Goal: Information Seeking & Learning: Compare options

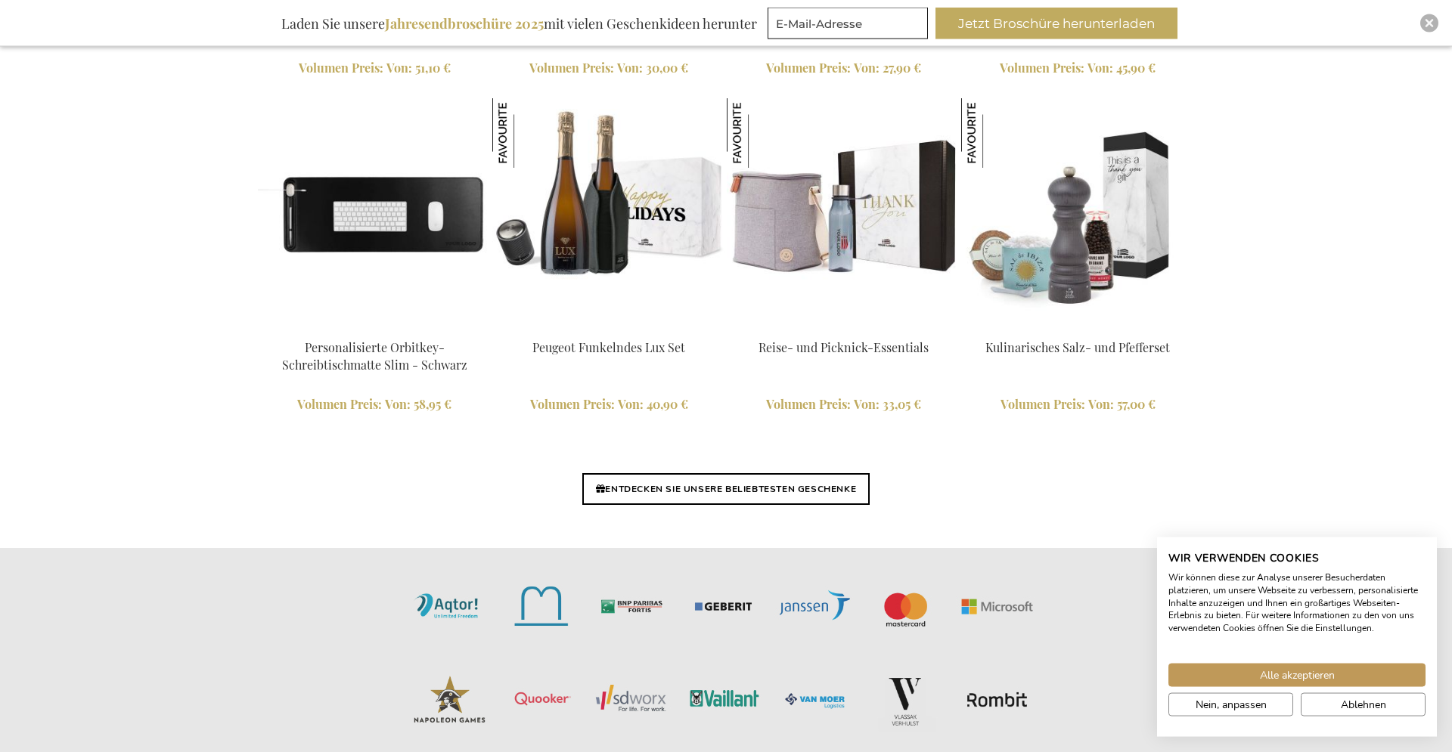
scroll to position [3440, 0]
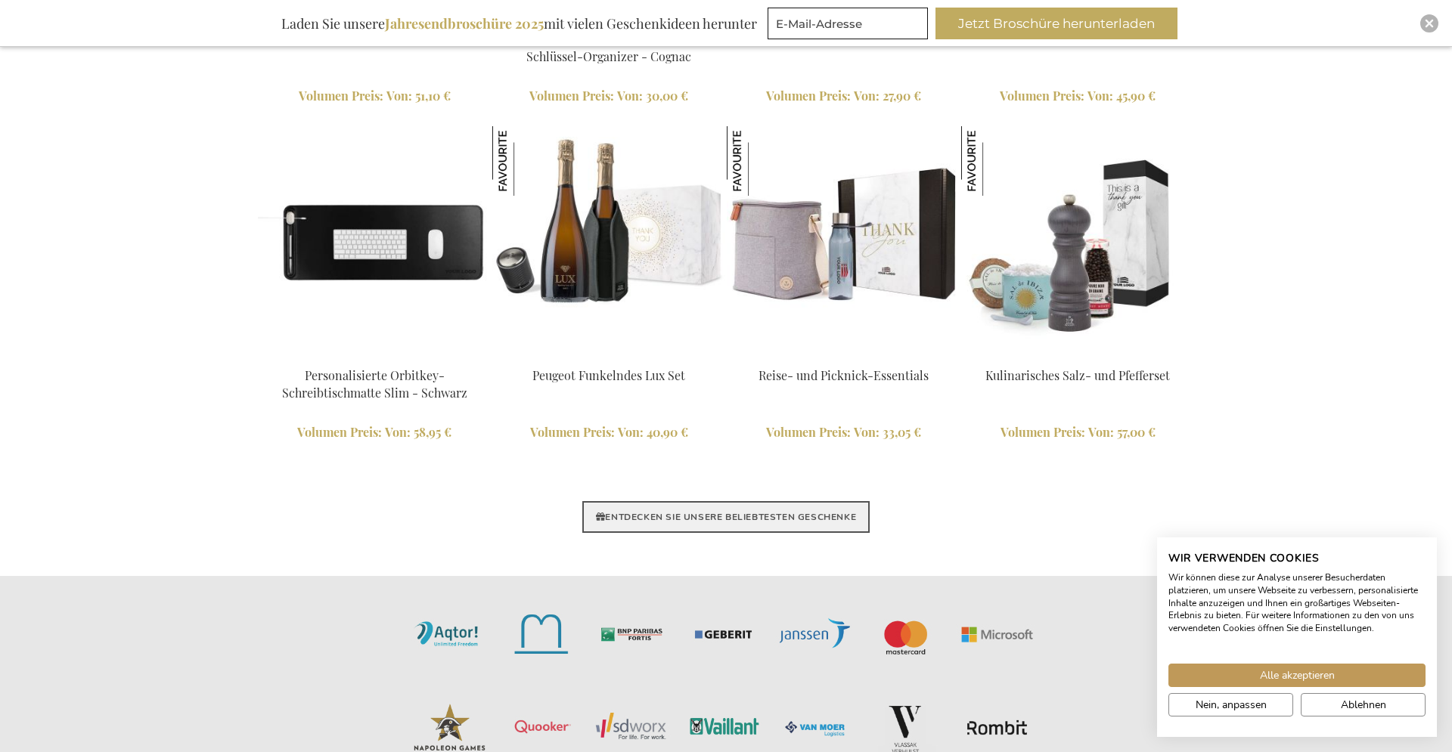
click at [681, 524] on link "ENTDECKEN SIE UNSERE BELIEBTESTEN GESCHENKE" at bounding box center [725, 517] width 287 height 32
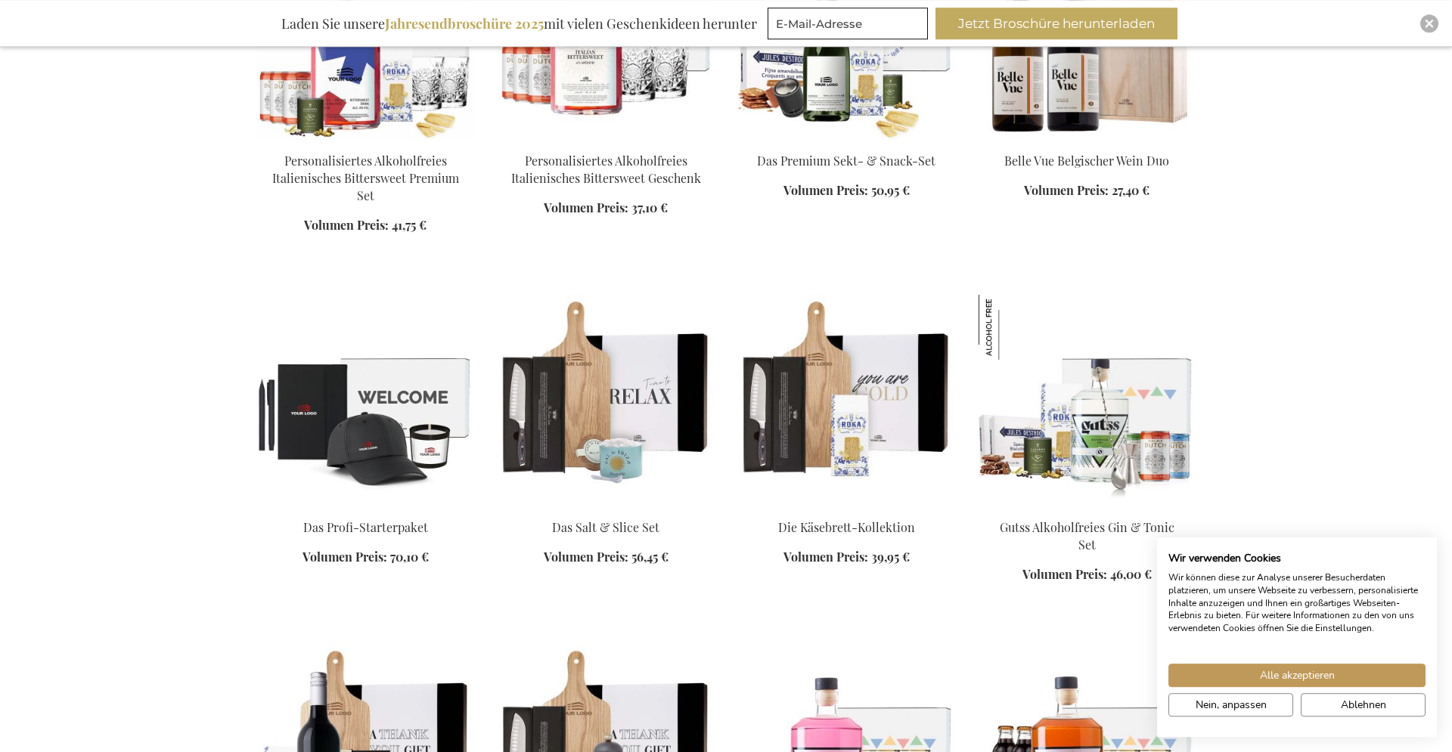
scroll to position [1080, 0]
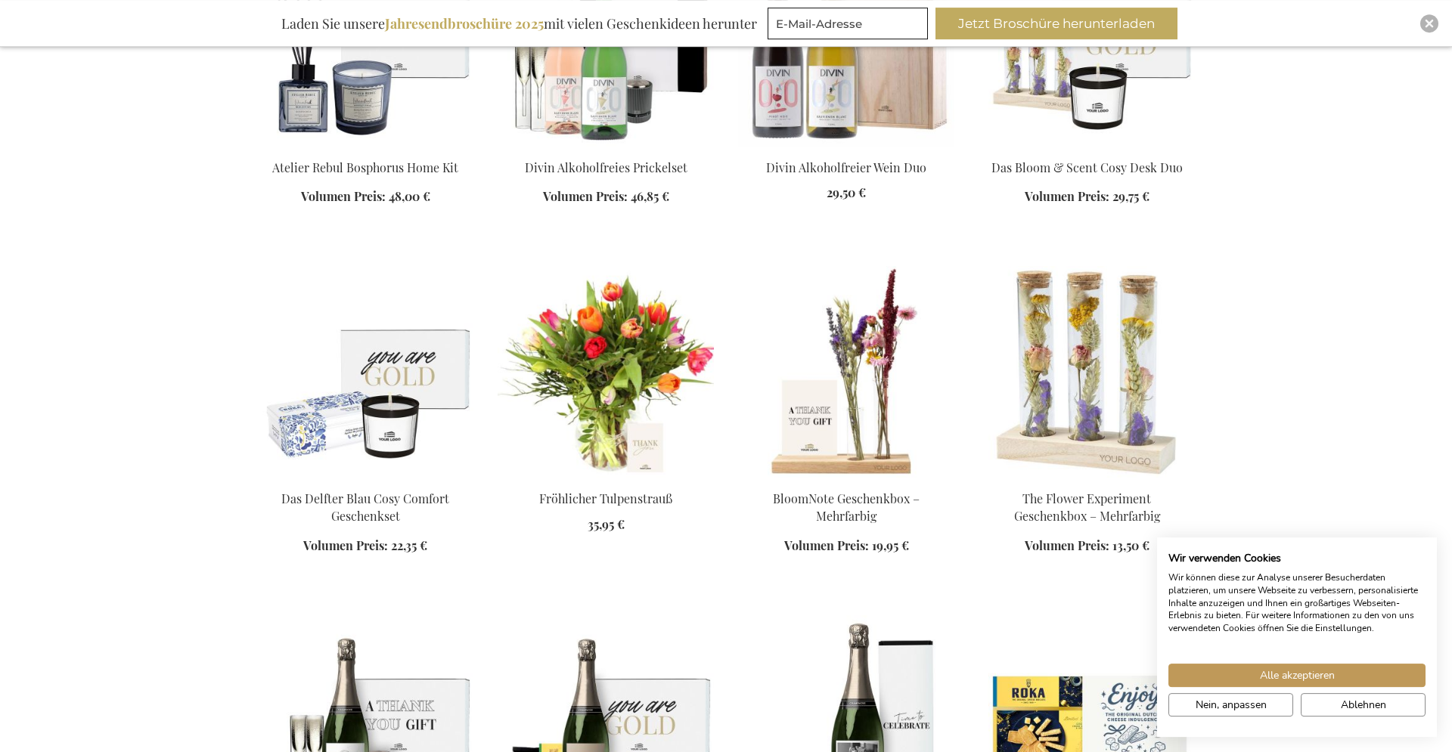
scroll to position [2545, 0]
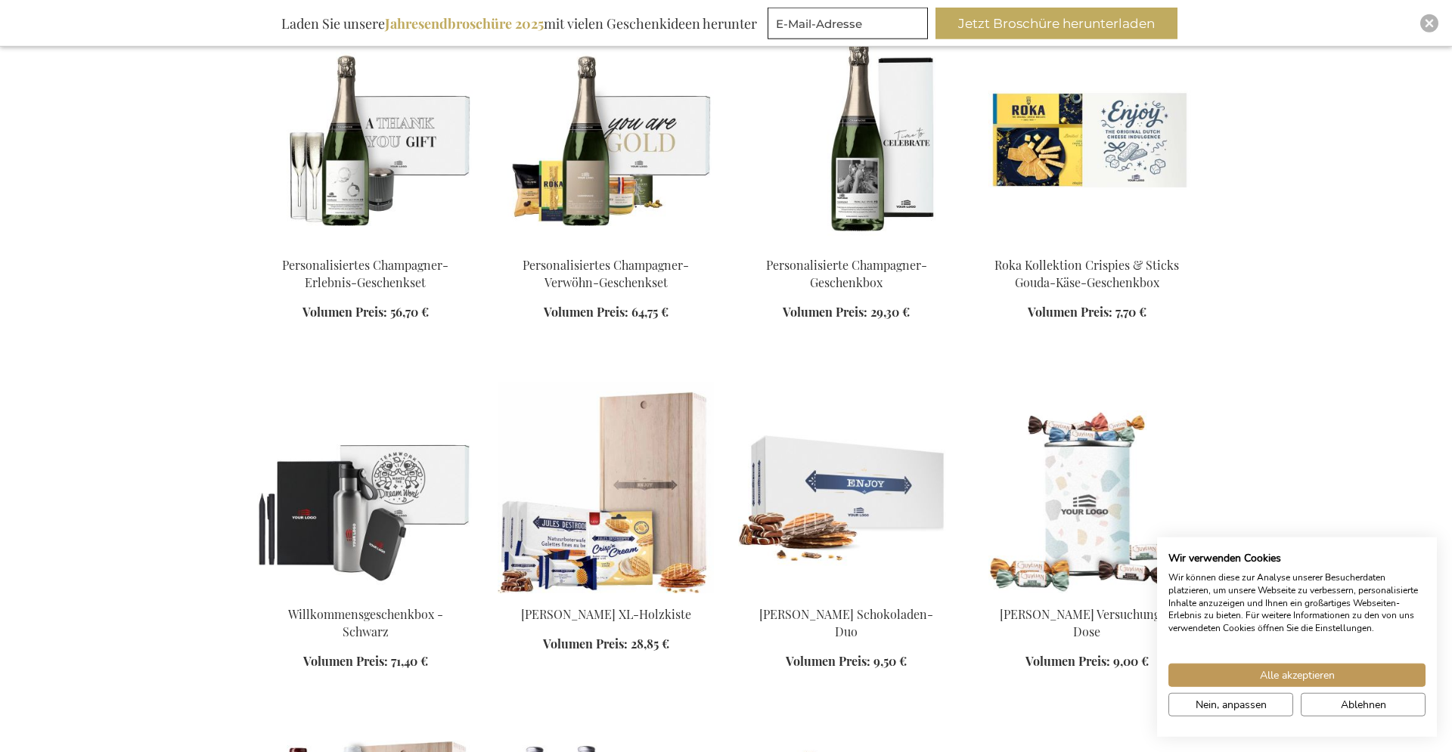
scroll to position [3085, 0]
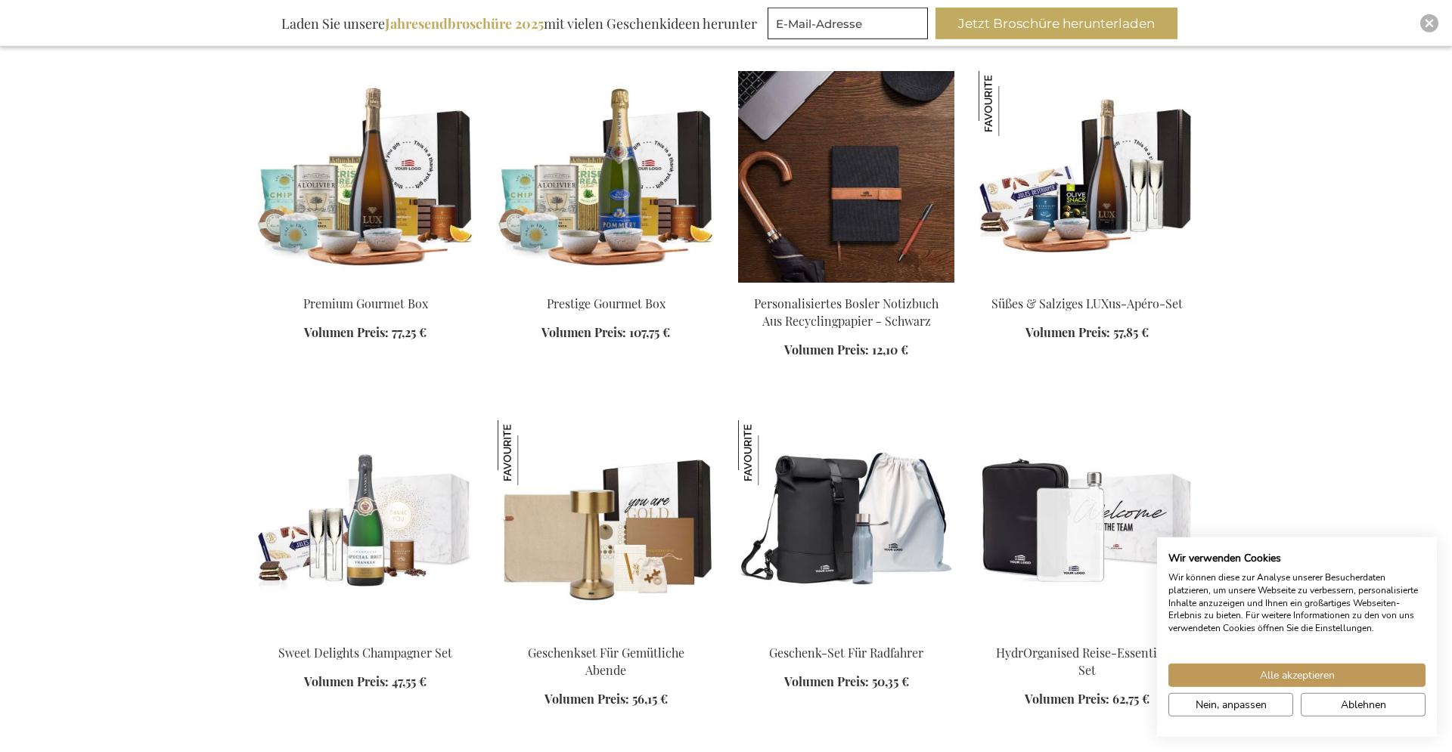
scroll to position [4088, 0]
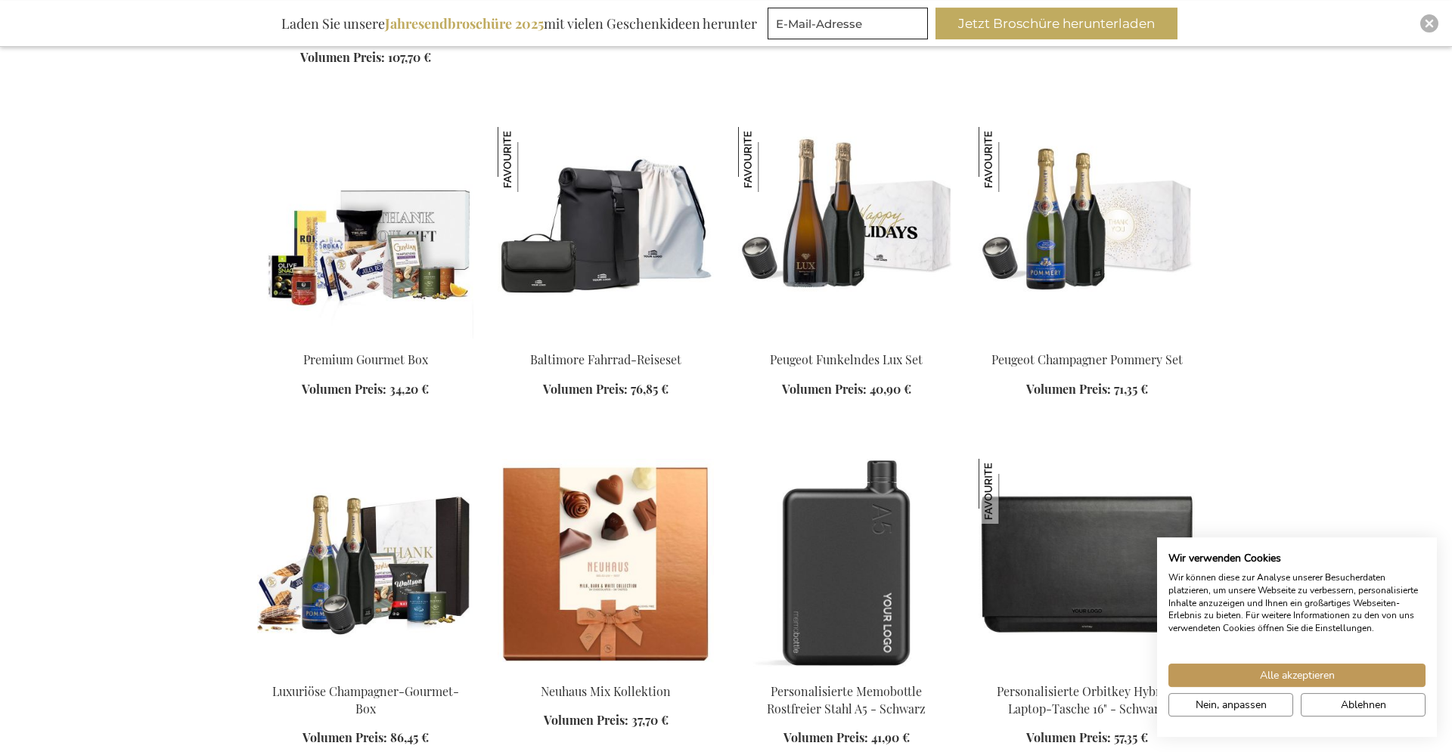
scroll to position [5476, 0]
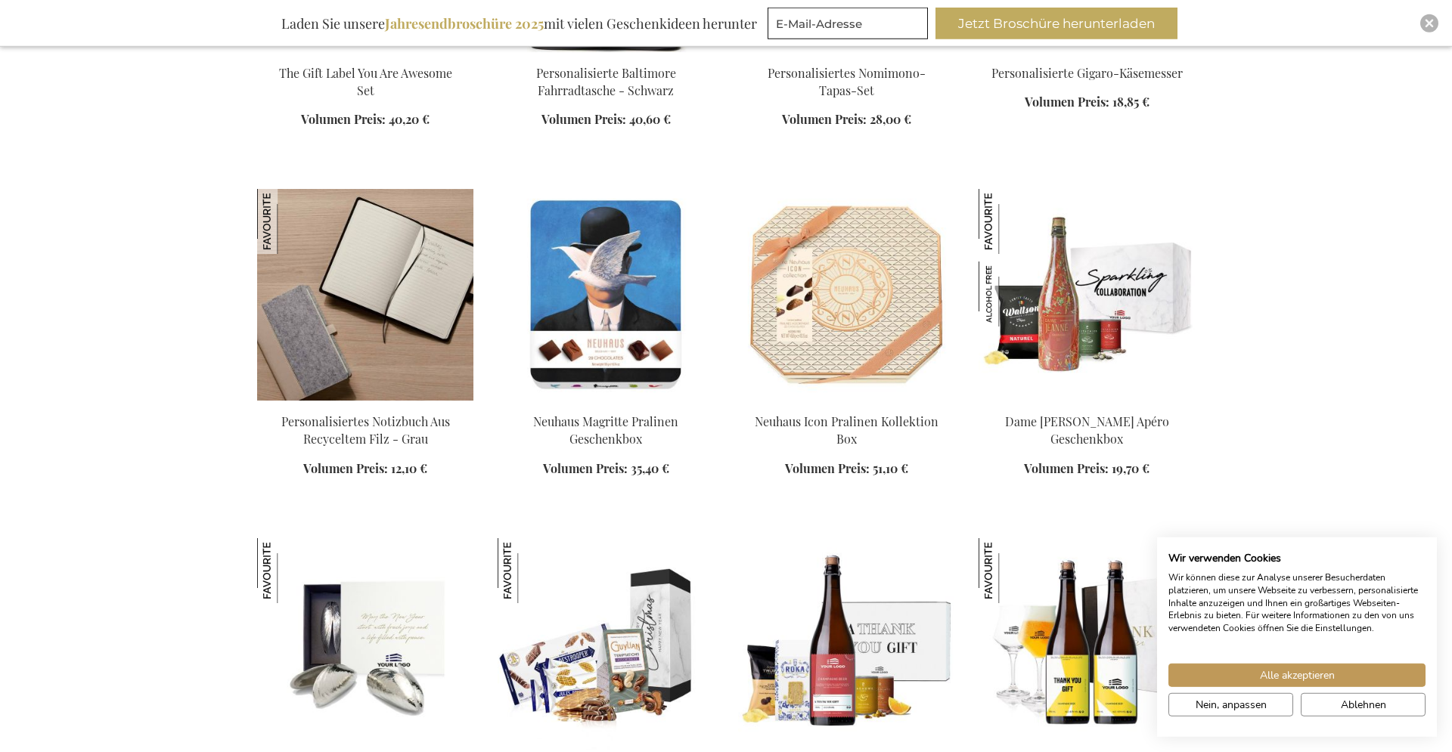
scroll to position [6787, 0]
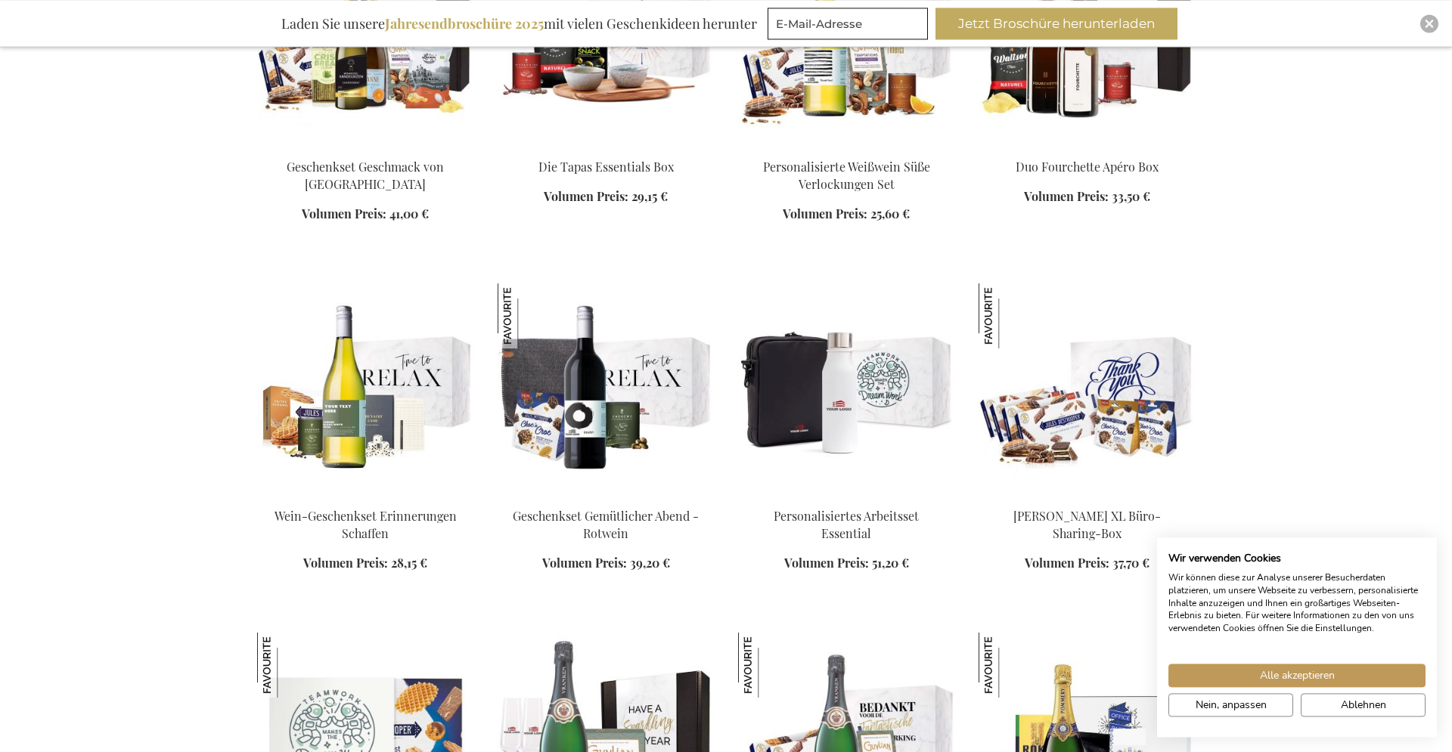
scroll to position [9101, 0]
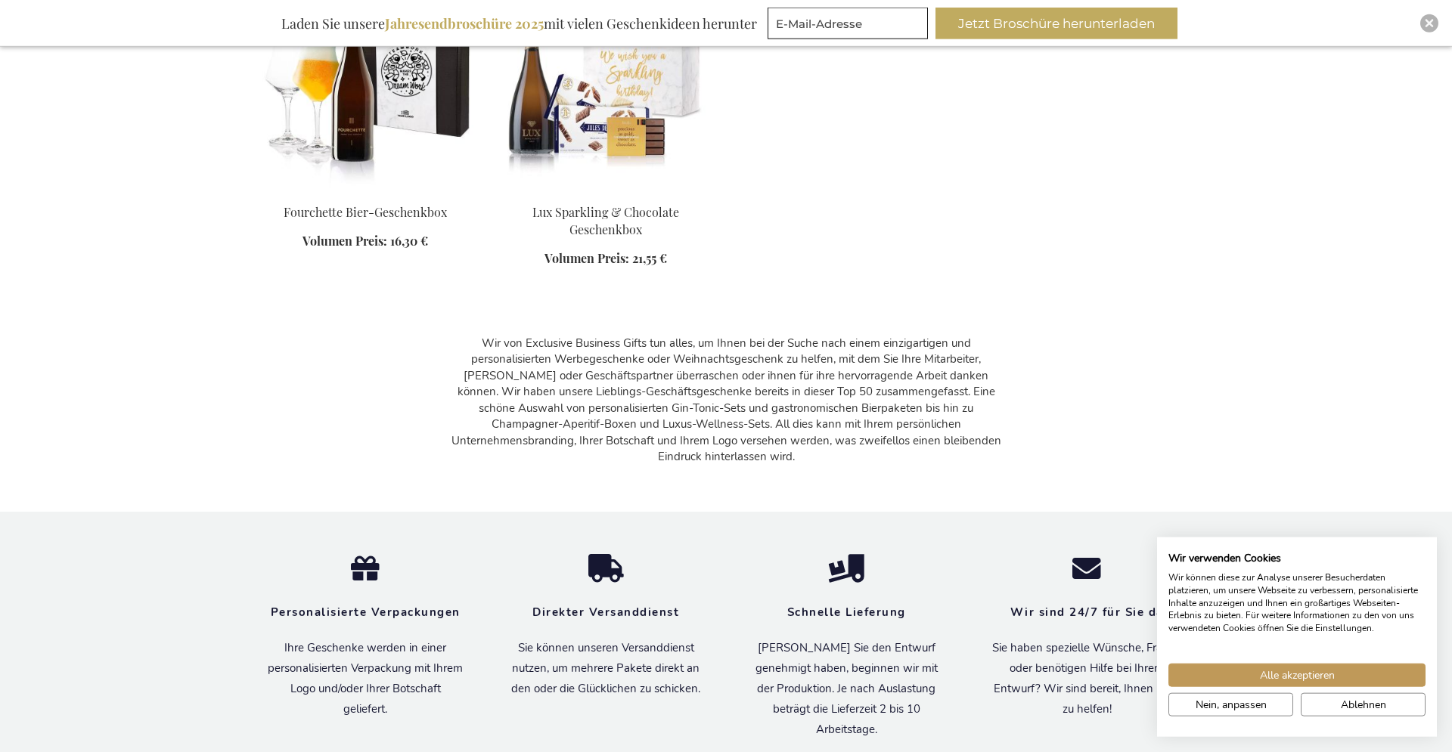
scroll to position [12031, 0]
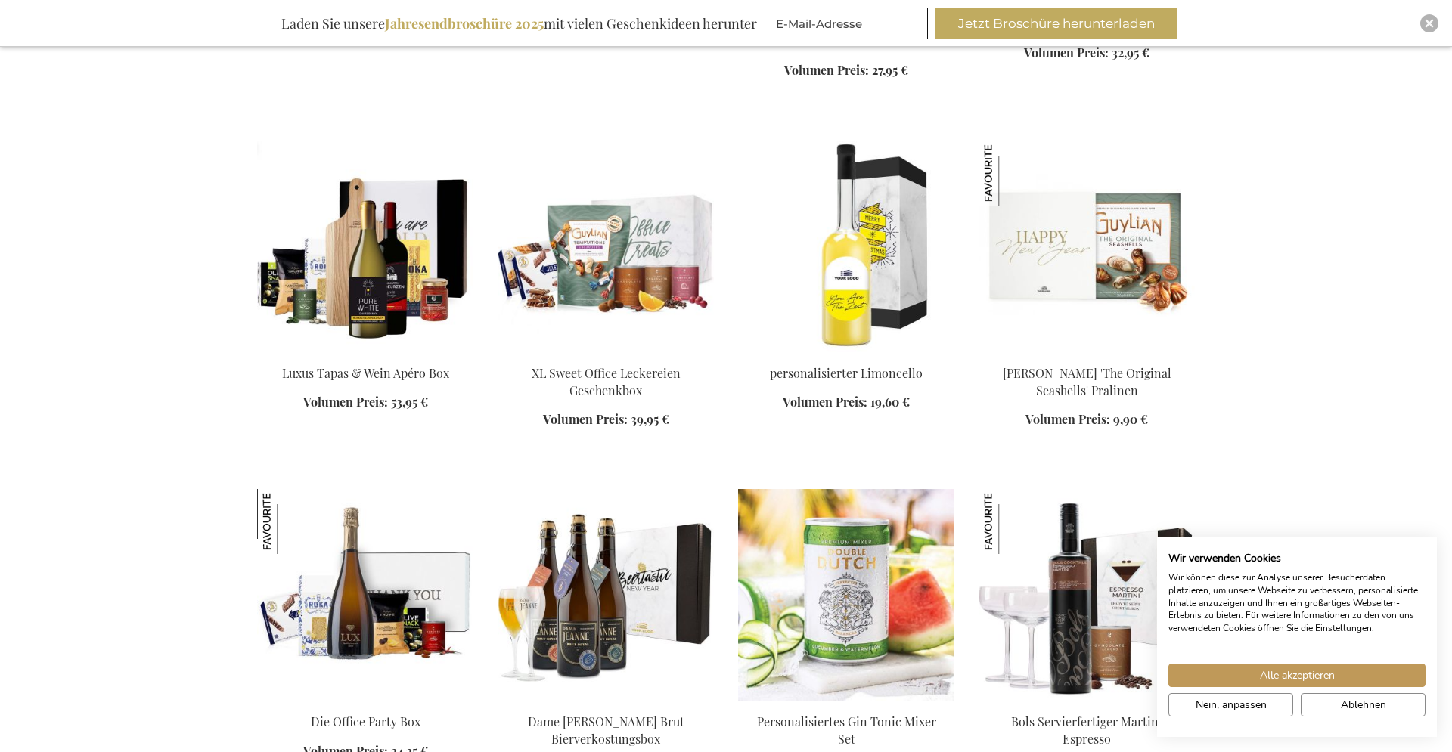
scroll to position [10180, 0]
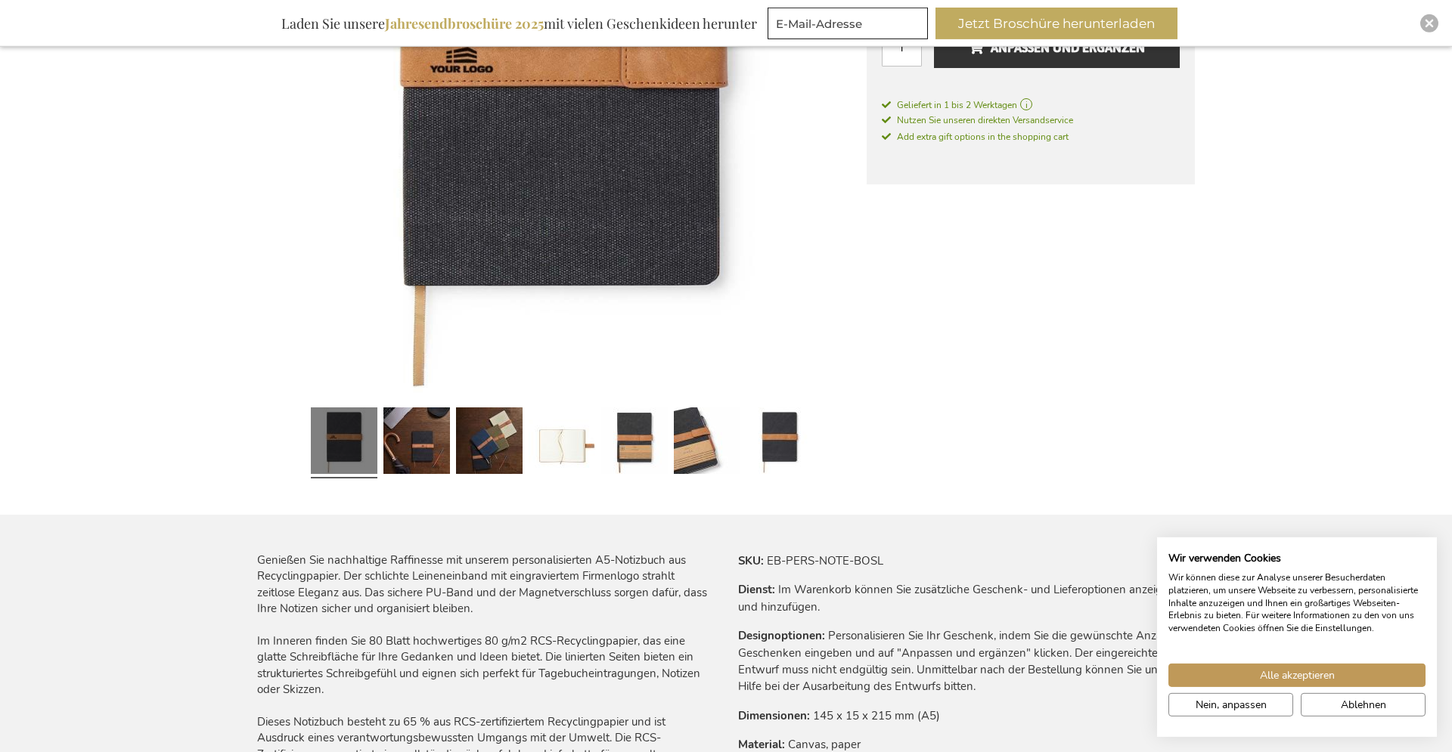
scroll to position [463, 0]
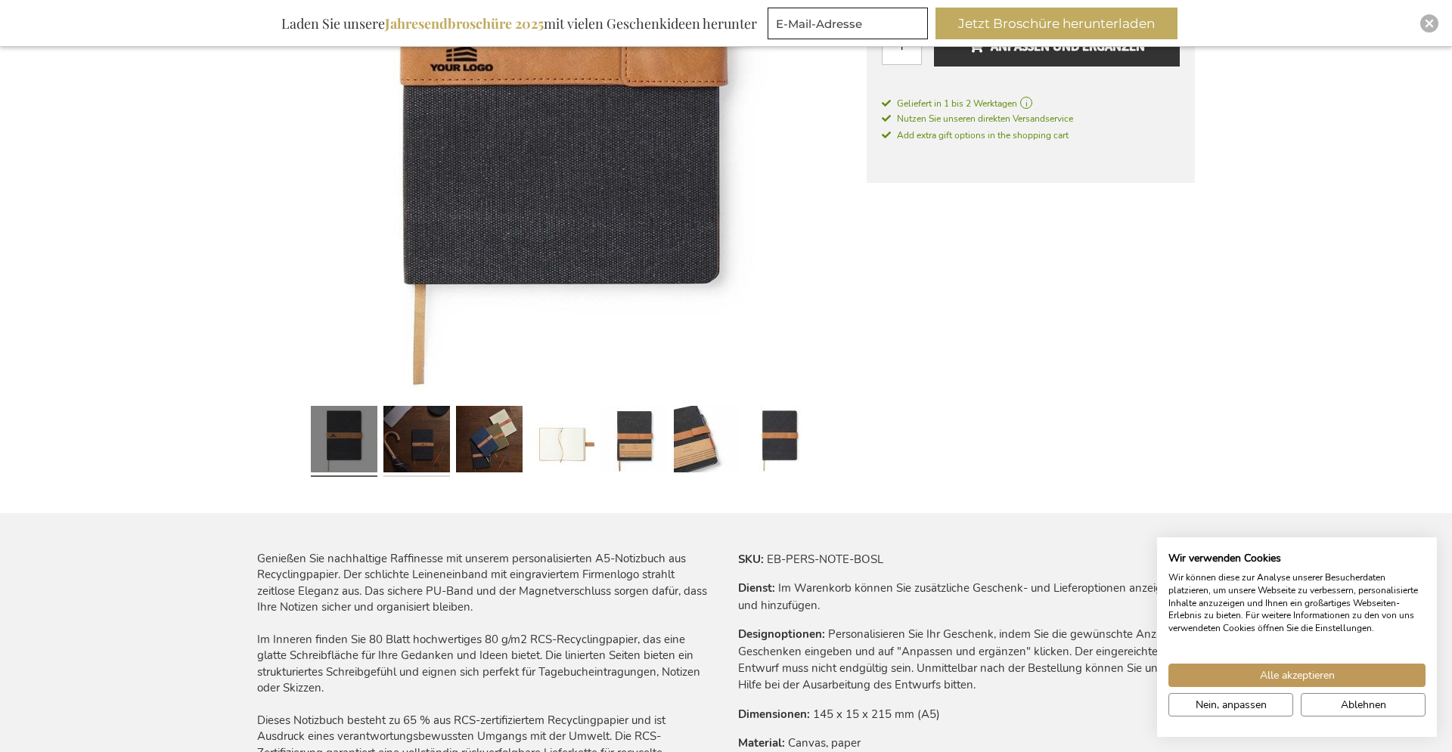
click at [426, 444] on link at bounding box center [416, 441] width 67 height 83
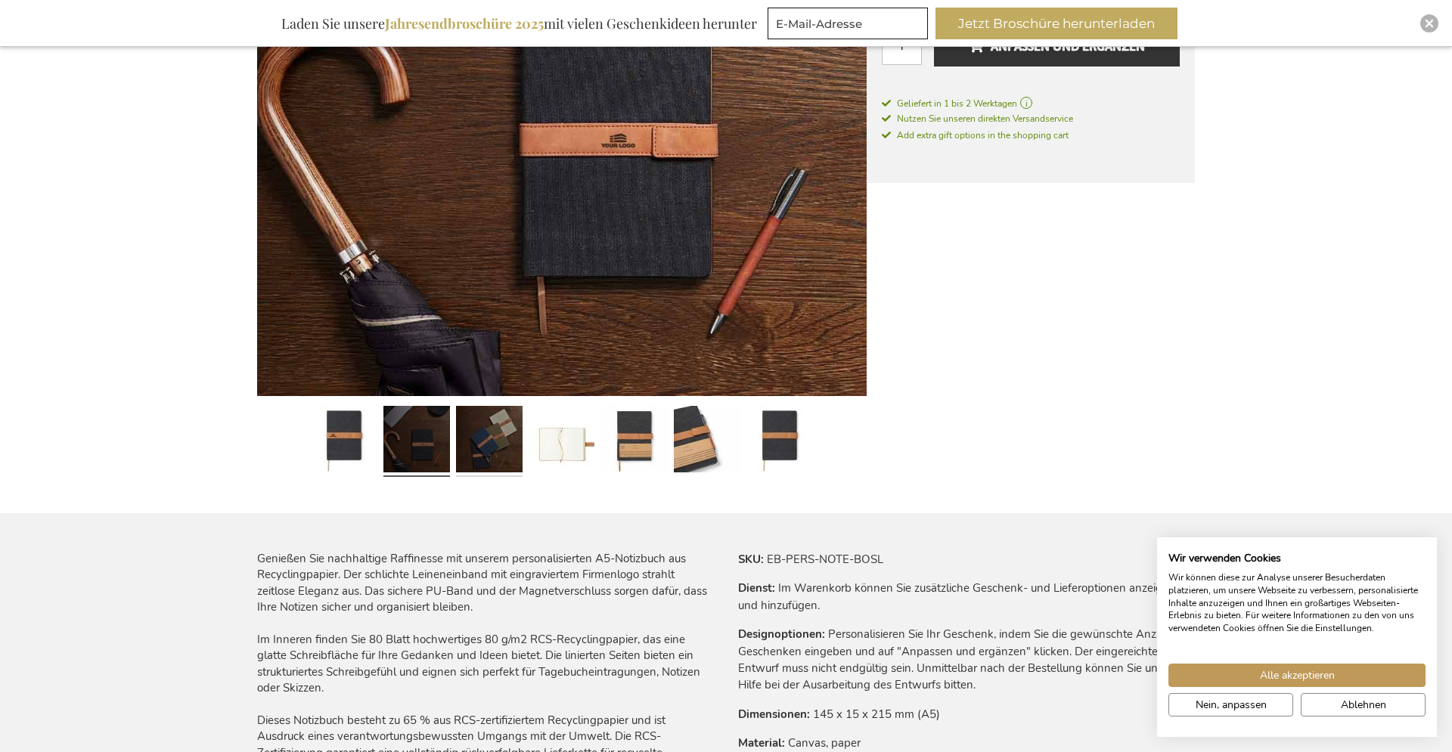
click at [473, 446] on link at bounding box center [489, 441] width 67 height 83
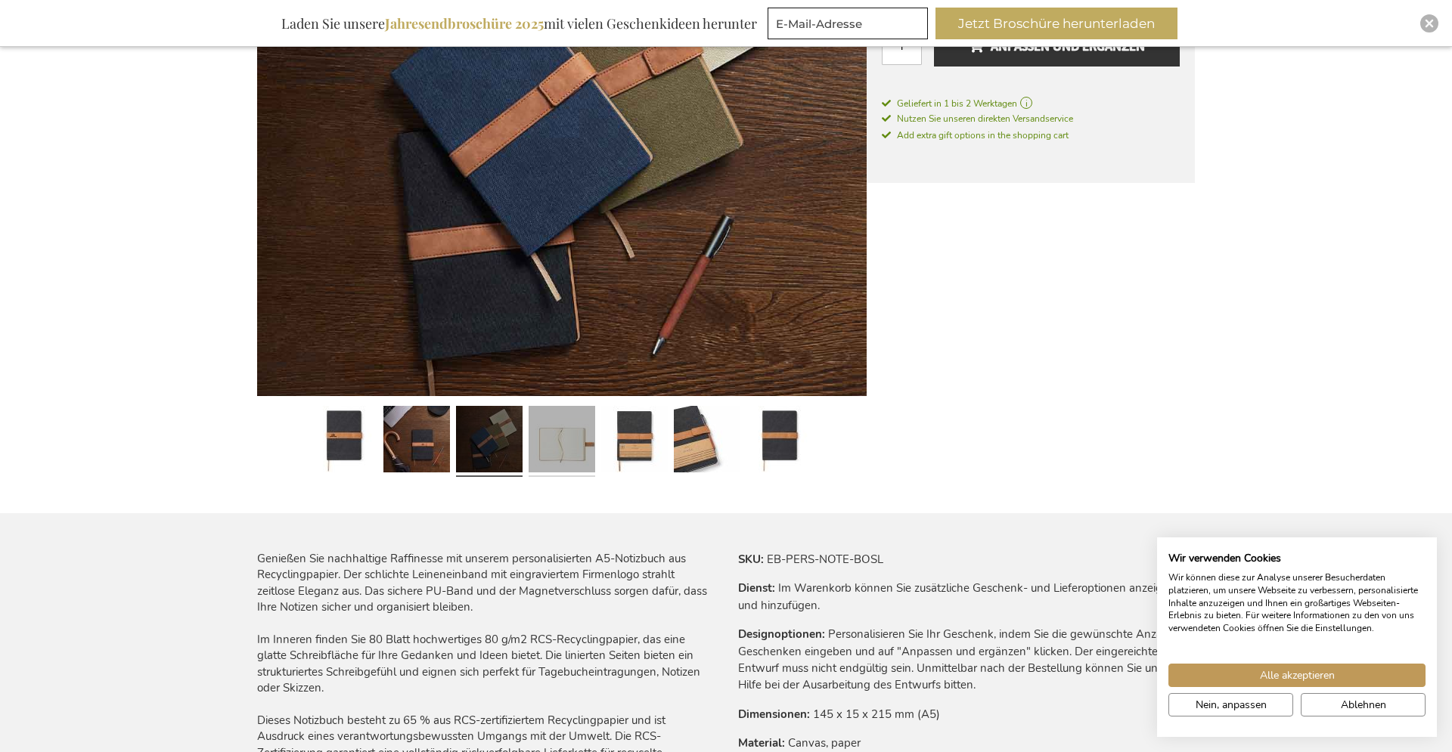
click at [576, 443] on link at bounding box center [562, 441] width 67 height 83
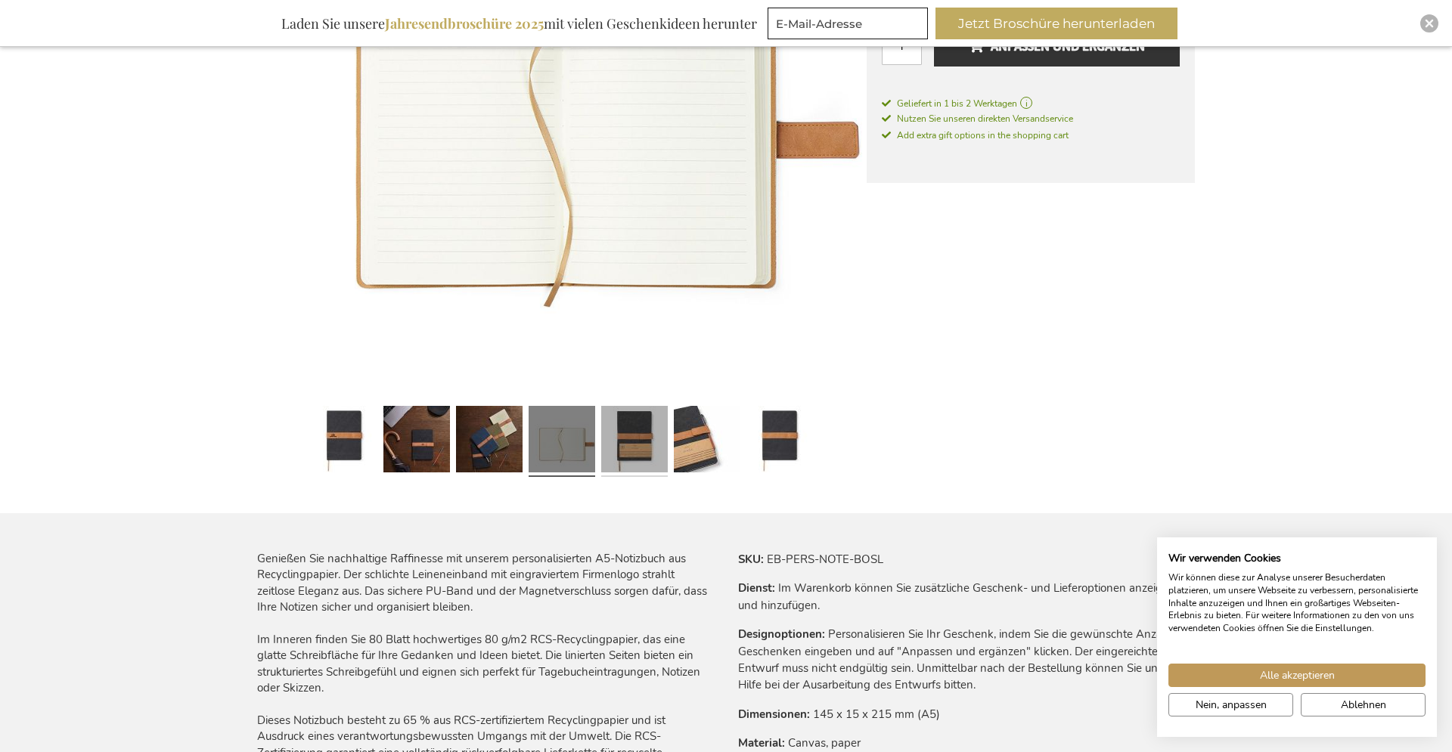
click at [631, 439] on link at bounding box center [634, 441] width 67 height 83
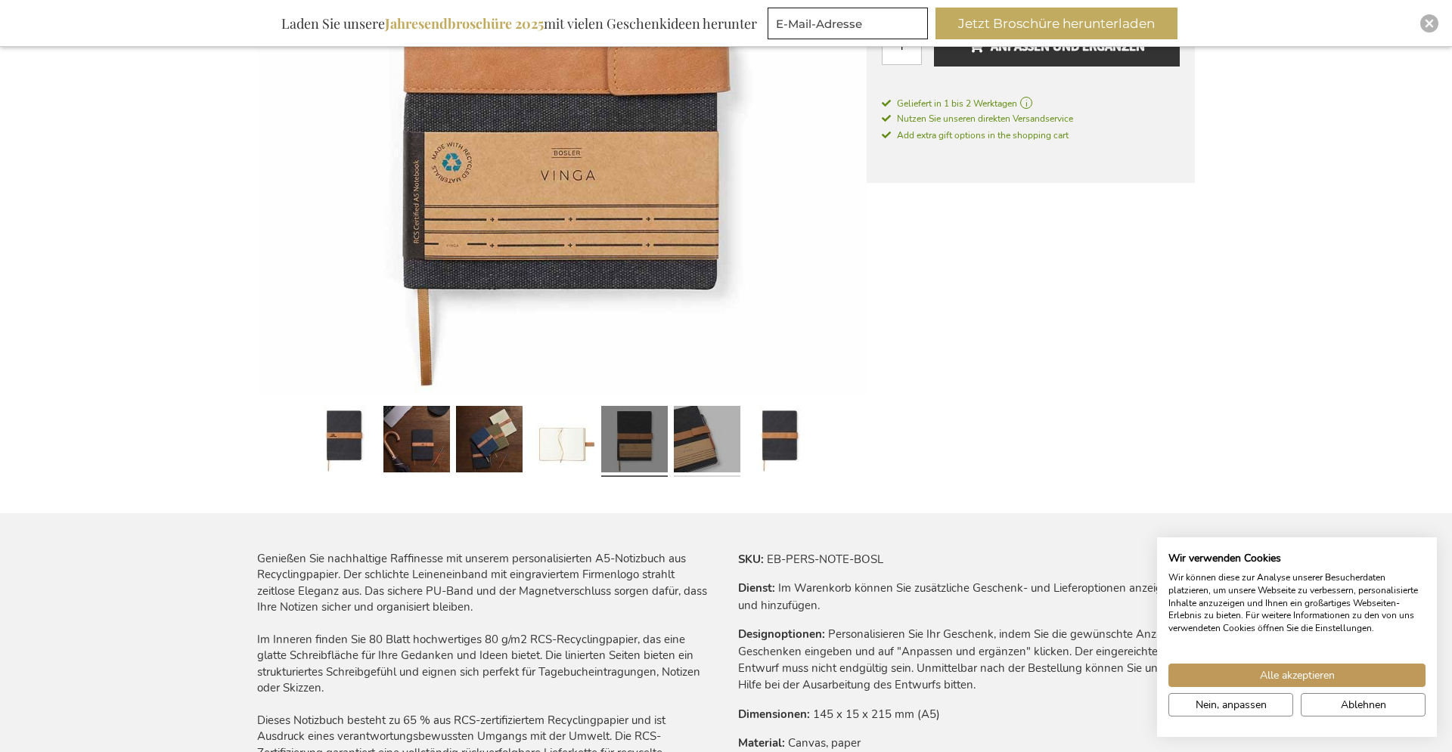
click at [682, 449] on link at bounding box center [707, 441] width 67 height 83
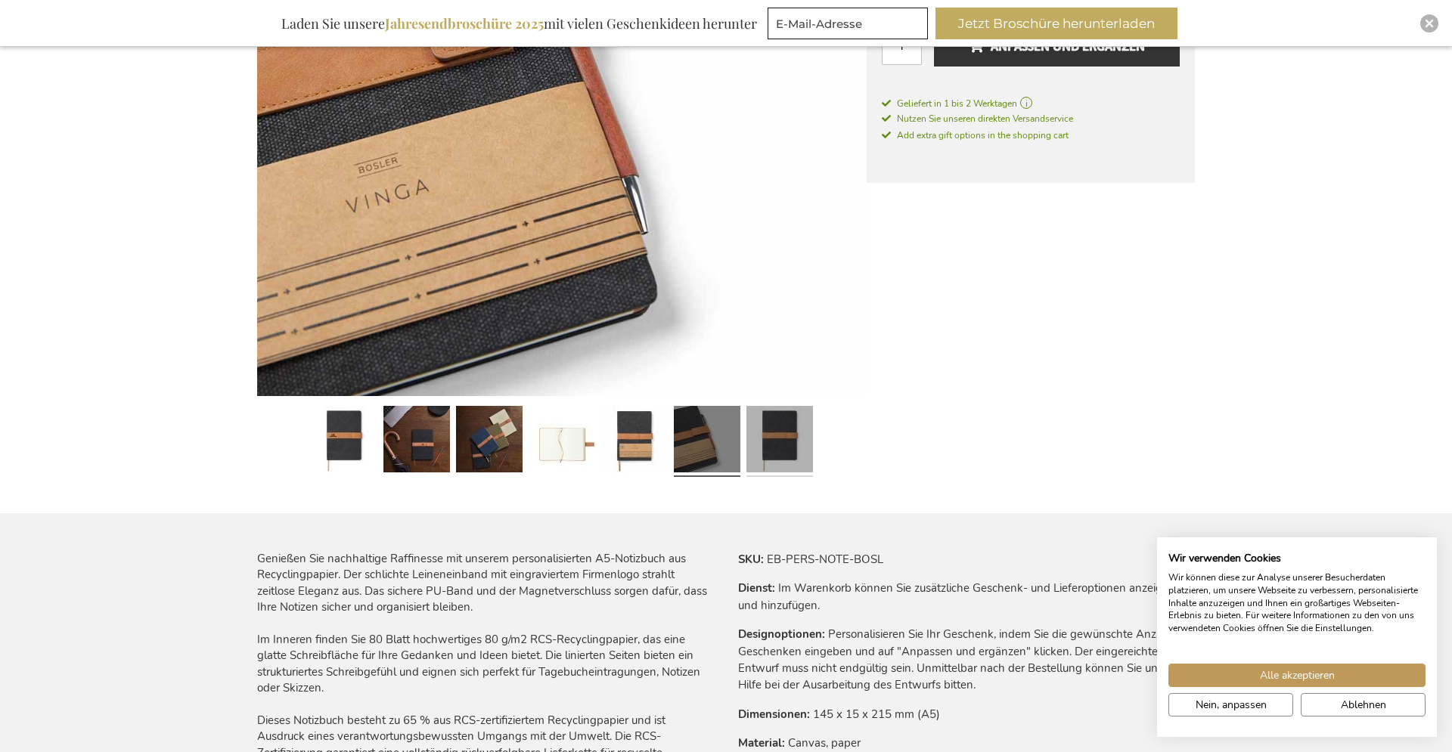
click at [767, 445] on link at bounding box center [779, 441] width 67 height 83
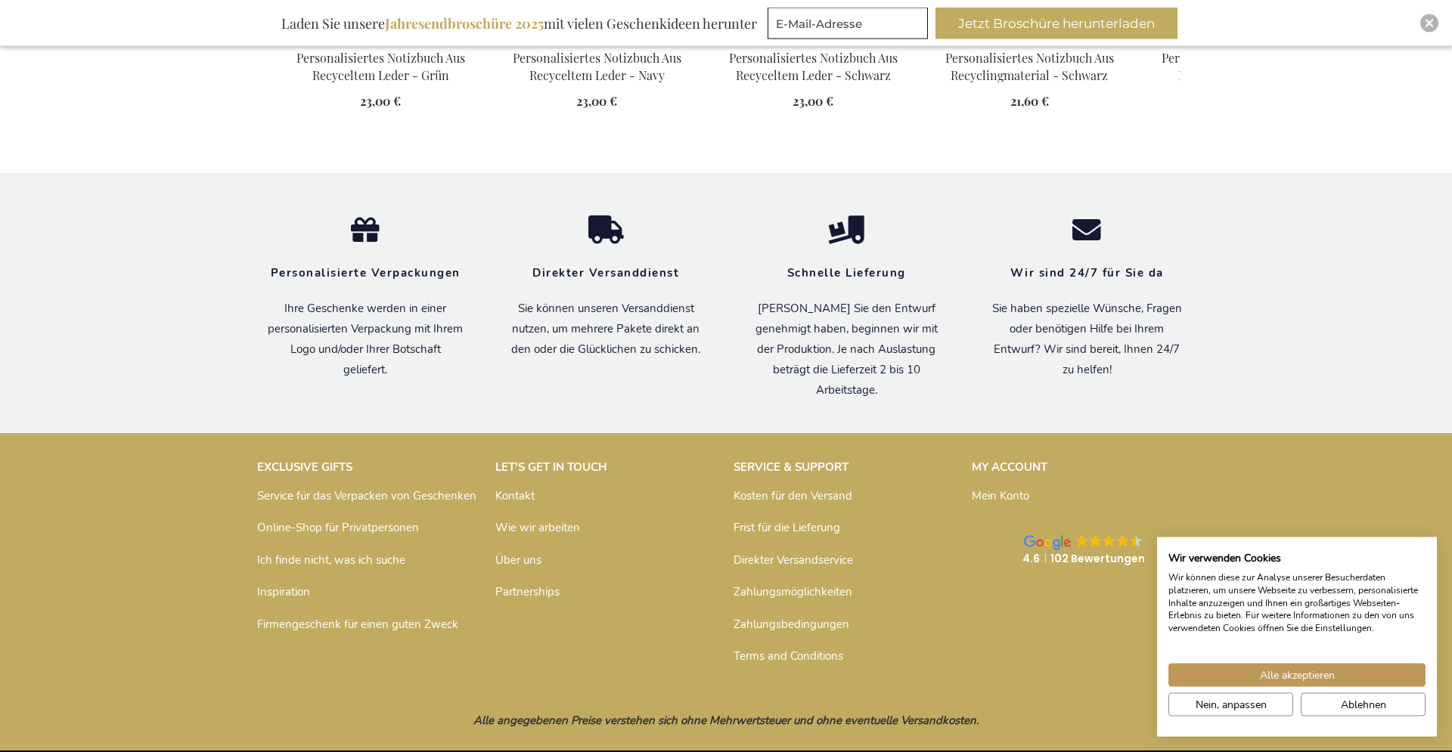
scroll to position [2147, 0]
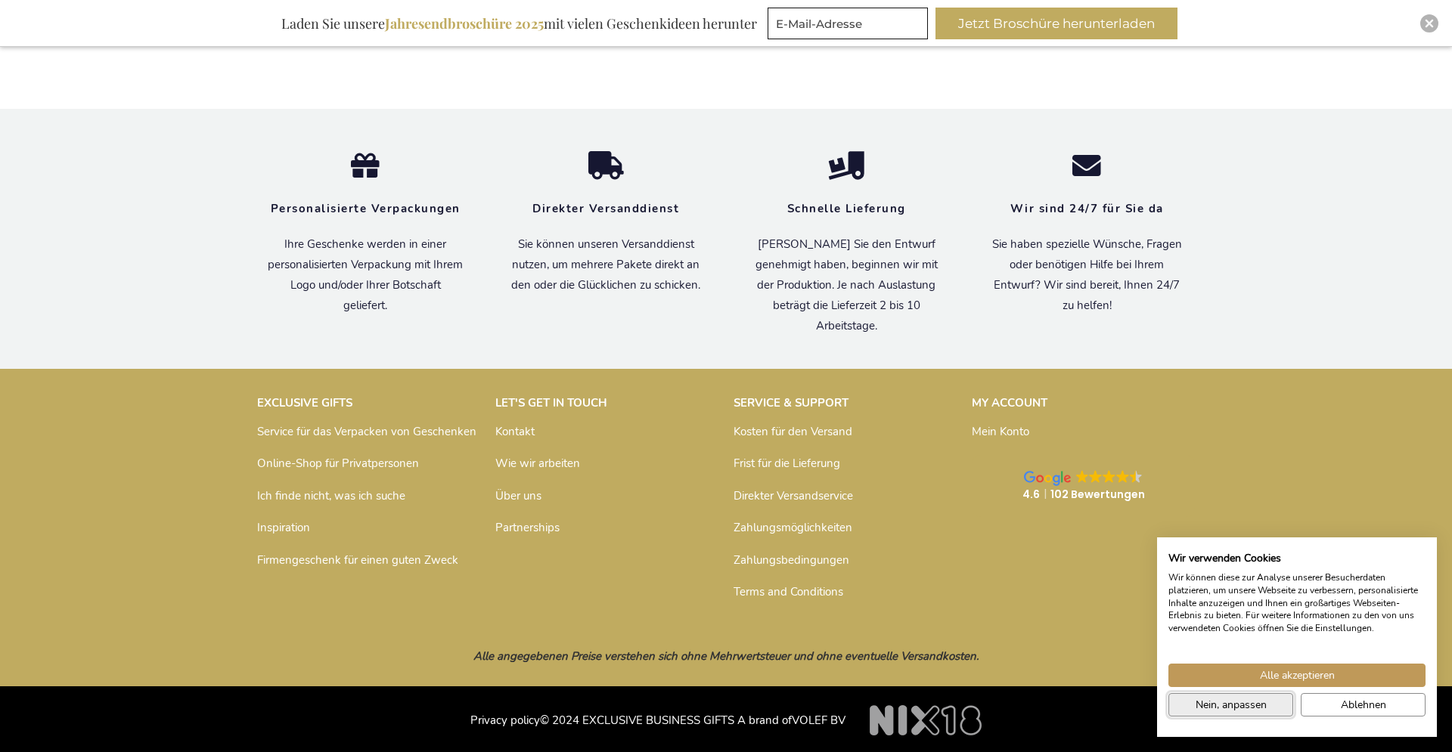
click at [1227, 708] on span "Nein, anpassen" at bounding box center [1230, 705] width 71 height 16
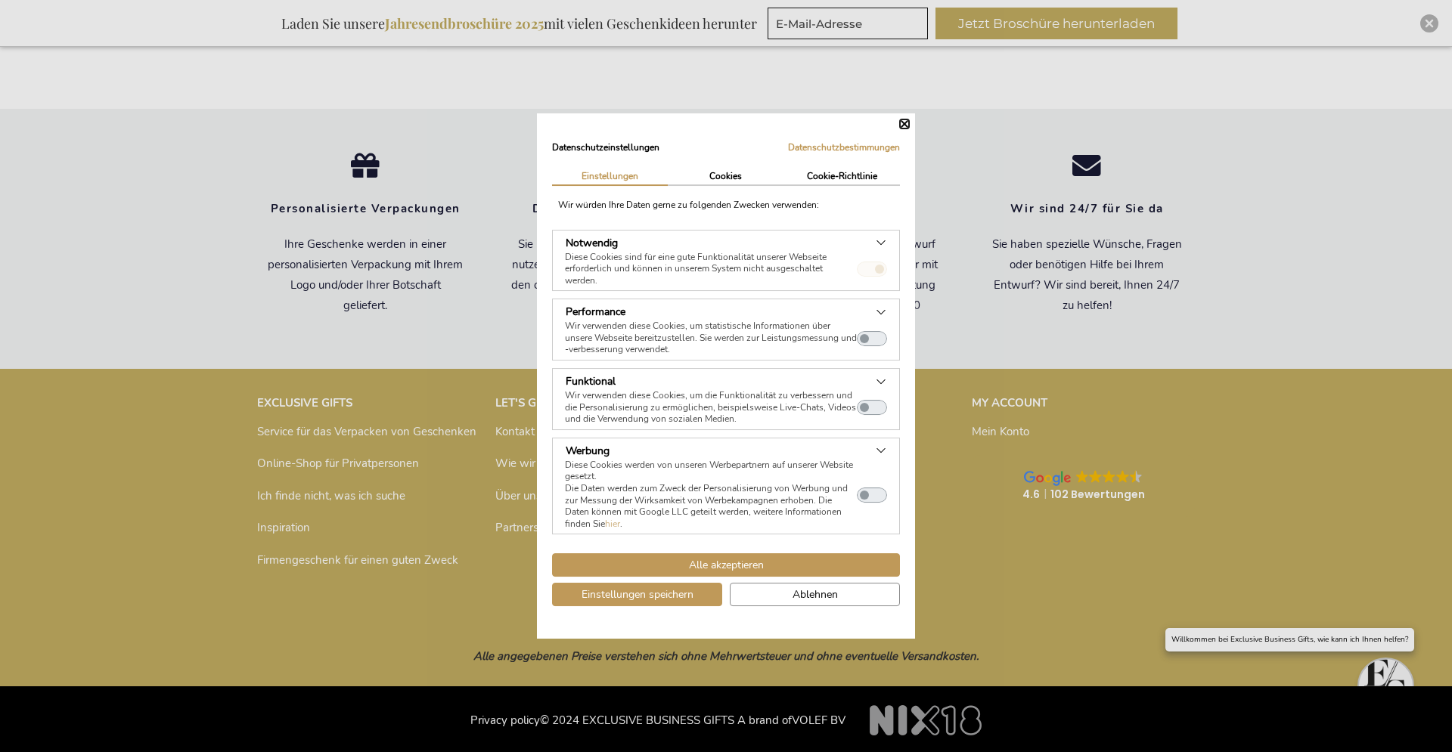
click at [905, 123] on button "Schließen" at bounding box center [904, 123] width 9 height 9
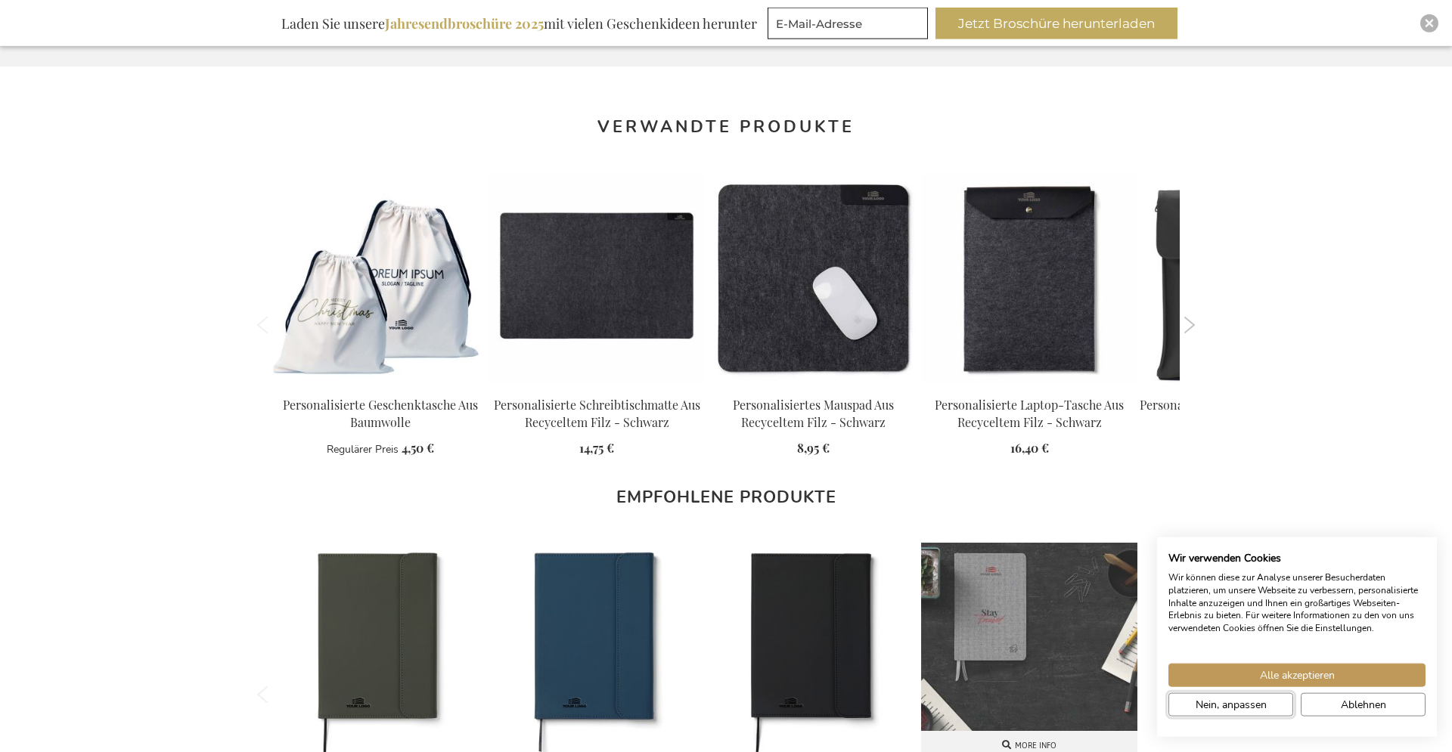
scroll to position [1298, 0]
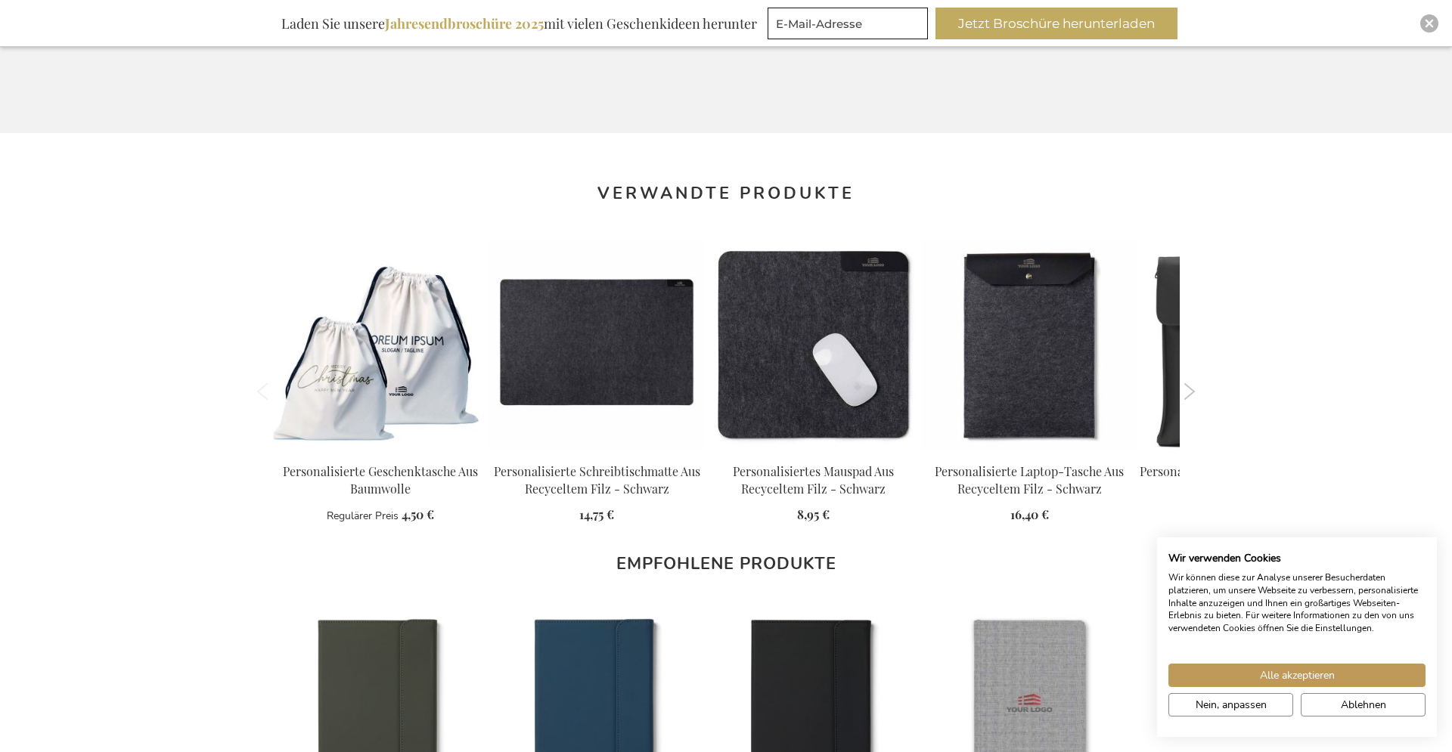
click at [1189, 383] on button "Next" at bounding box center [1188, 391] width 11 height 17
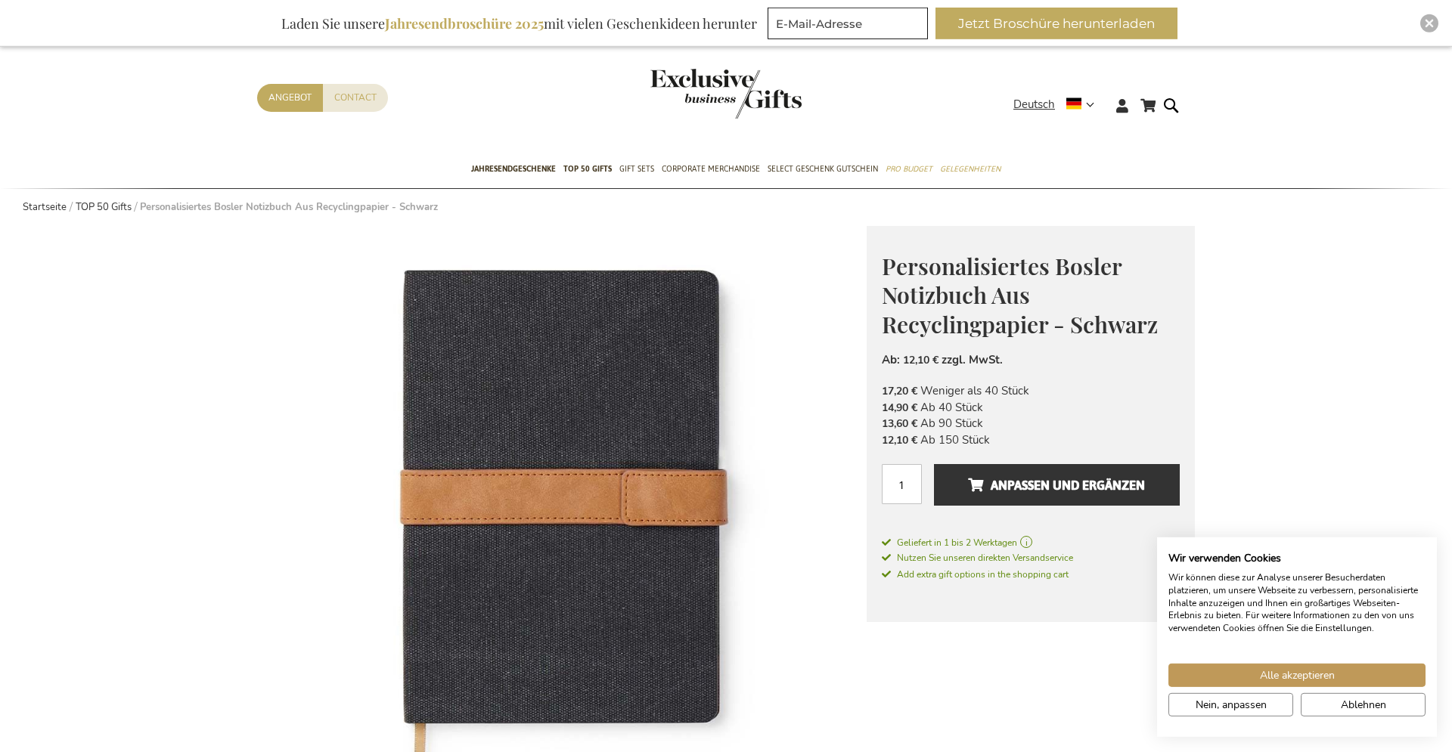
scroll to position [0, 0]
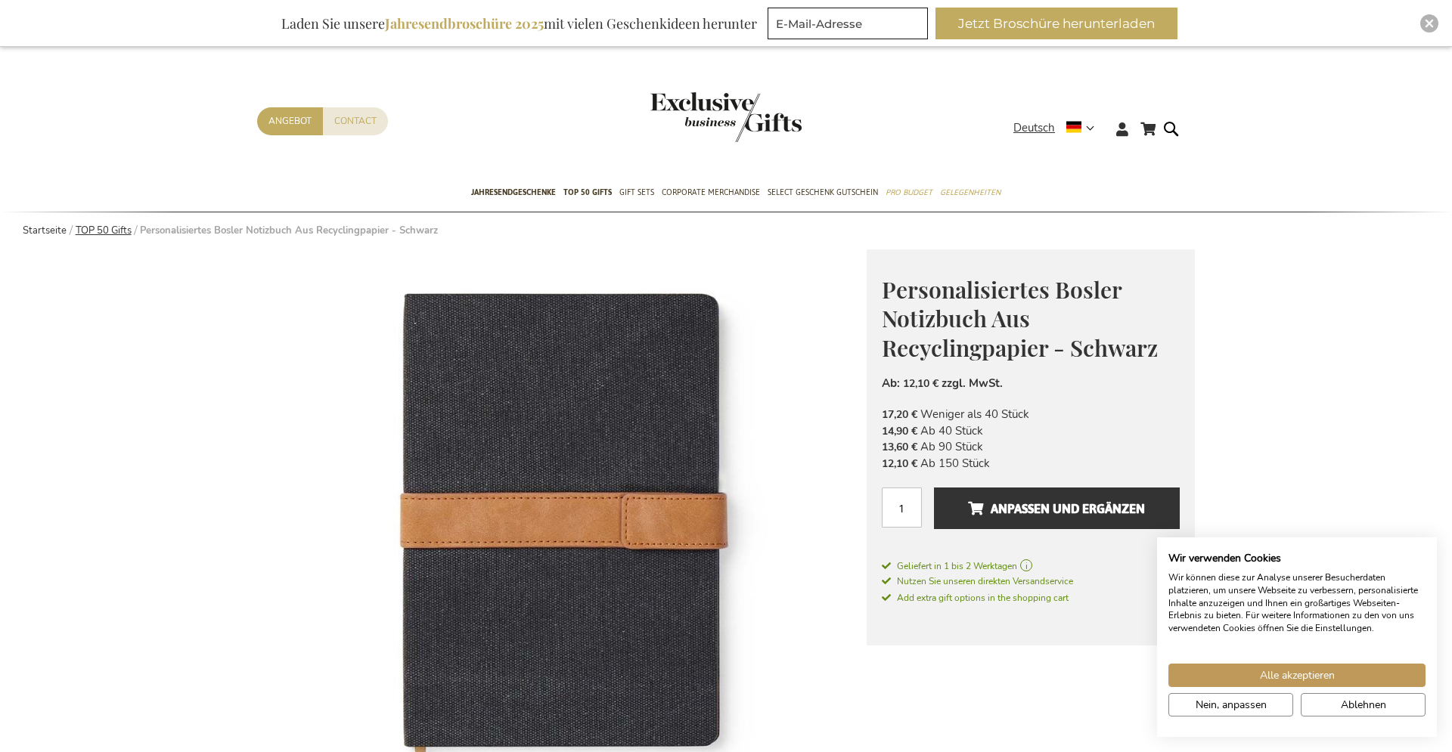
click at [104, 228] on link "TOP 50 Gifts" at bounding box center [104, 231] width 56 height 14
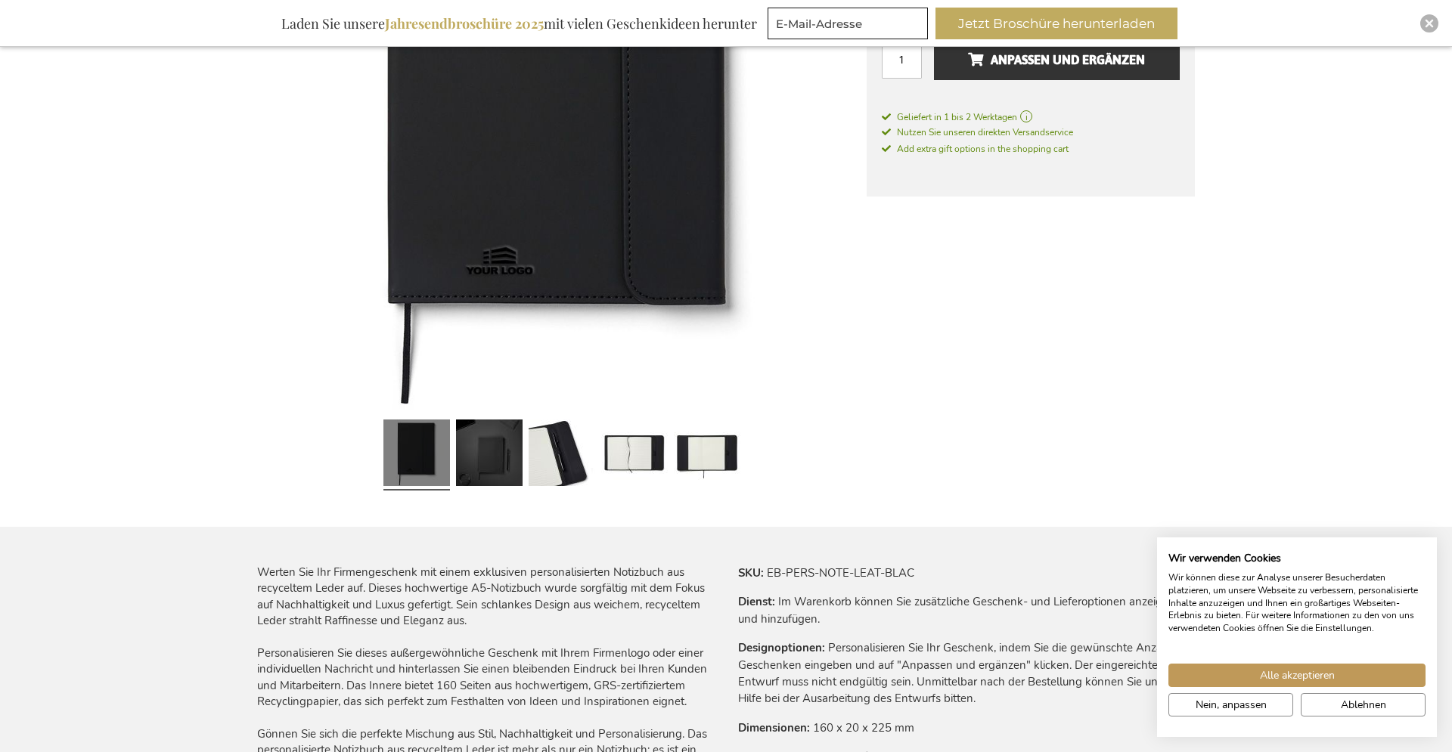
scroll to position [463, 0]
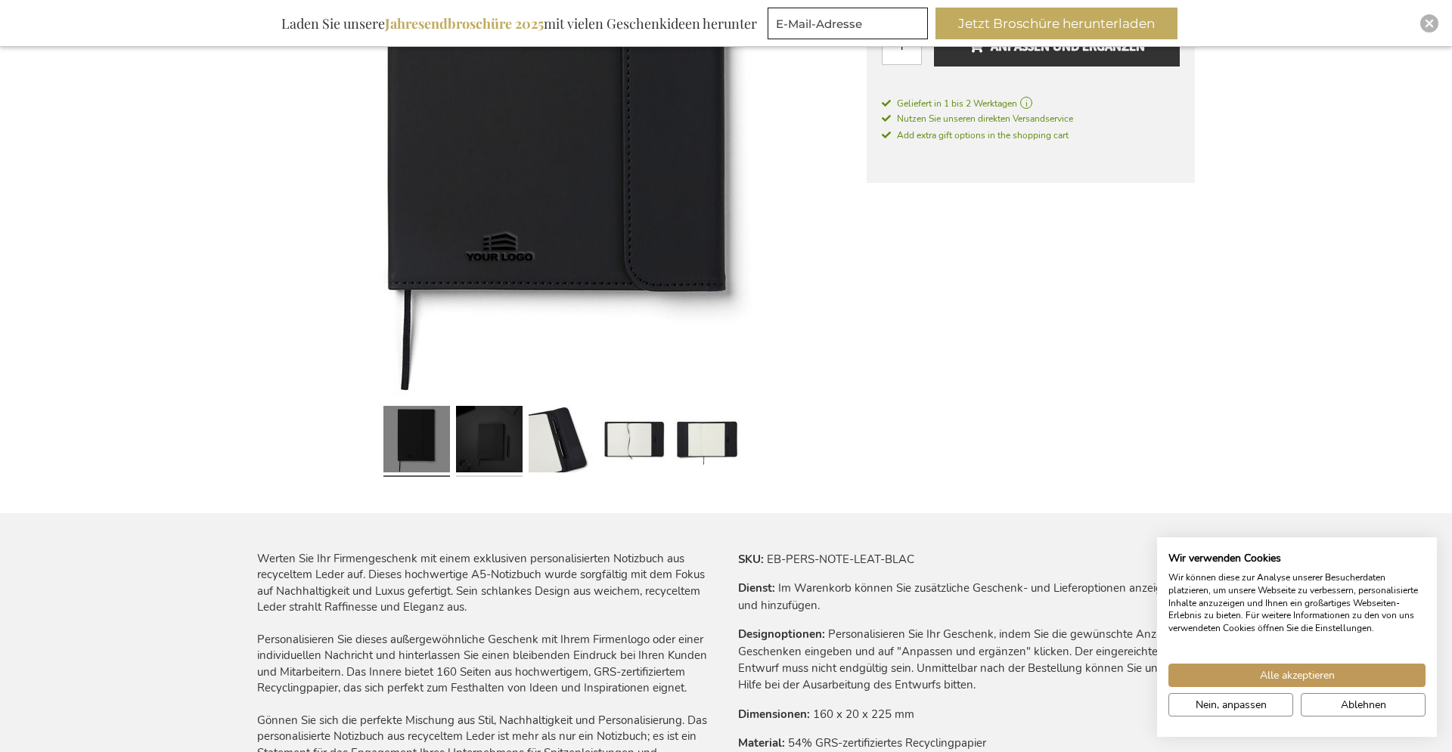
click at [484, 448] on link at bounding box center [489, 441] width 67 height 83
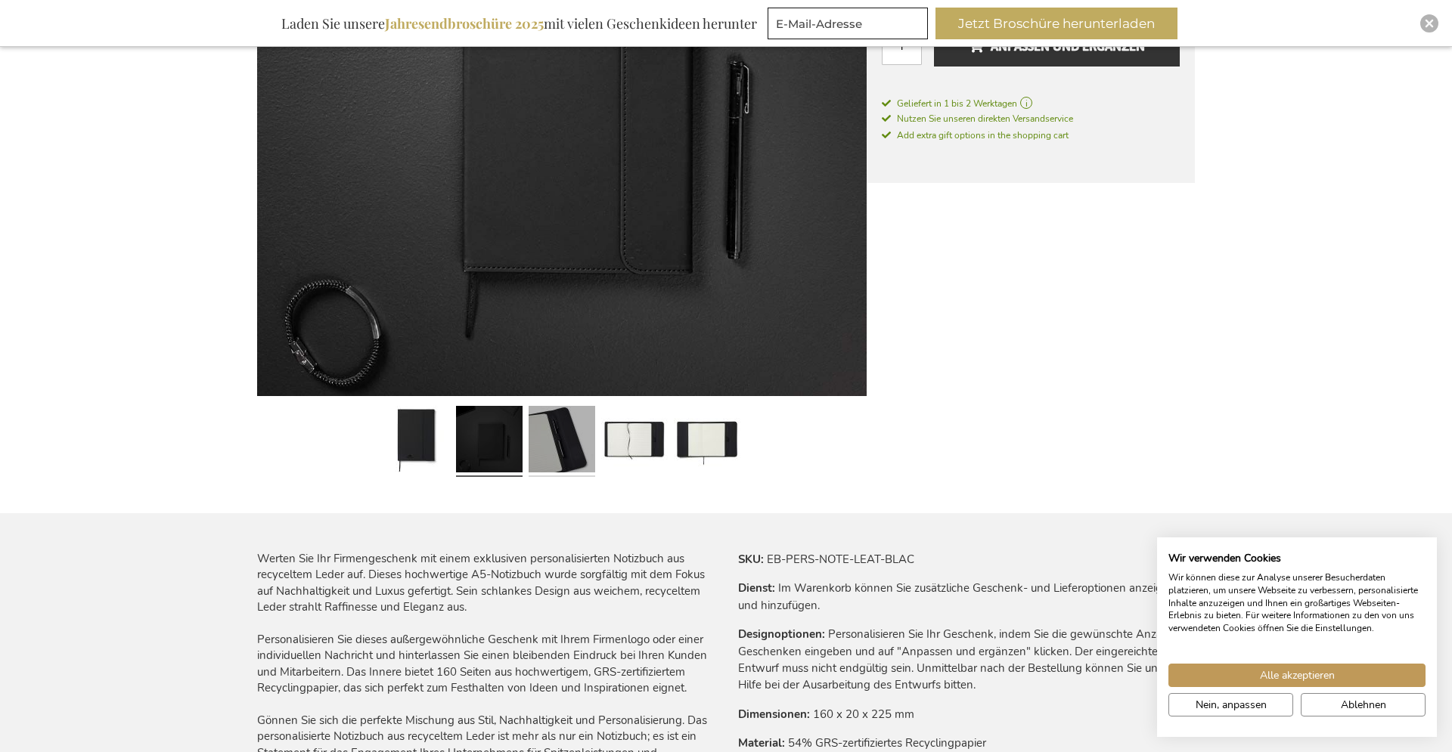
click at [554, 448] on link at bounding box center [562, 441] width 67 height 83
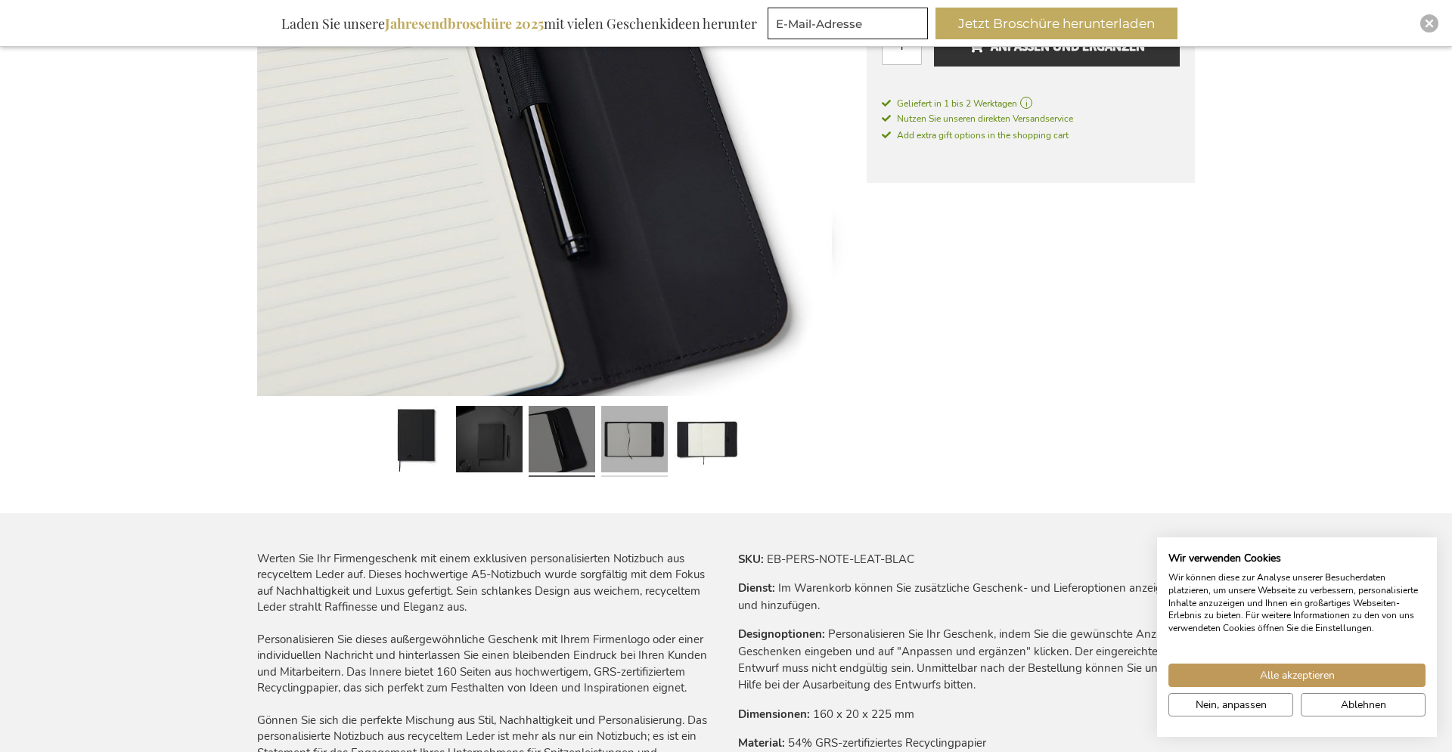
click at [634, 445] on link at bounding box center [634, 441] width 67 height 83
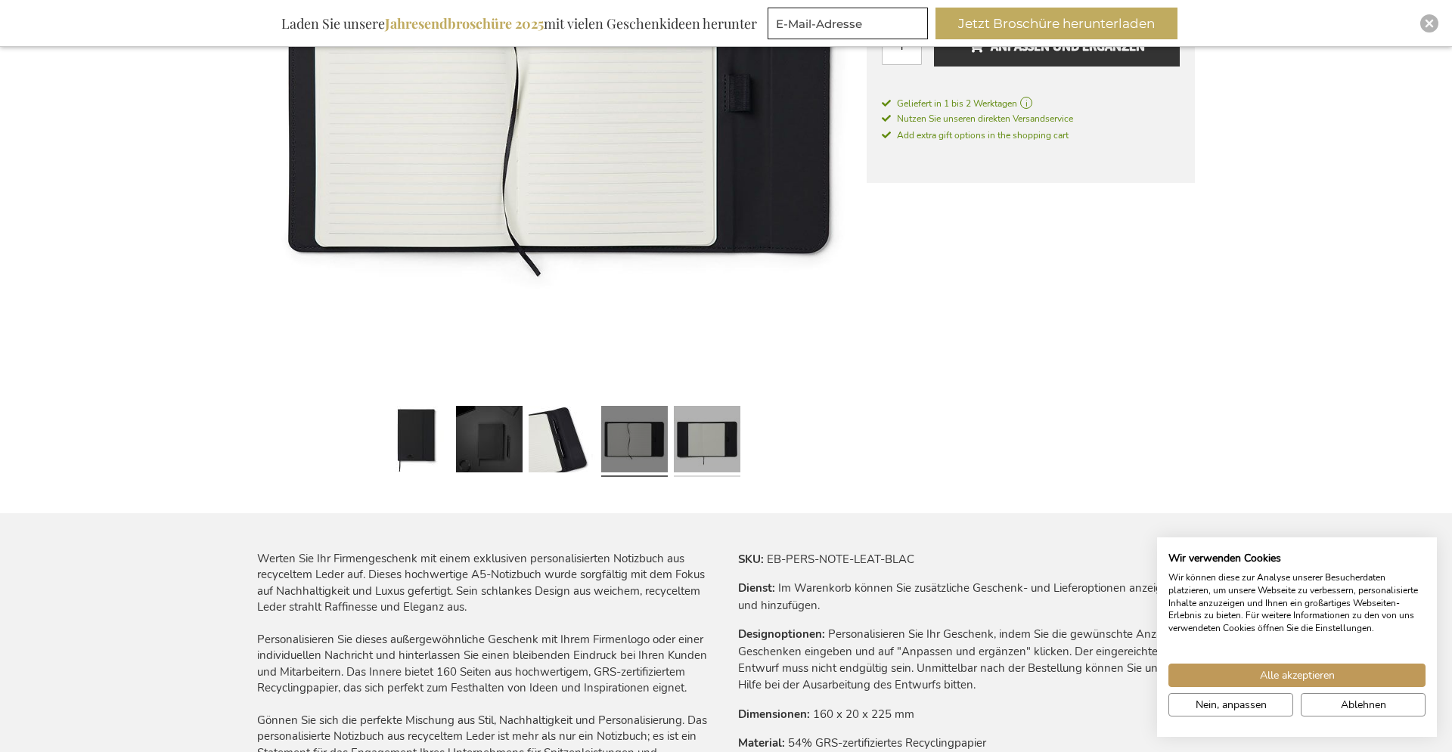
click at [692, 450] on link at bounding box center [707, 441] width 67 height 83
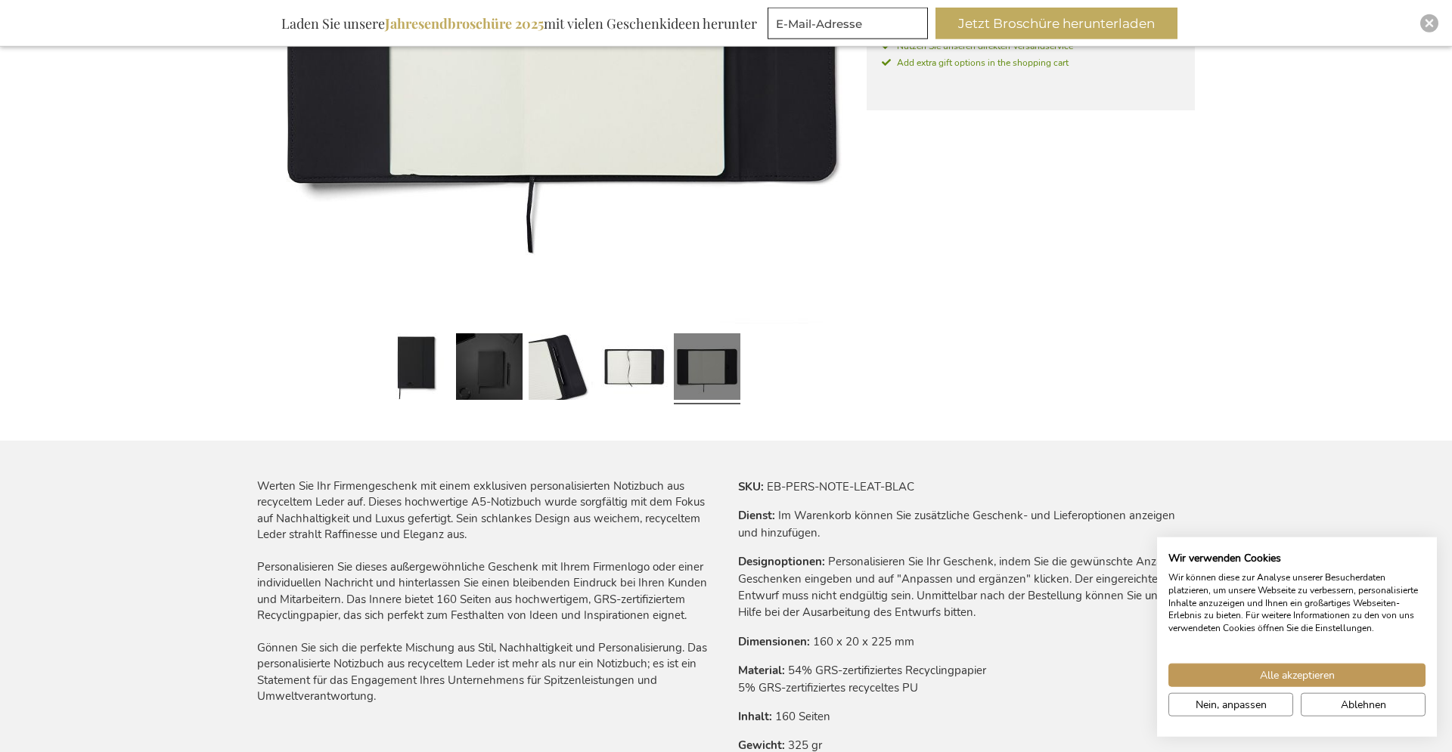
scroll to position [540, 0]
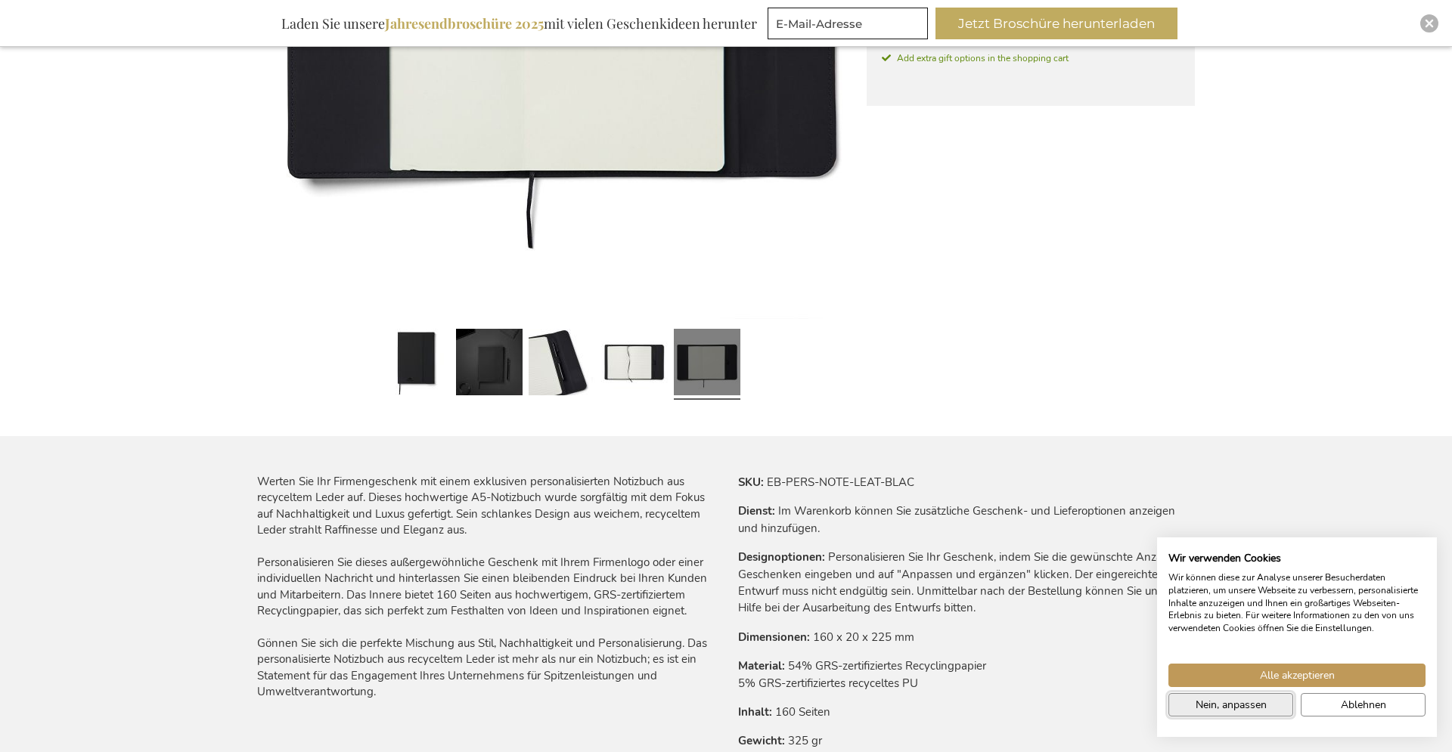
click at [1228, 707] on span "Nein, anpassen" at bounding box center [1230, 705] width 71 height 16
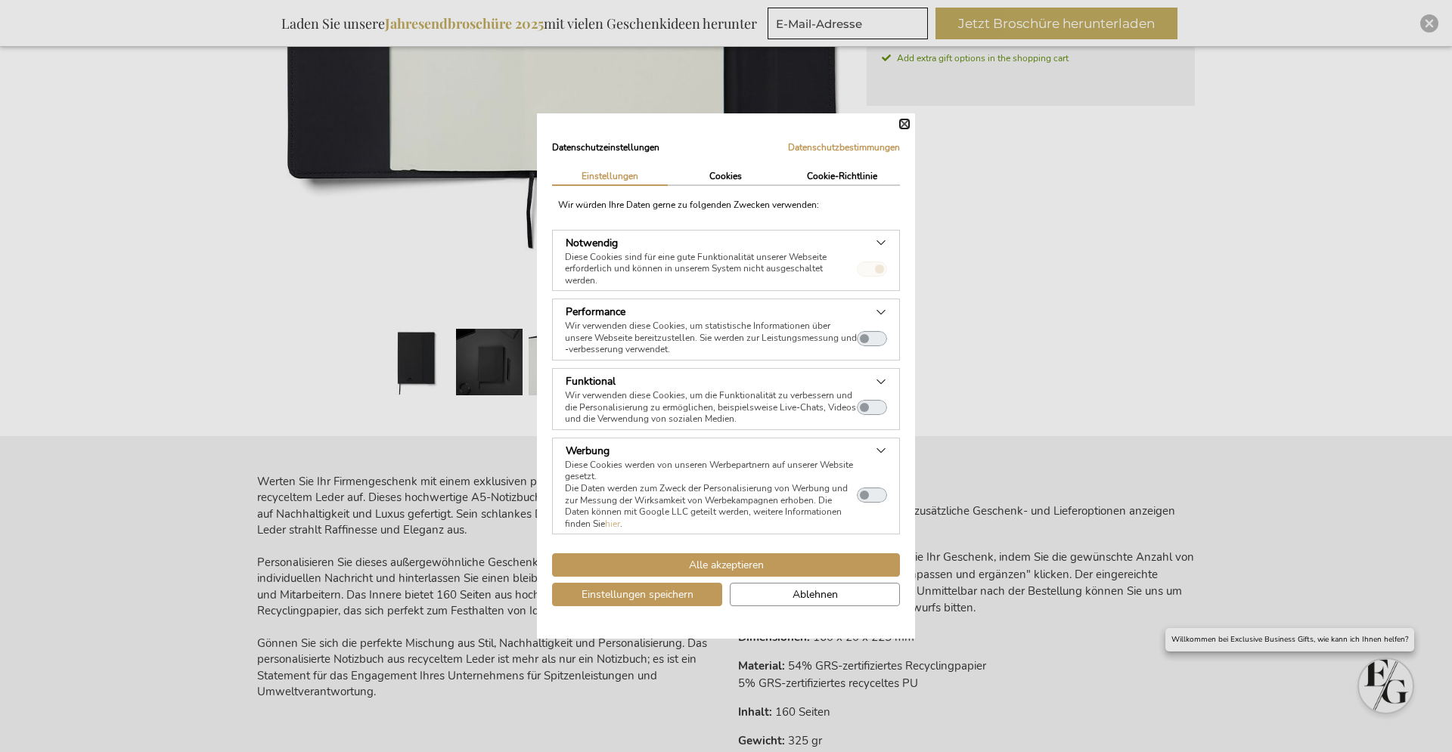
click at [903, 122] on button "Schließen" at bounding box center [904, 123] width 9 height 9
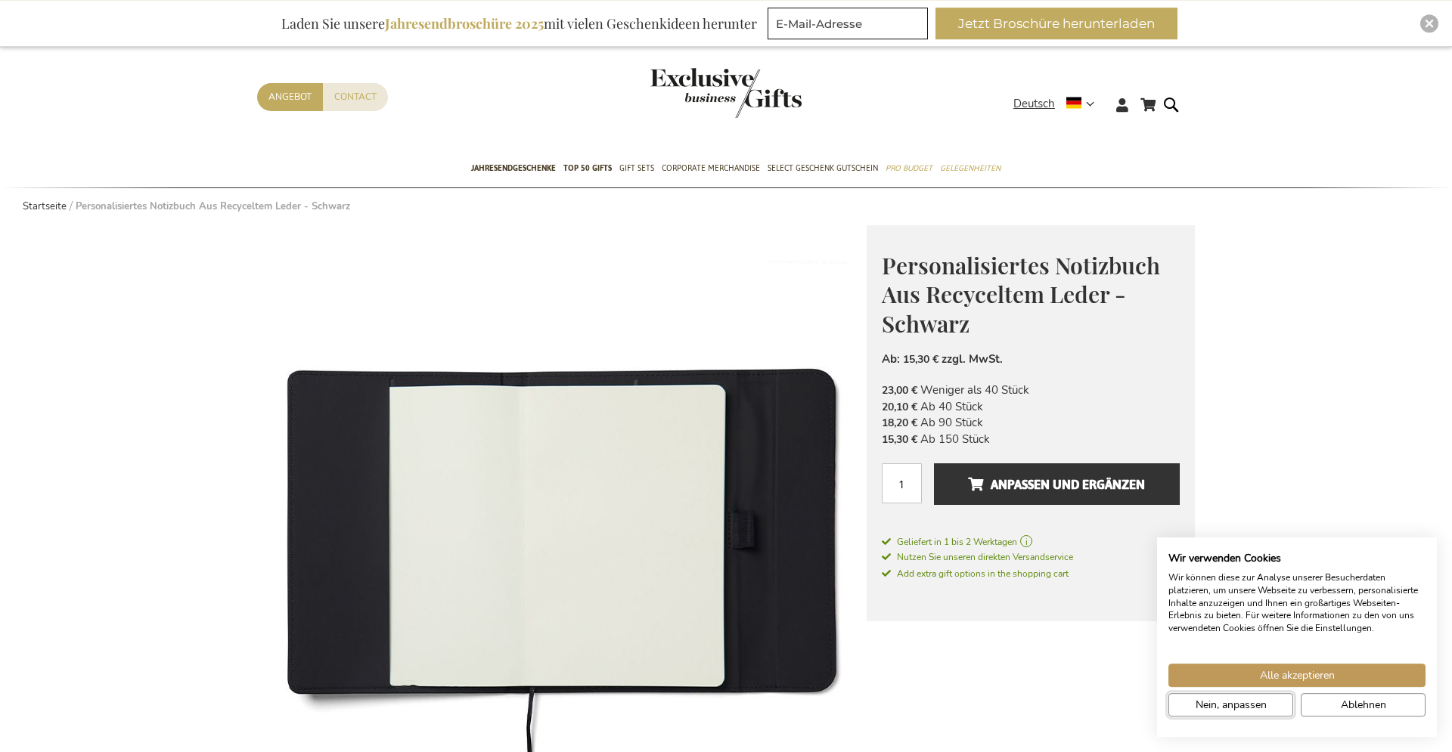
scroll to position [0, 0]
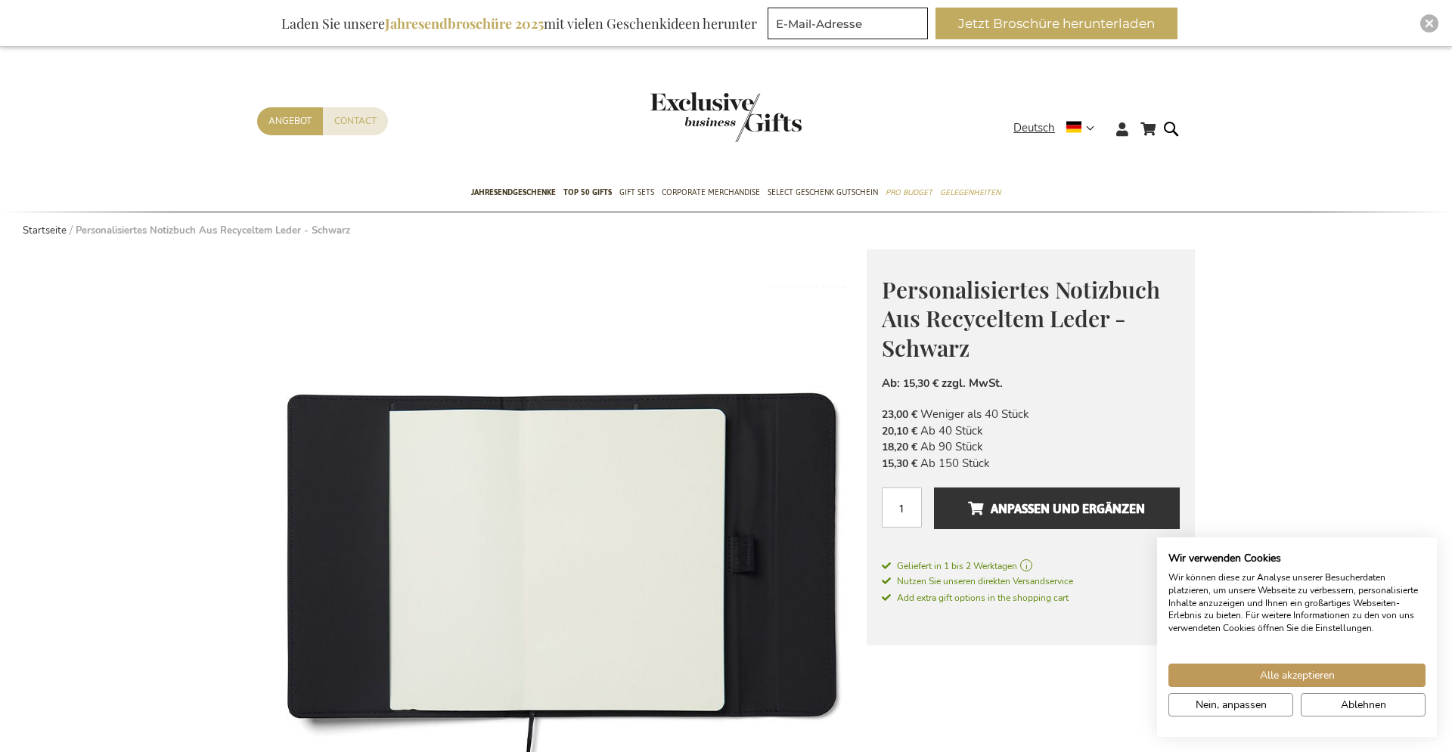
drag, startPoint x: 1015, startPoint y: 511, endPoint x: 712, endPoint y: 588, distance: 313.4
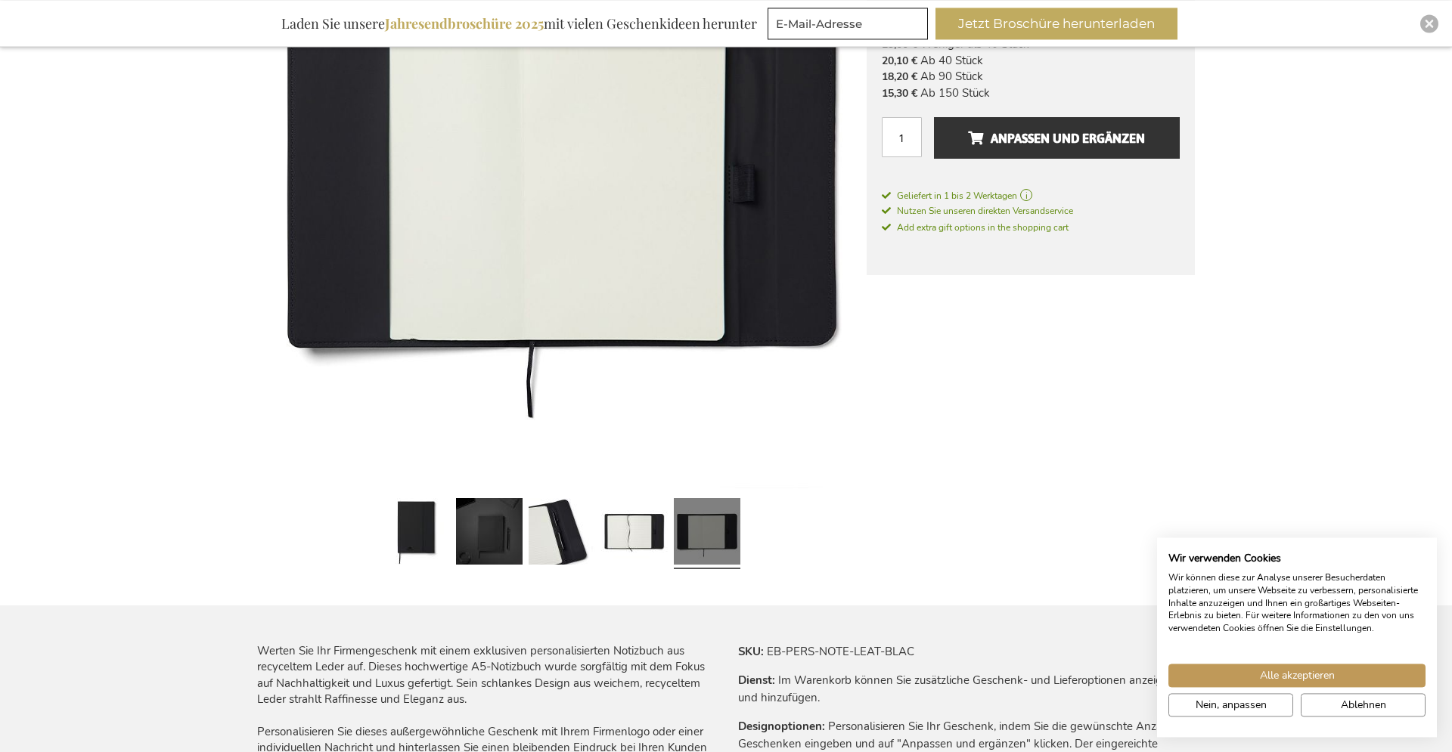
scroll to position [386, 0]
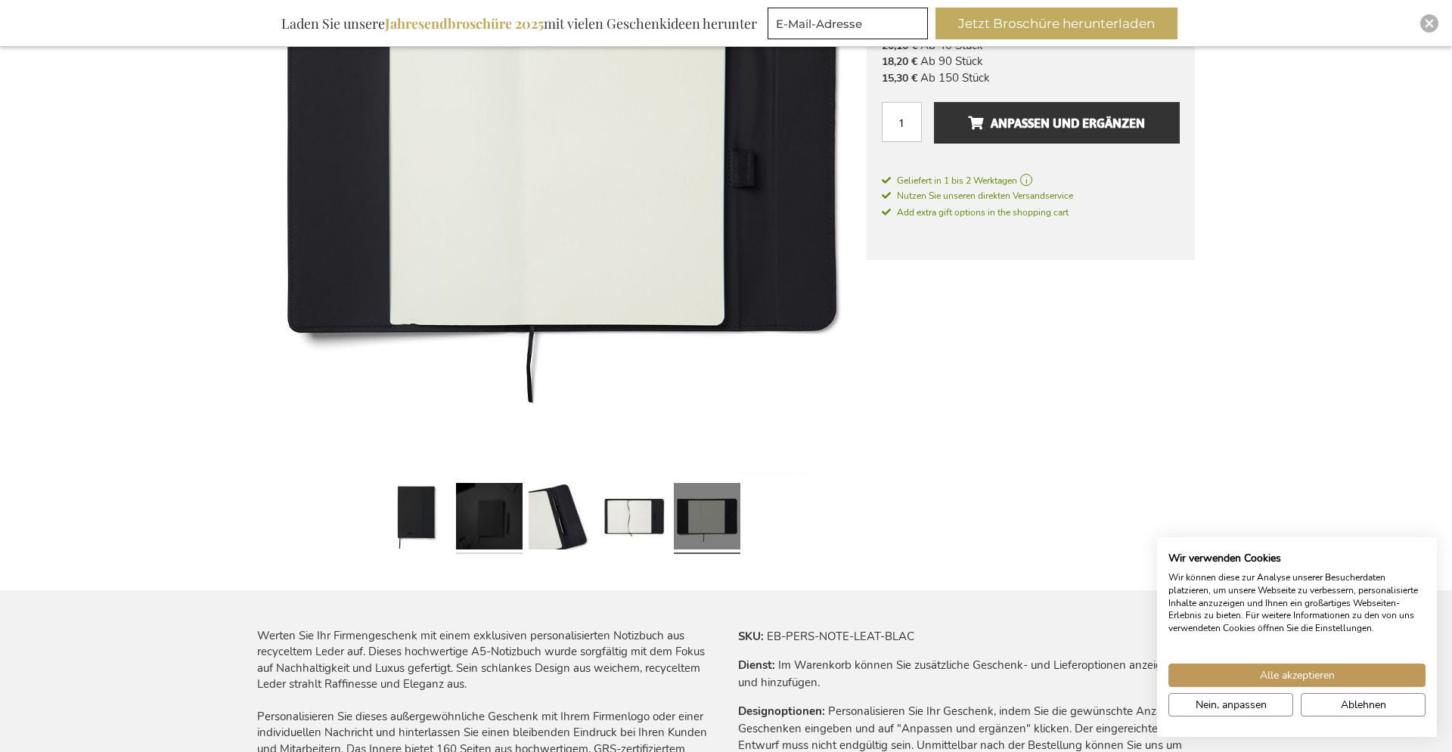
click at [499, 540] on link at bounding box center [489, 518] width 67 height 83
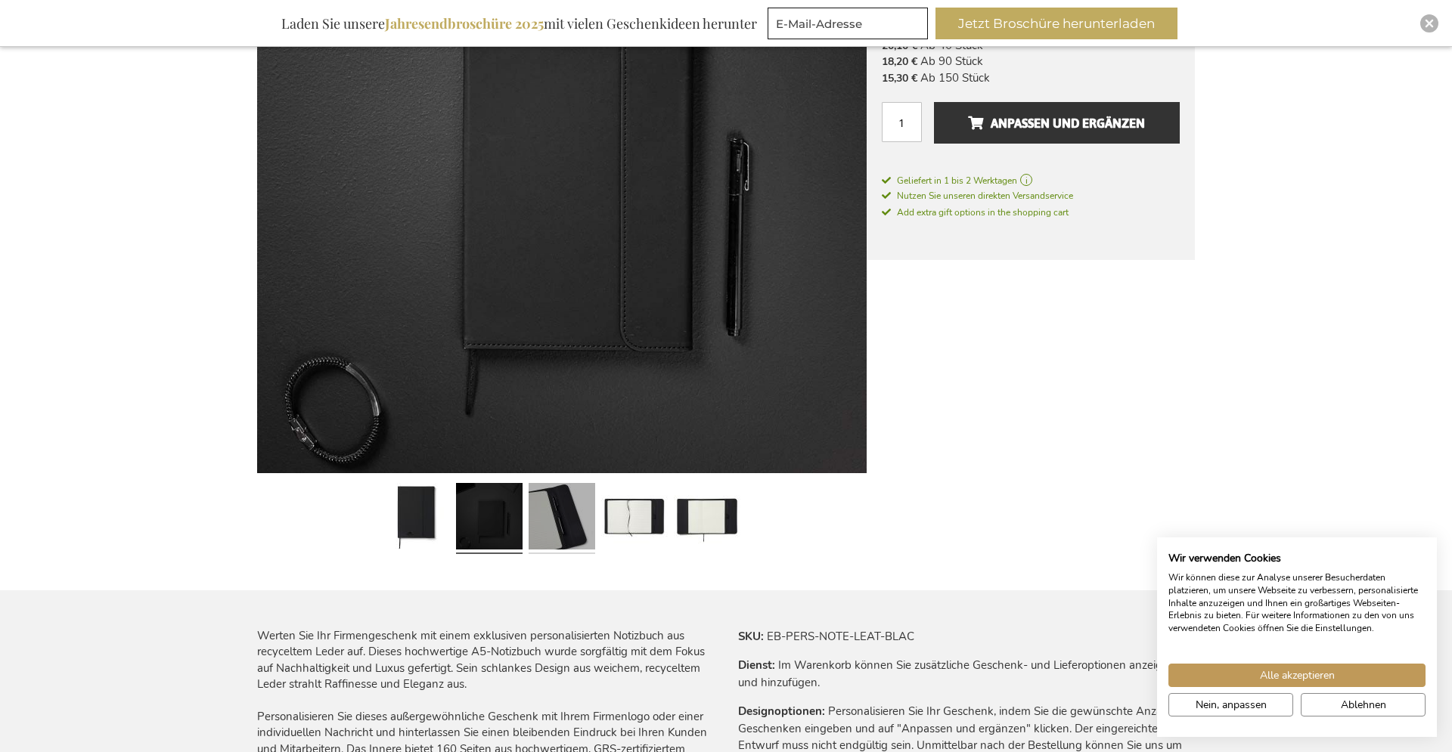
click at [548, 532] on link at bounding box center [562, 518] width 67 height 83
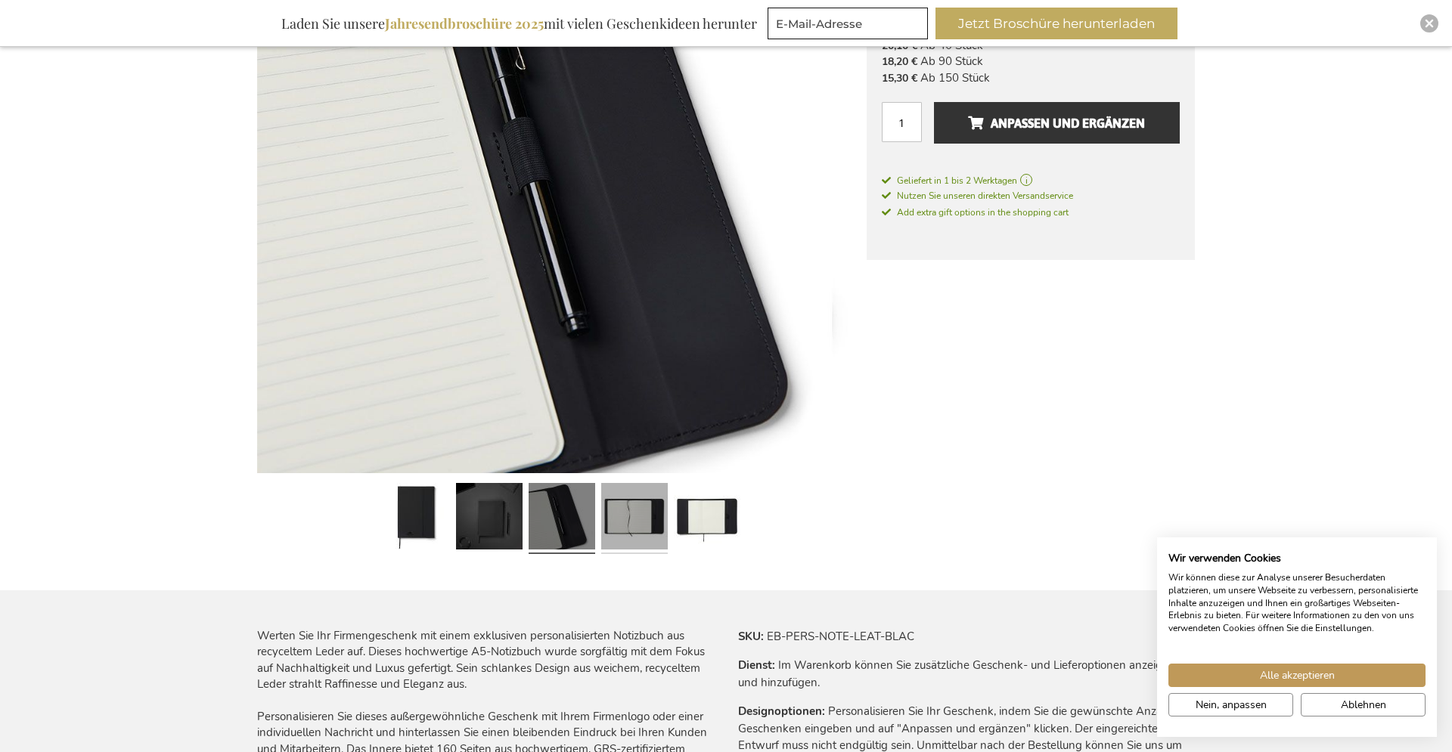
click at [611, 526] on link at bounding box center [634, 518] width 67 height 83
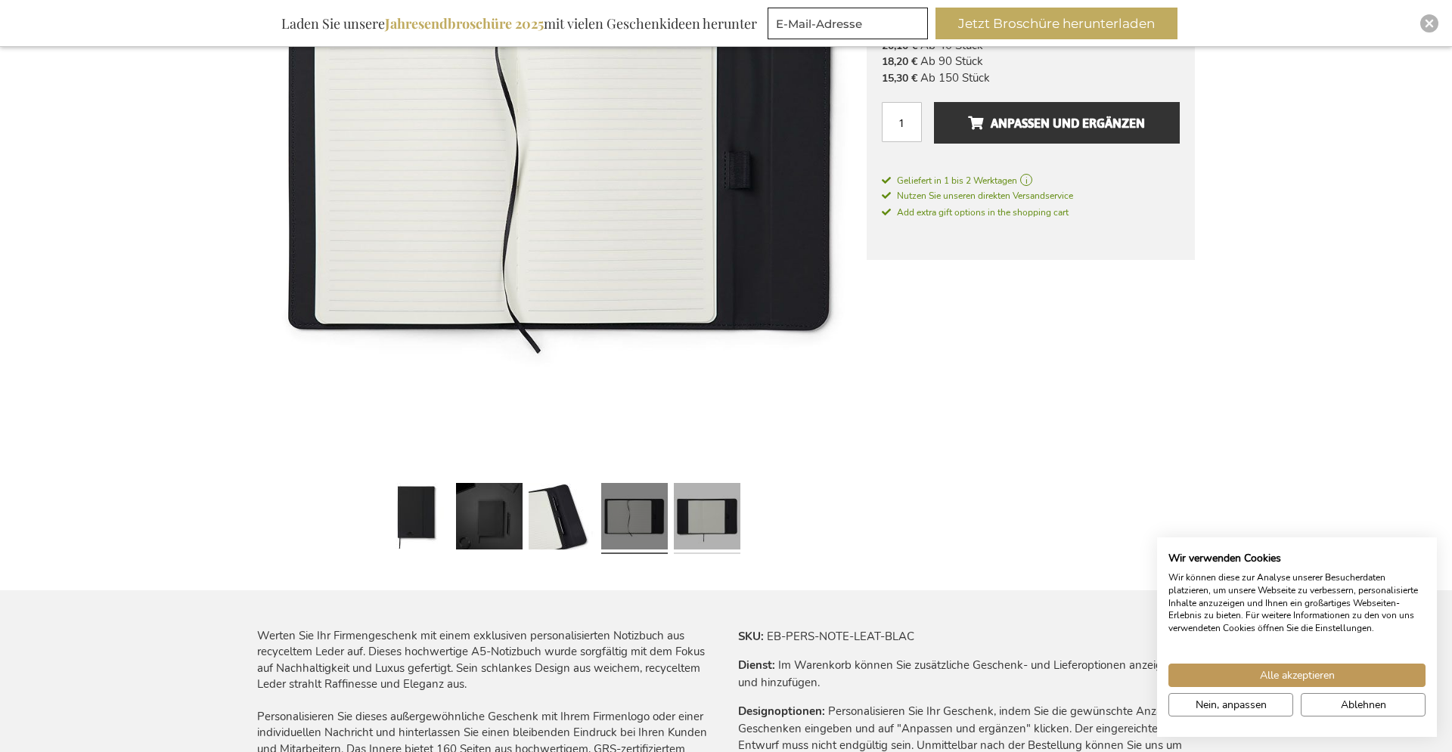
click at [709, 524] on link at bounding box center [707, 518] width 67 height 83
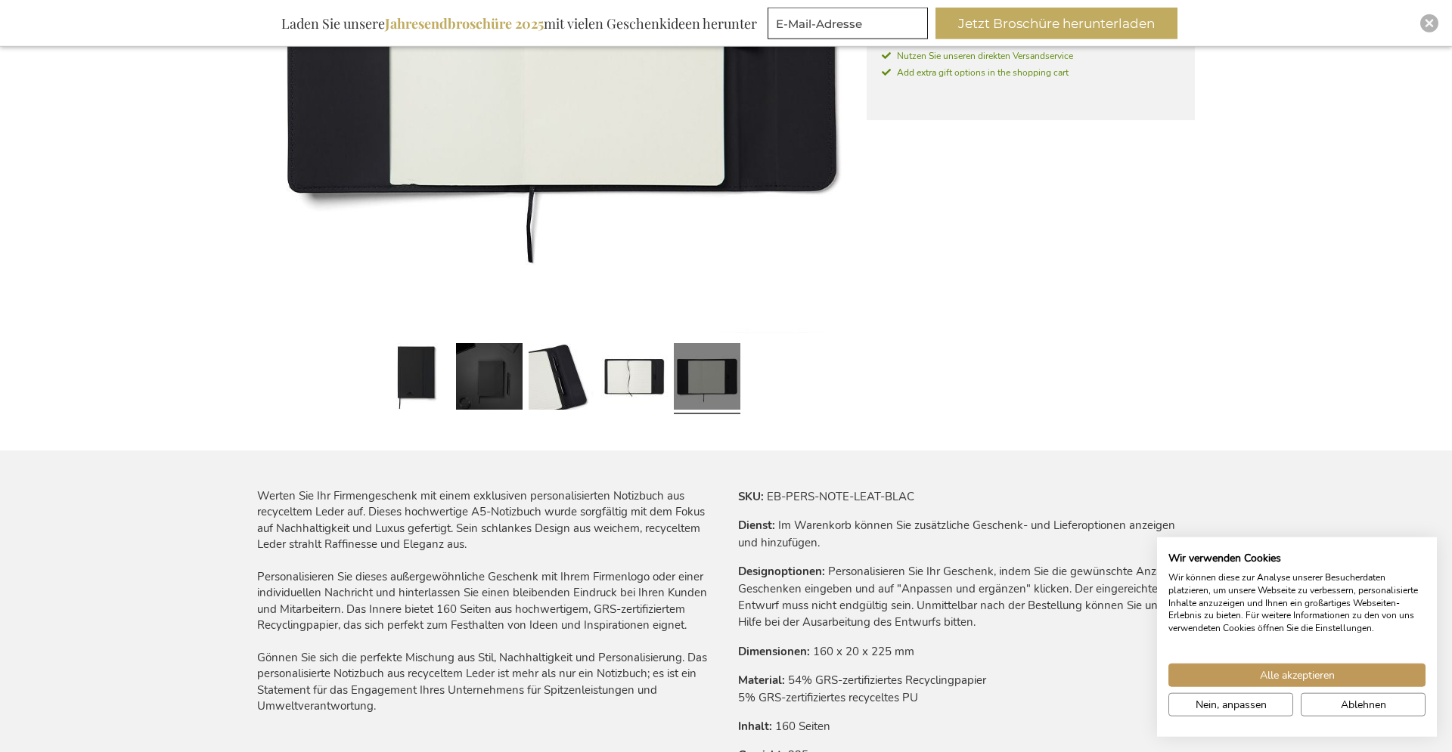
scroll to position [540, 0]
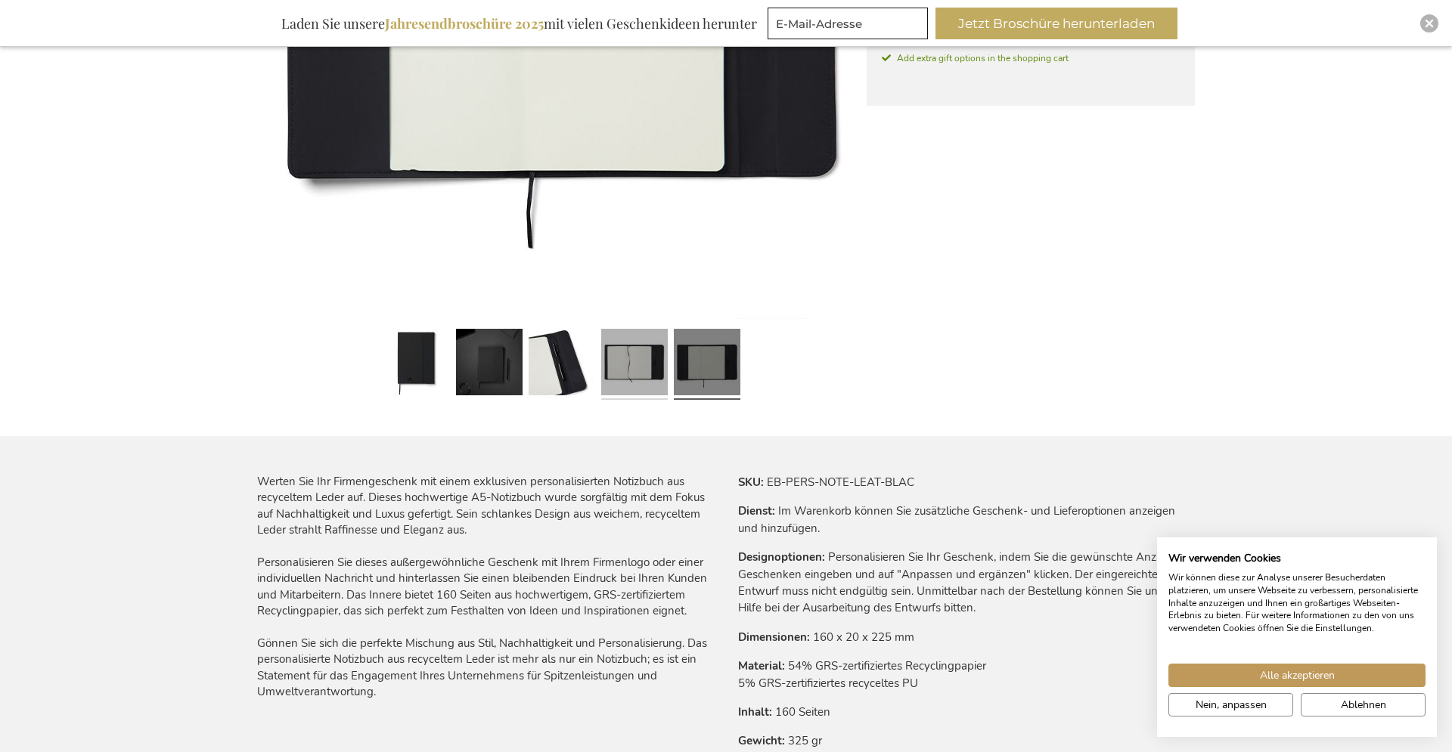
click at [628, 367] on link at bounding box center [634, 364] width 67 height 83
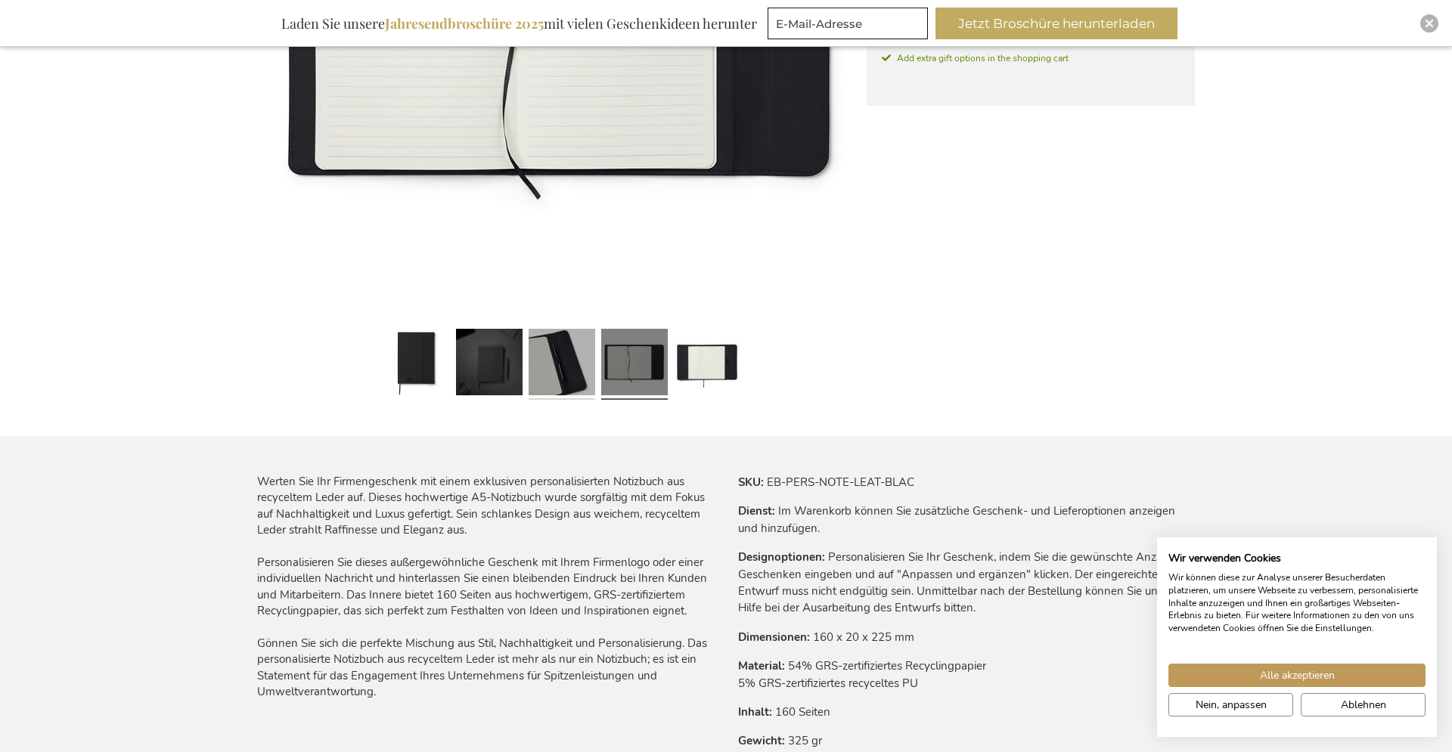
click at [564, 368] on link at bounding box center [562, 364] width 67 height 83
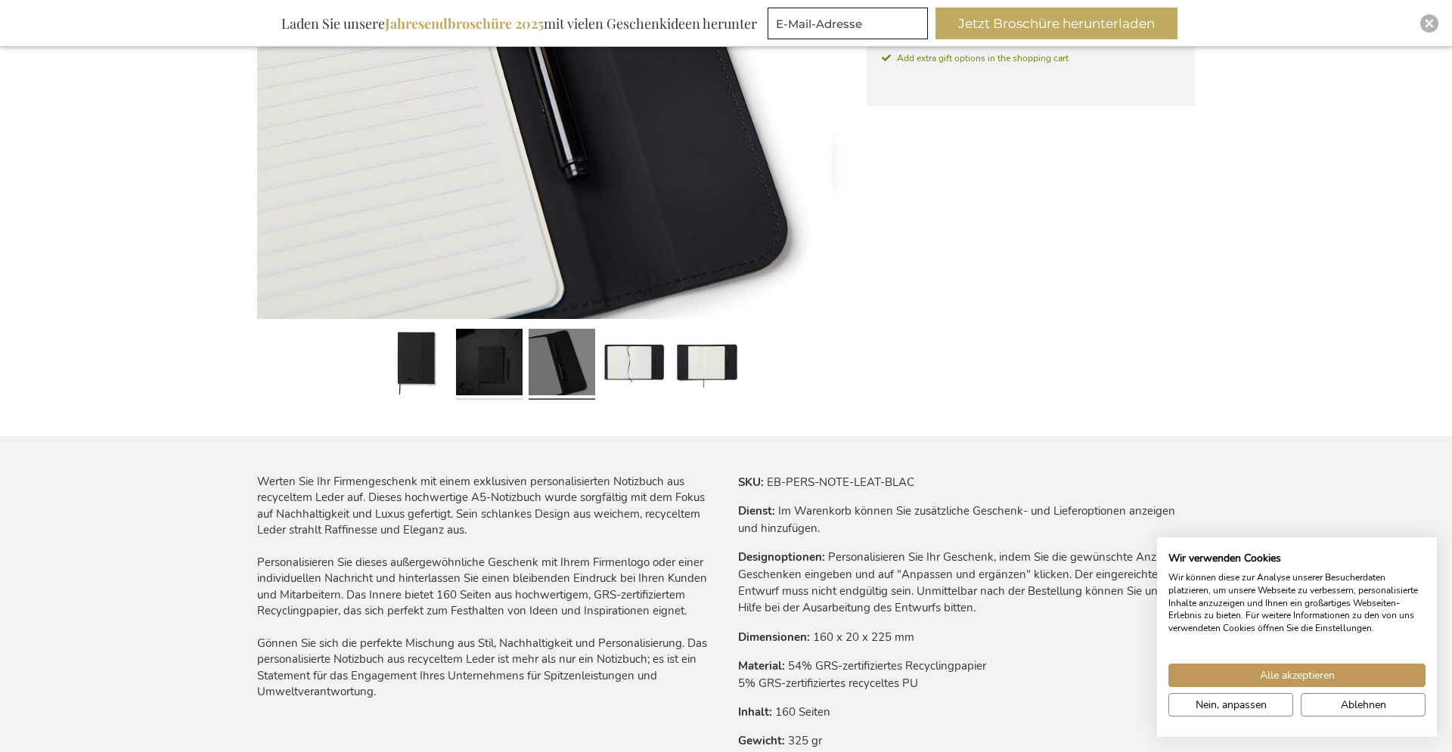
click at [507, 370] on link at bounding box center [489, 364] width 67 height 83
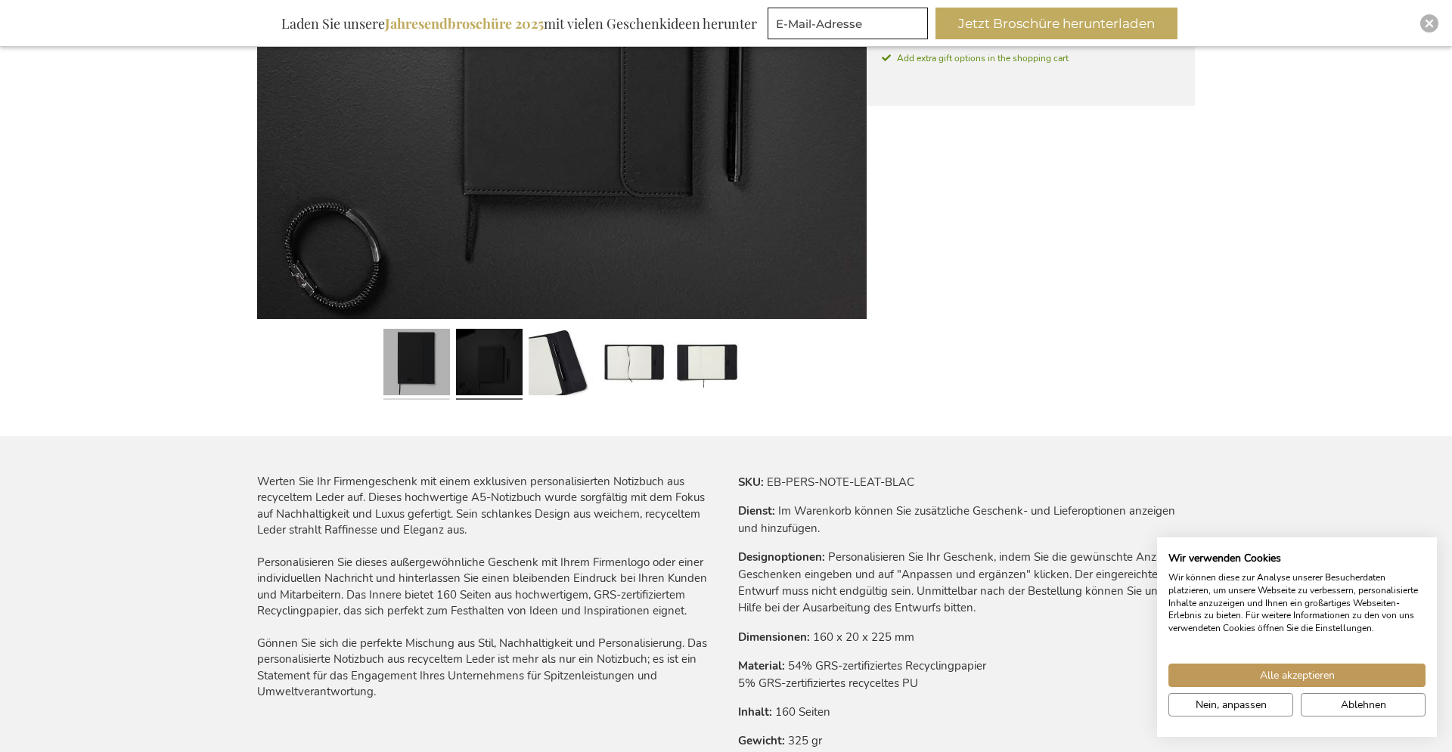
click at [420, 360] on link at bounding box center [416, 364] width 67 height 83
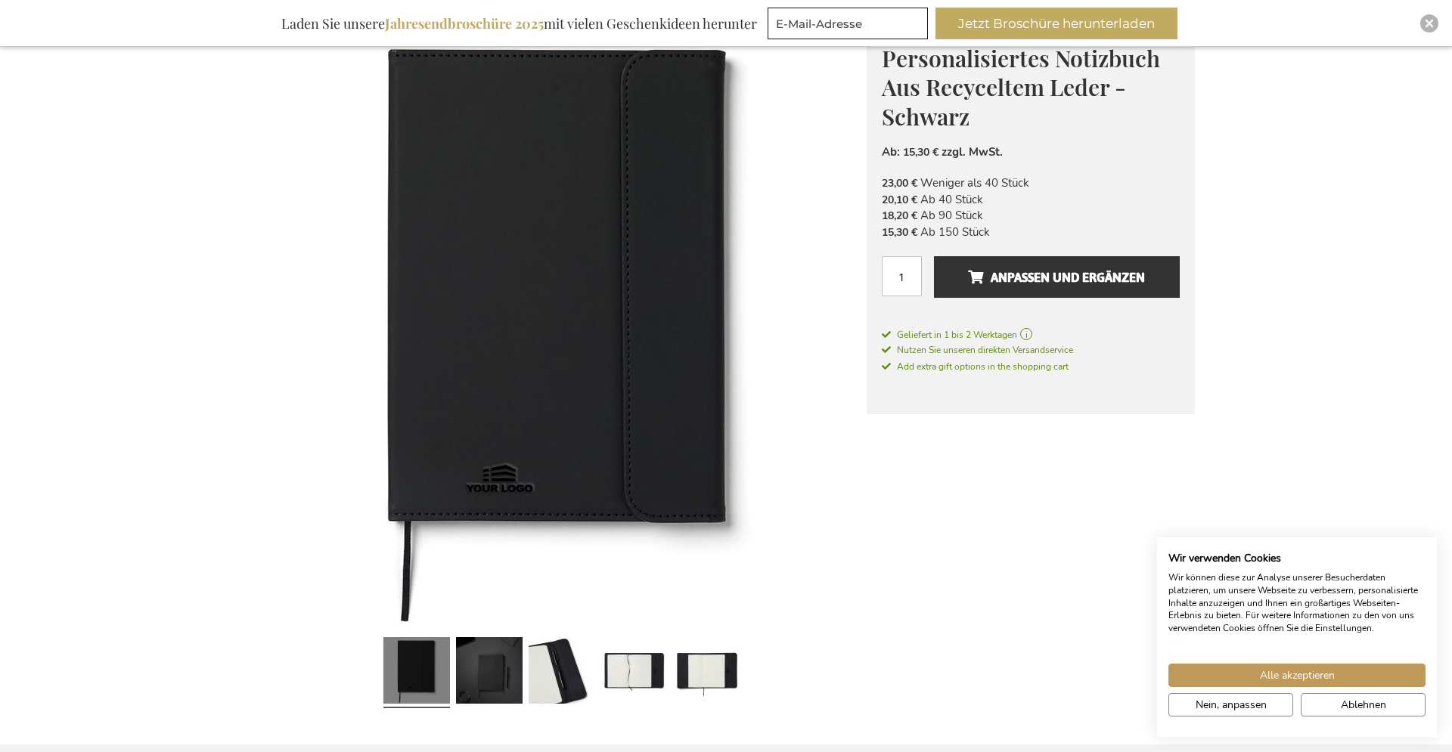
scroll to position [308, 0]
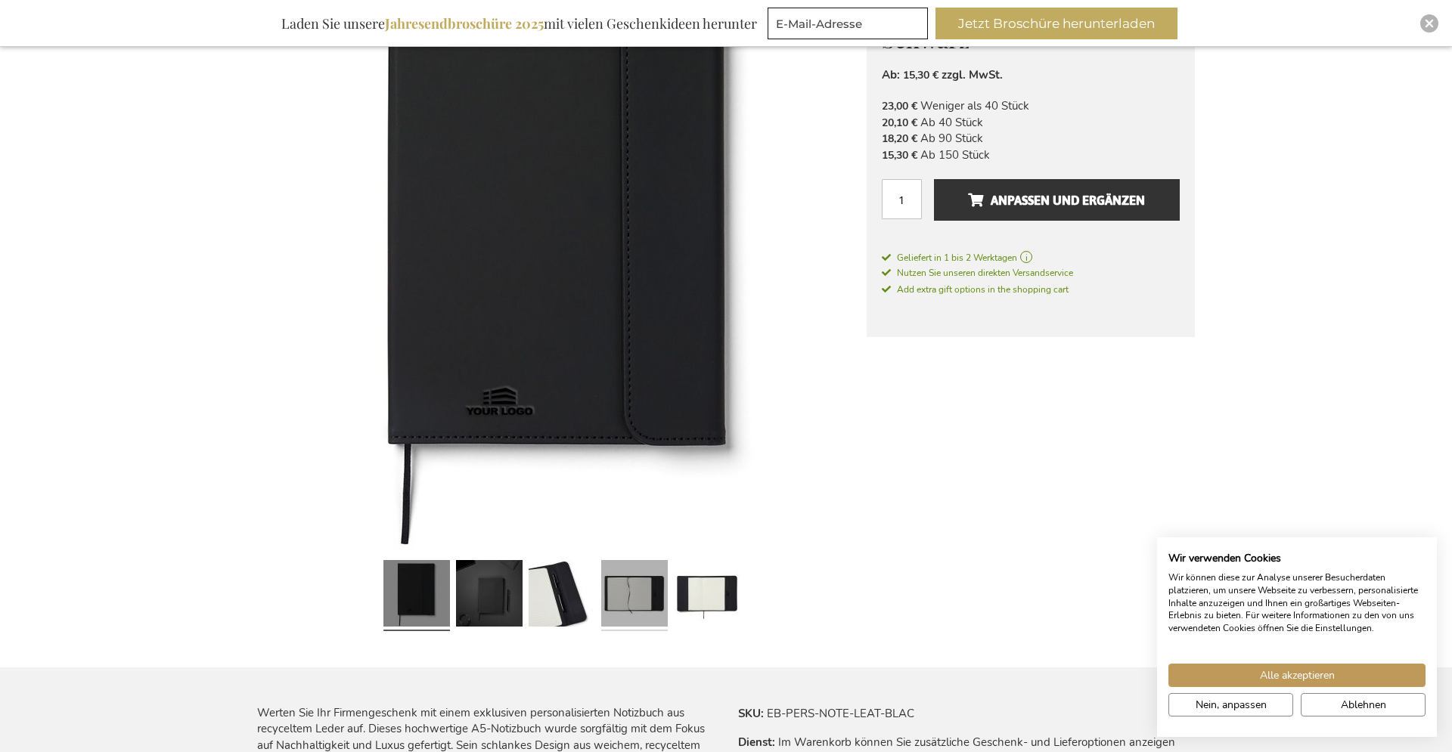
click at [634, 604] on link at bounding box center [634, 595] width 67 height 83
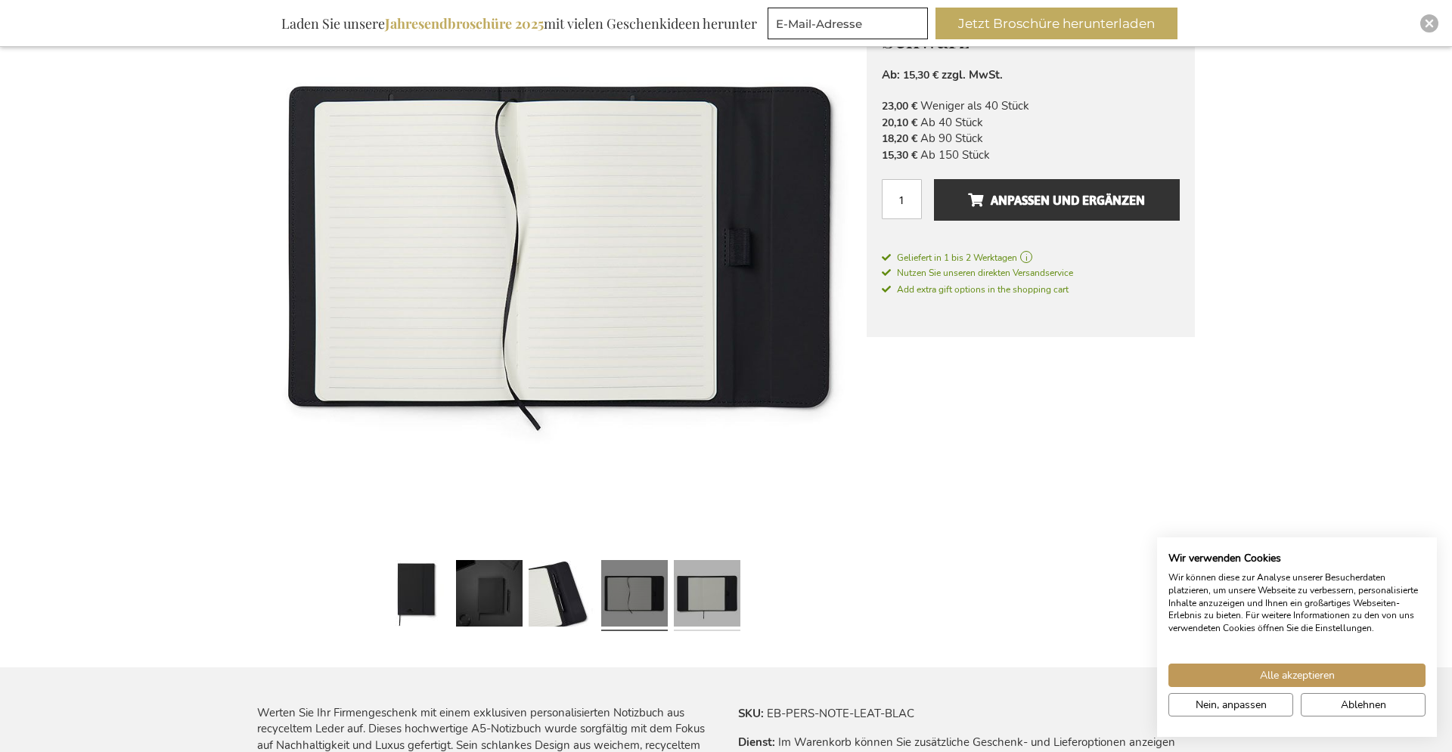
click at [687, 584] on link at bounding box center [707, 595] width 67 height 83
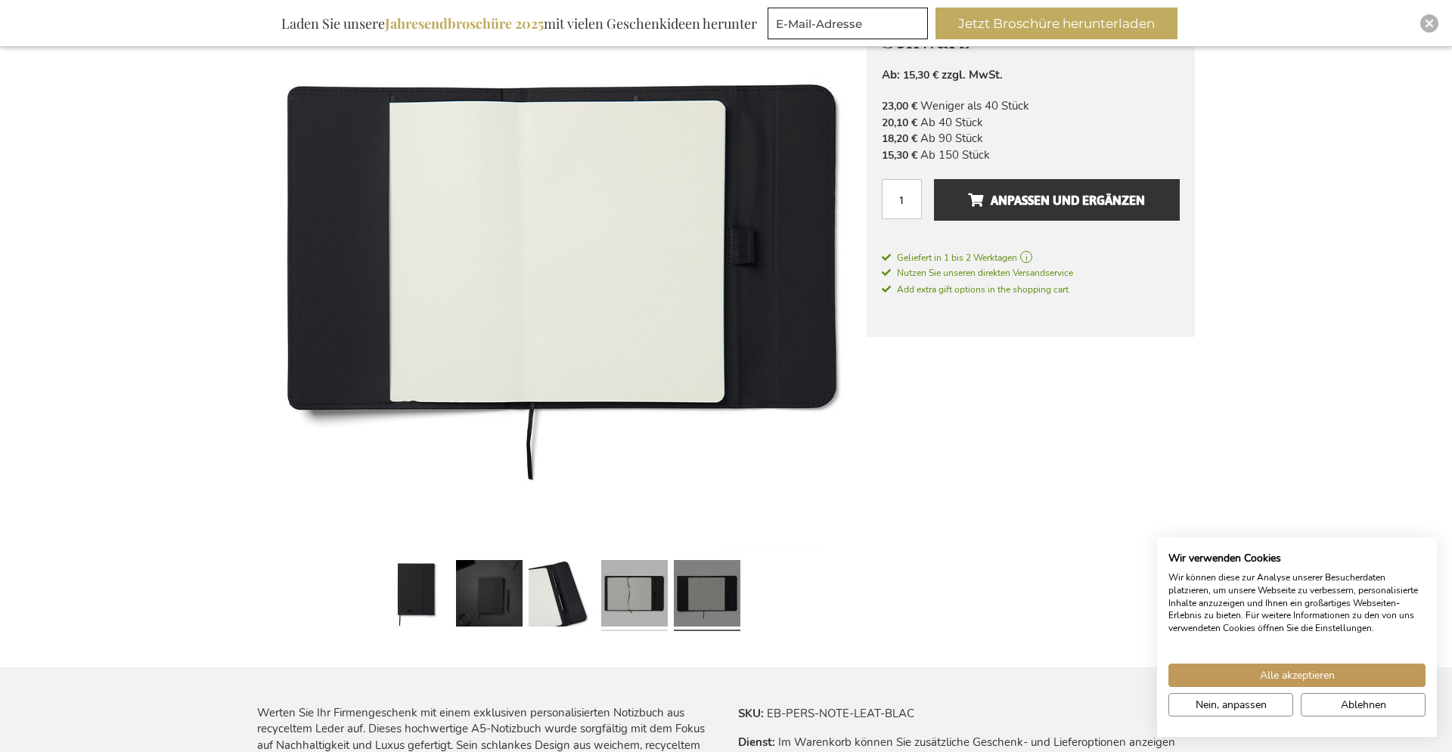
click at [634, 603] on link at bounding box center [634, 595] width 67 height 83
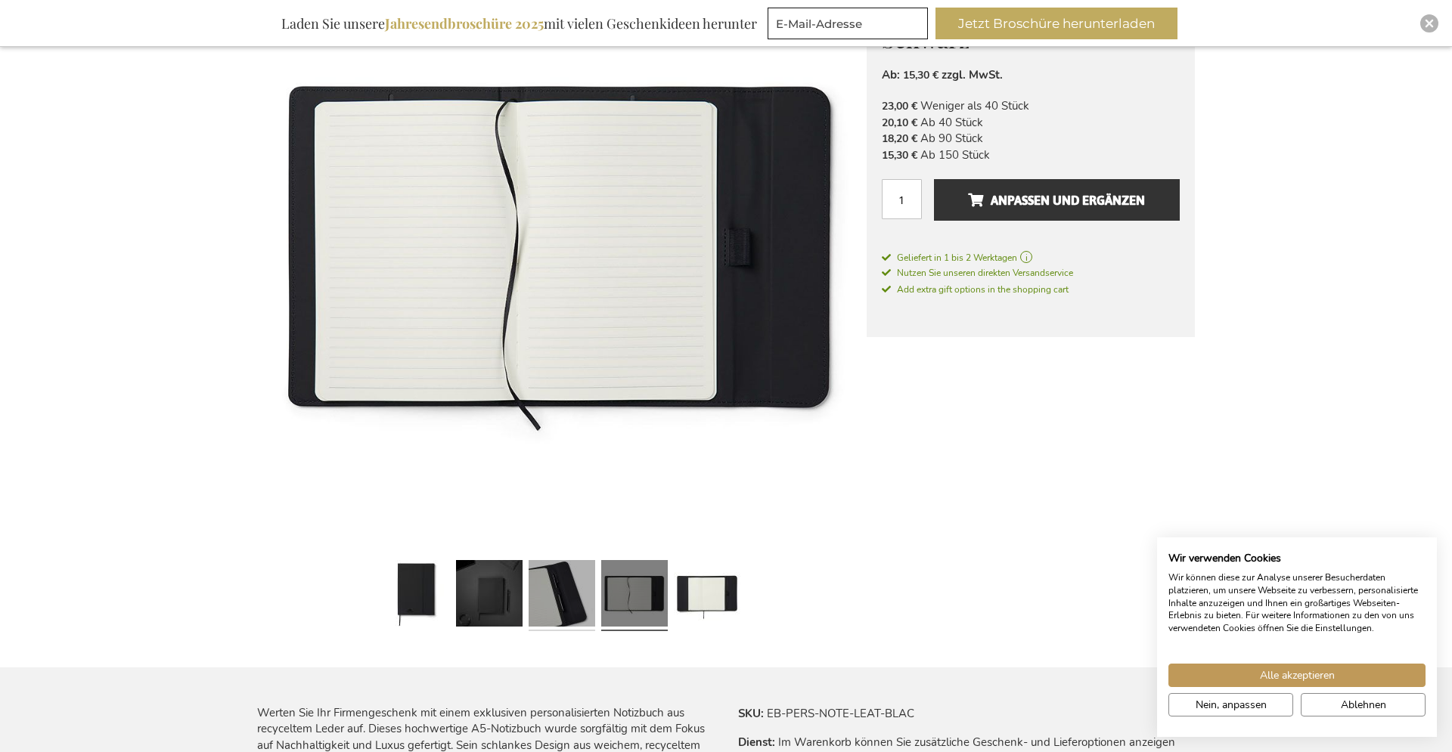
click at [568, 600] on link at bounding box center [562, 595] width 67 height 83
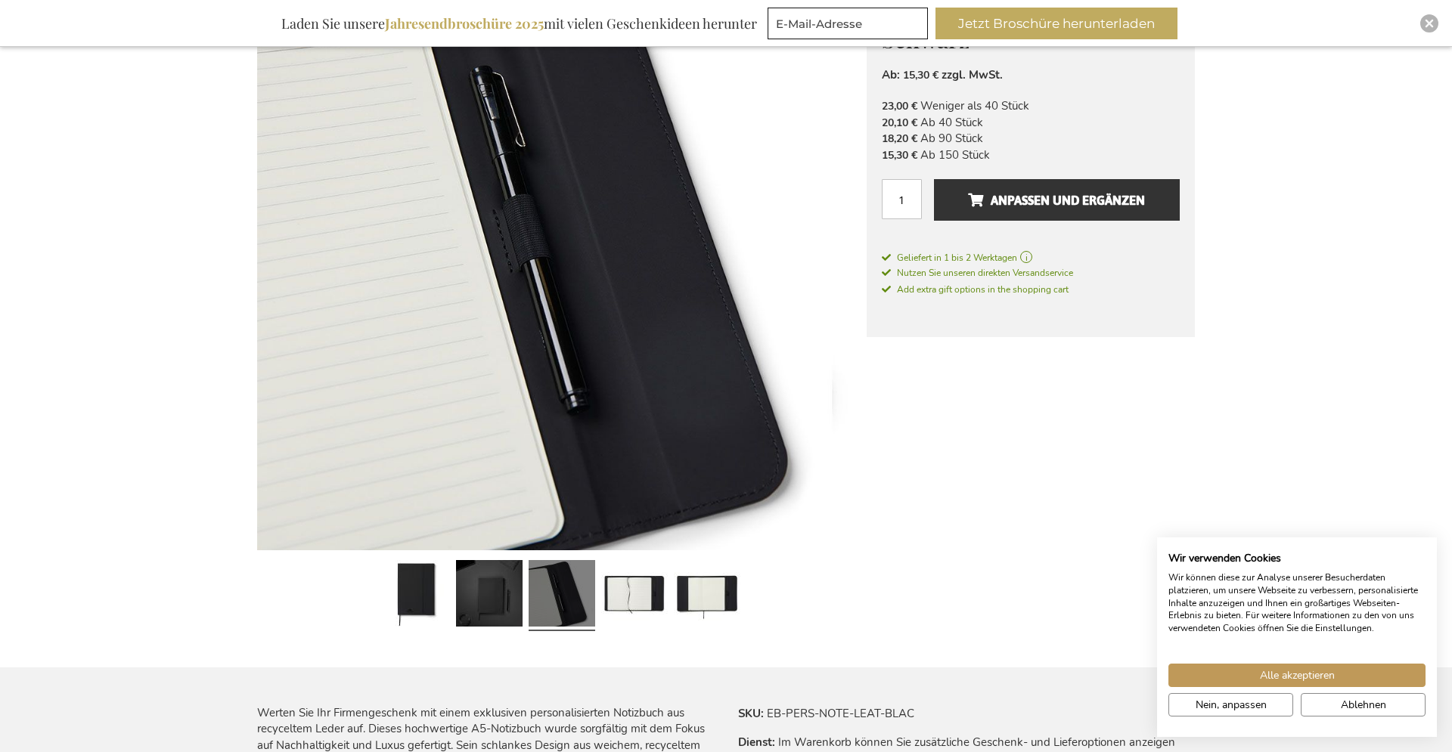
click at [525, 599] on div at bounding box center [489, 595] width 73 height 83
click at [412, 596] on link at bounding box center [416, 595] width 67 height 83
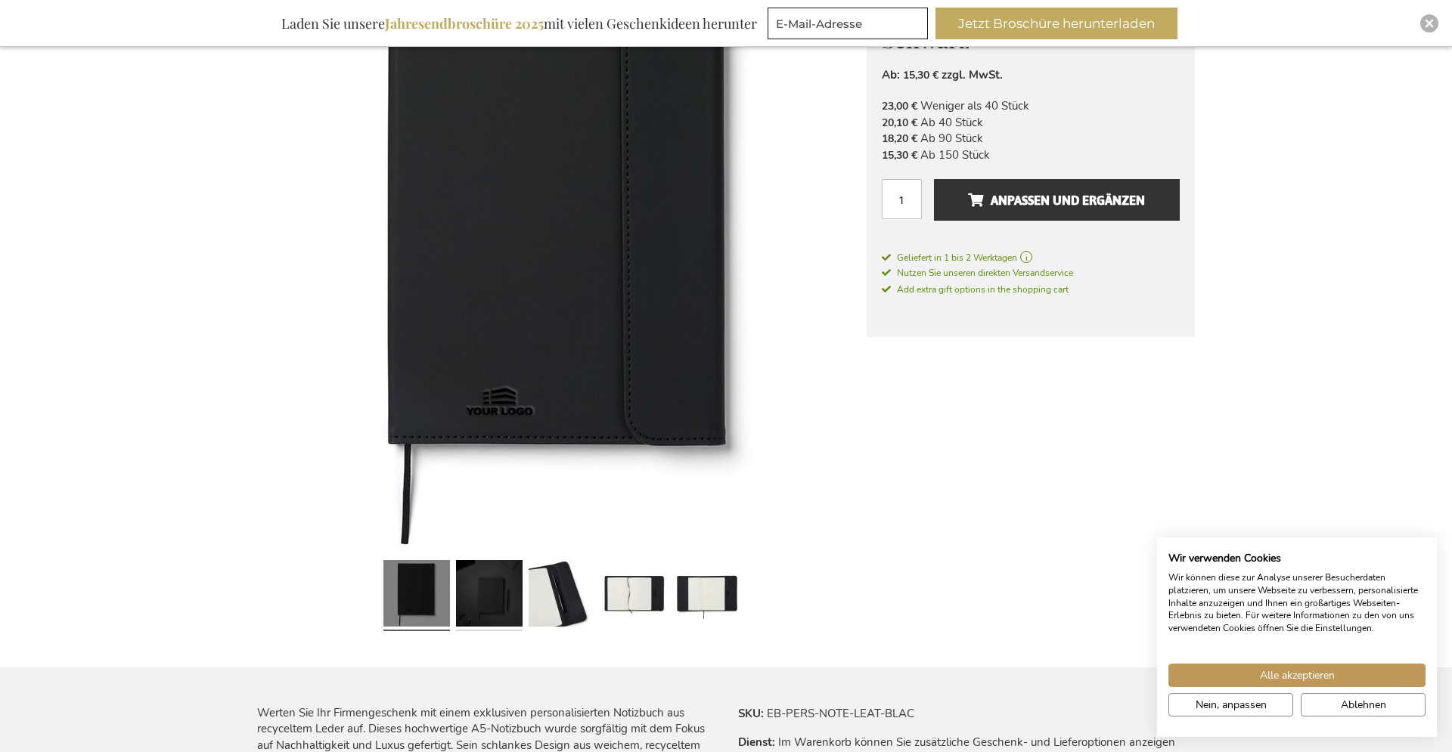
click at [473, 593] on link at bounding box center [489, 595] width 67 height 83
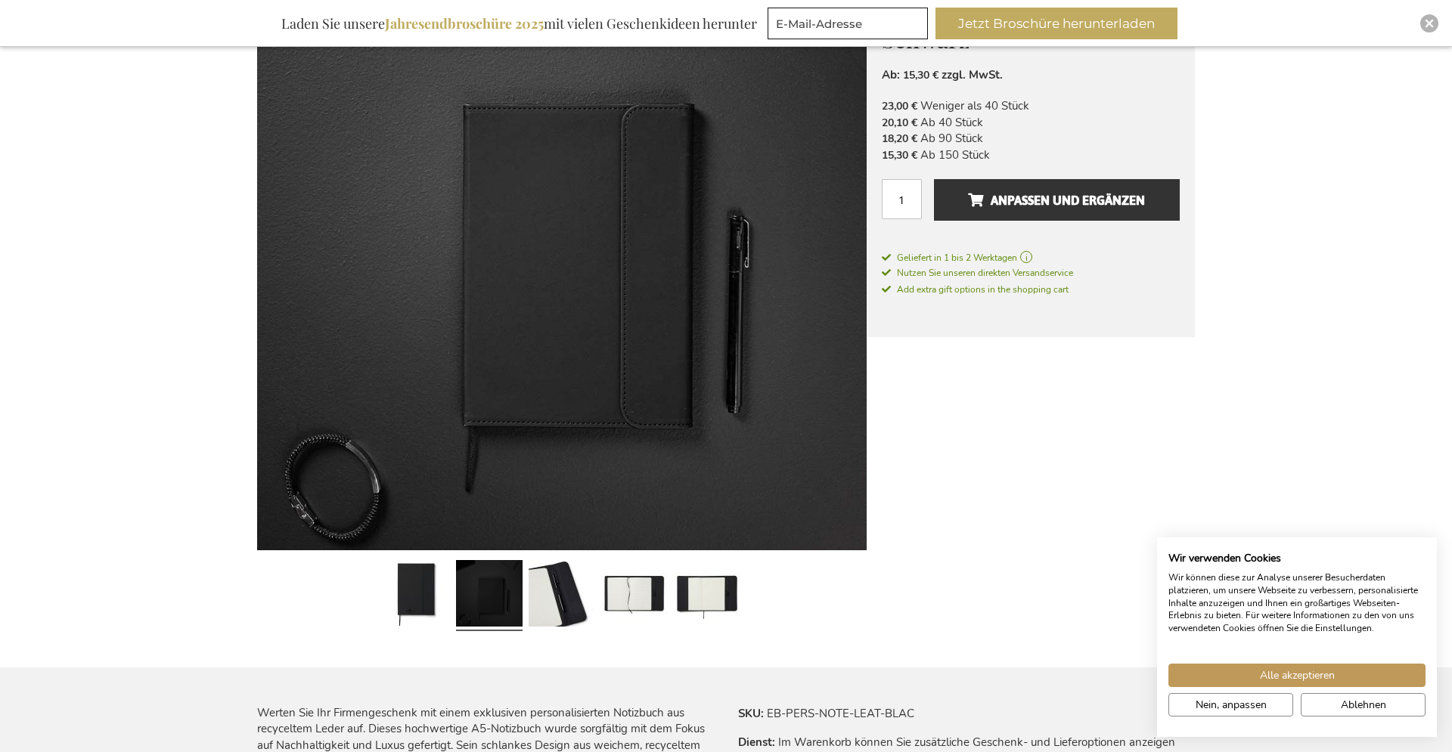
drag, startPoint x: 680, startPoint y: 410, endPoint x: 470, endPoint y: 422, distance: 209.8
click at [519, 408] on img at bounding box center [561, 245] width 609 height 609
click at [361, 473] on img at bounding box center [561, 245] width 609 height 609
click at [550, 591] on link at bounding box center [562, 595] width 67 height 83
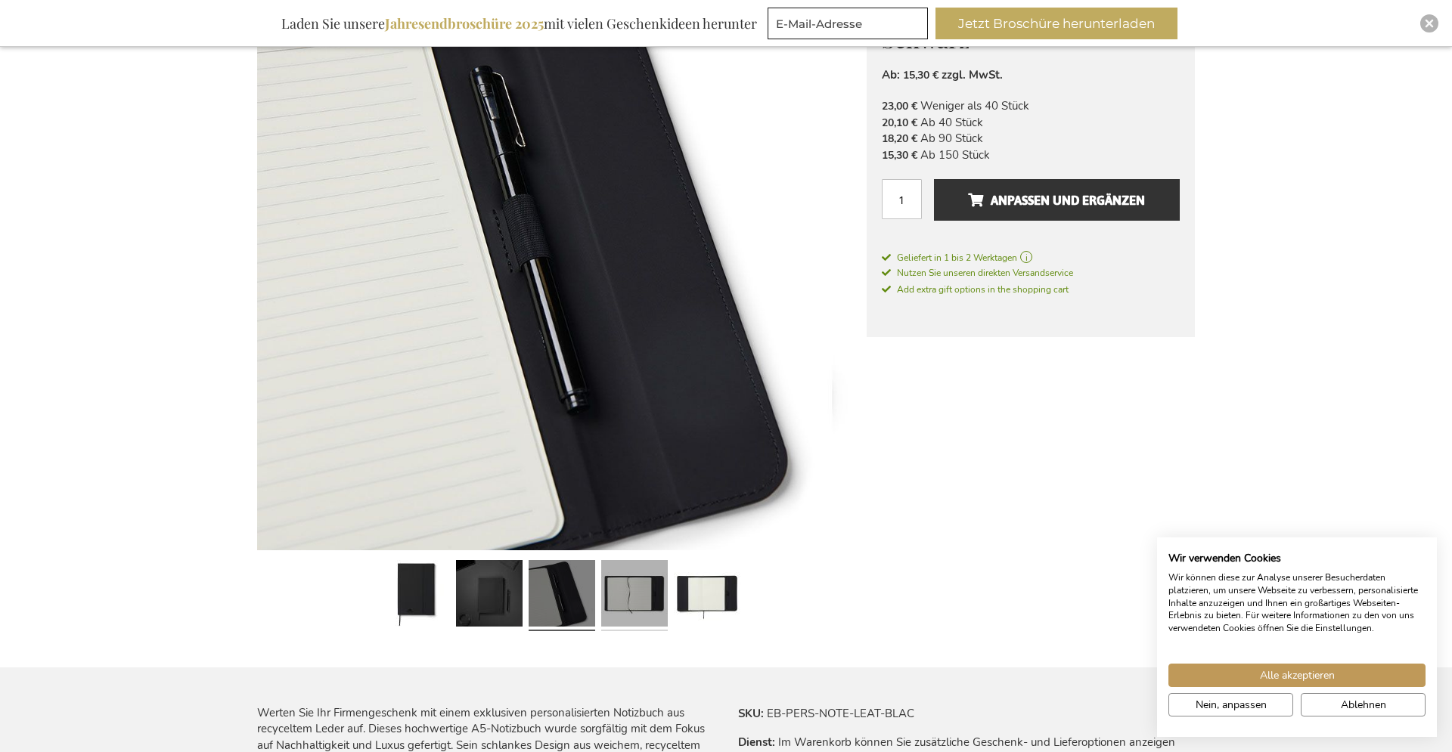
click at [616, 593] on link at bounding box center [634, 595] width 67 height 83
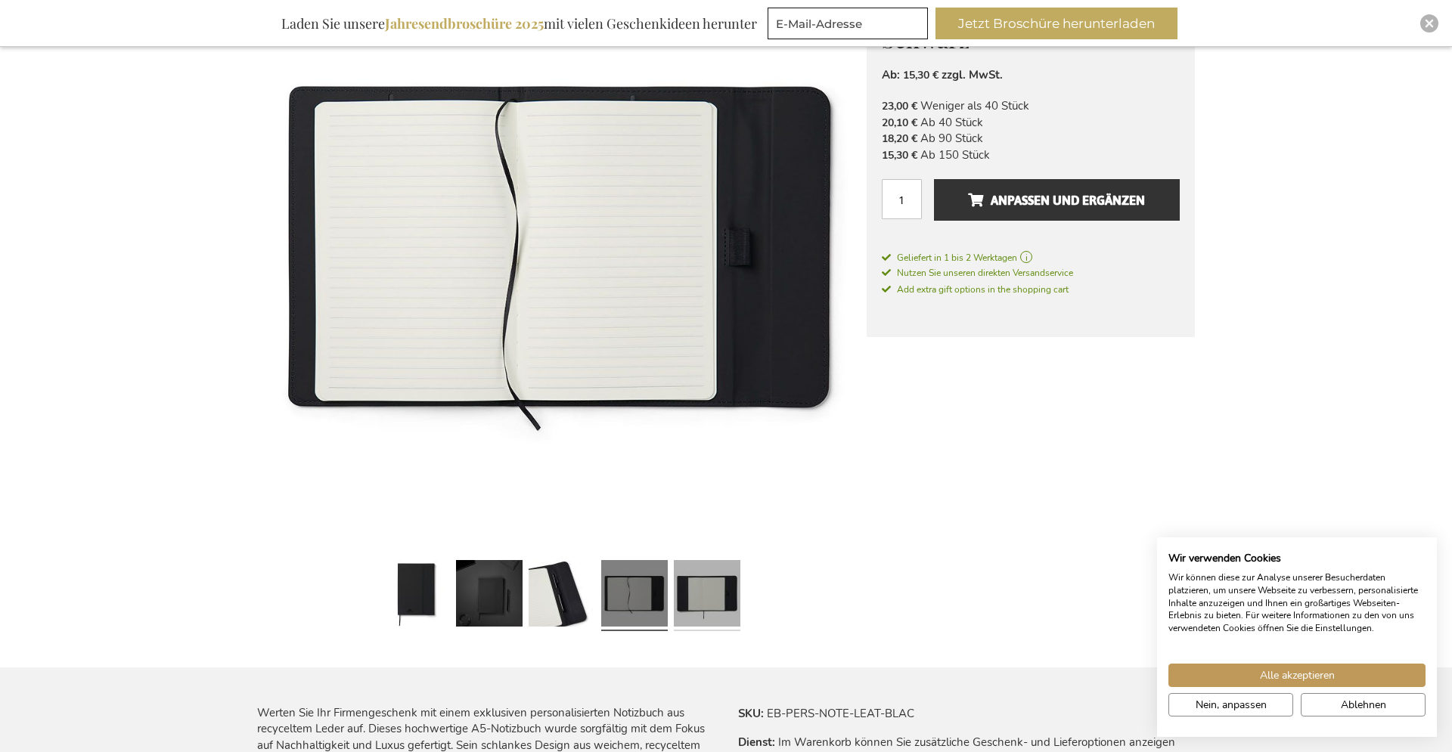
click at [693, 595] on link at bounding box center [707, 595] width 67 height 83
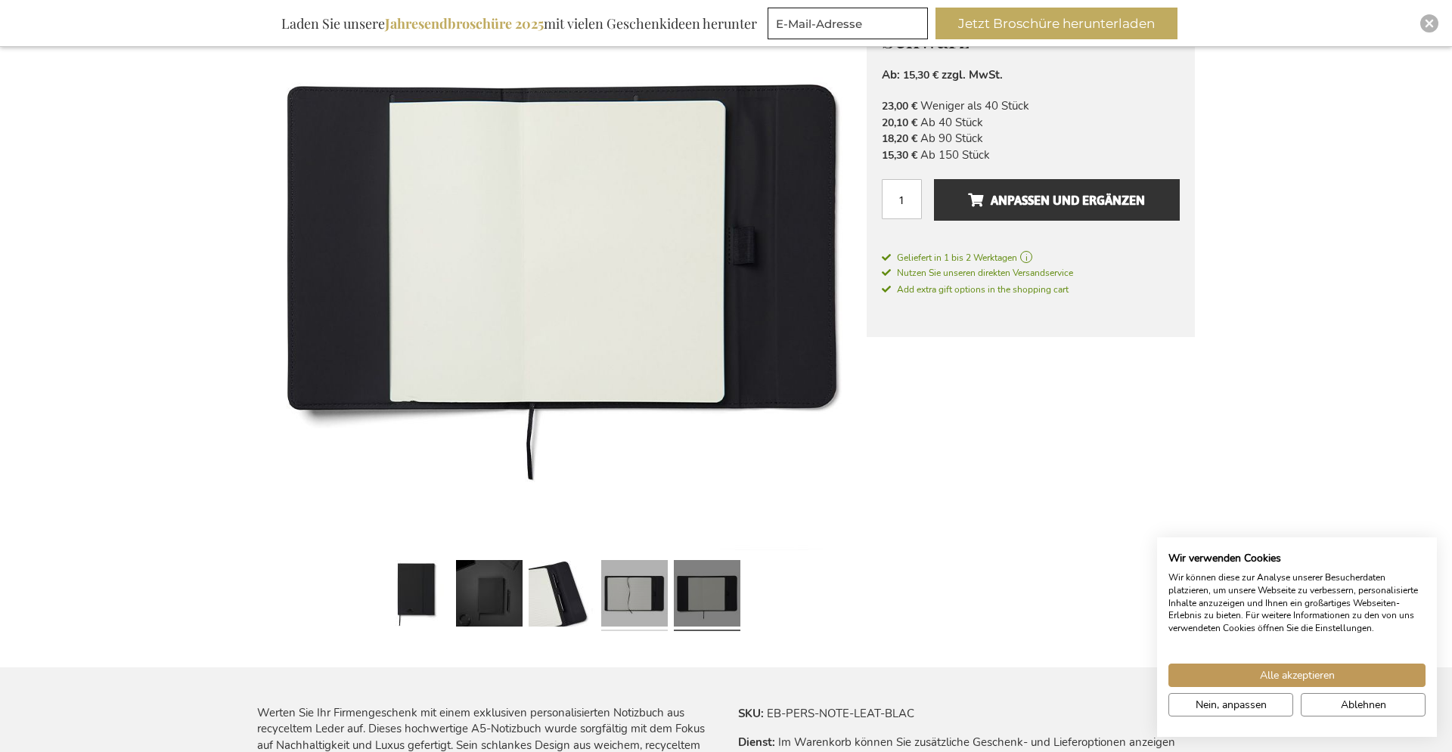
click at [637, 596] on link at bounding box center [634, 595] width 67 height 83
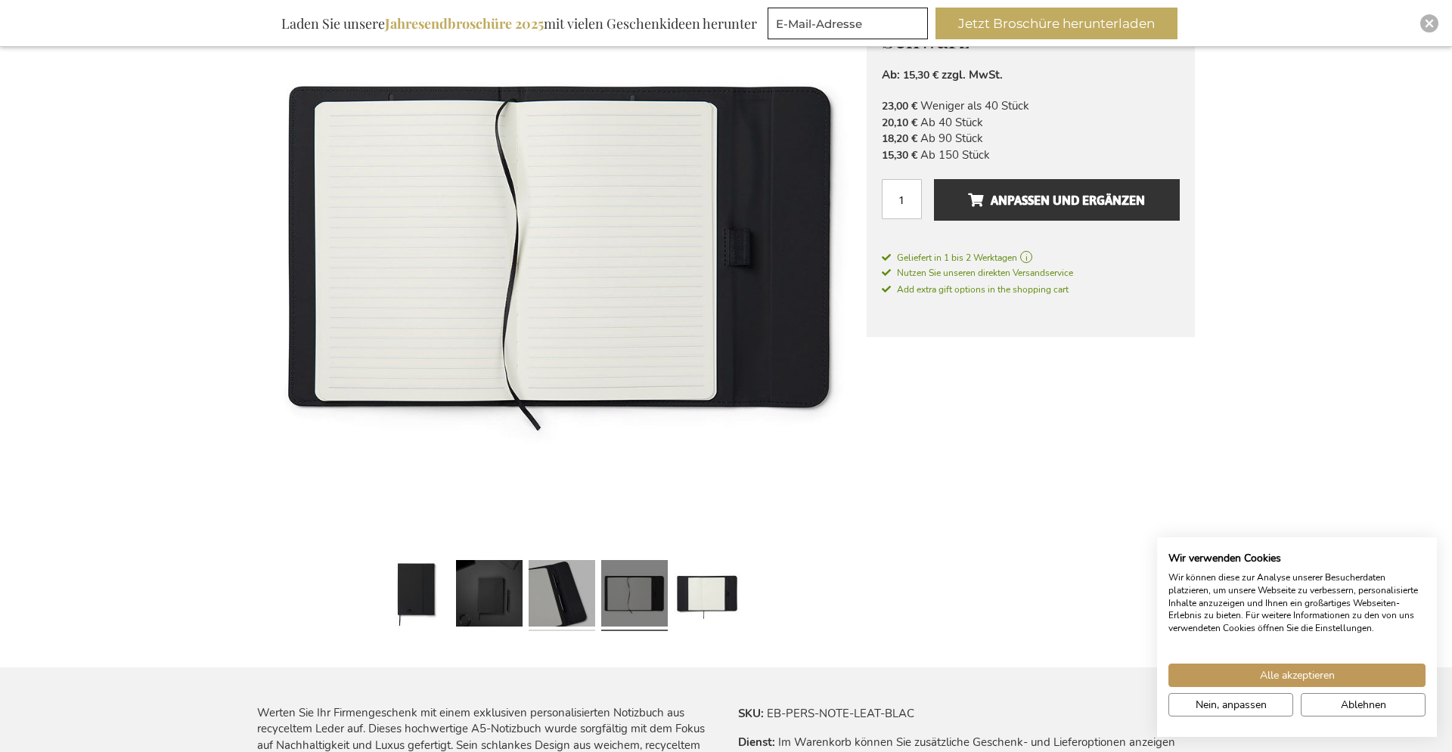
click at [563, 595] on link at bounding box center [562, 595] width 67 height 83
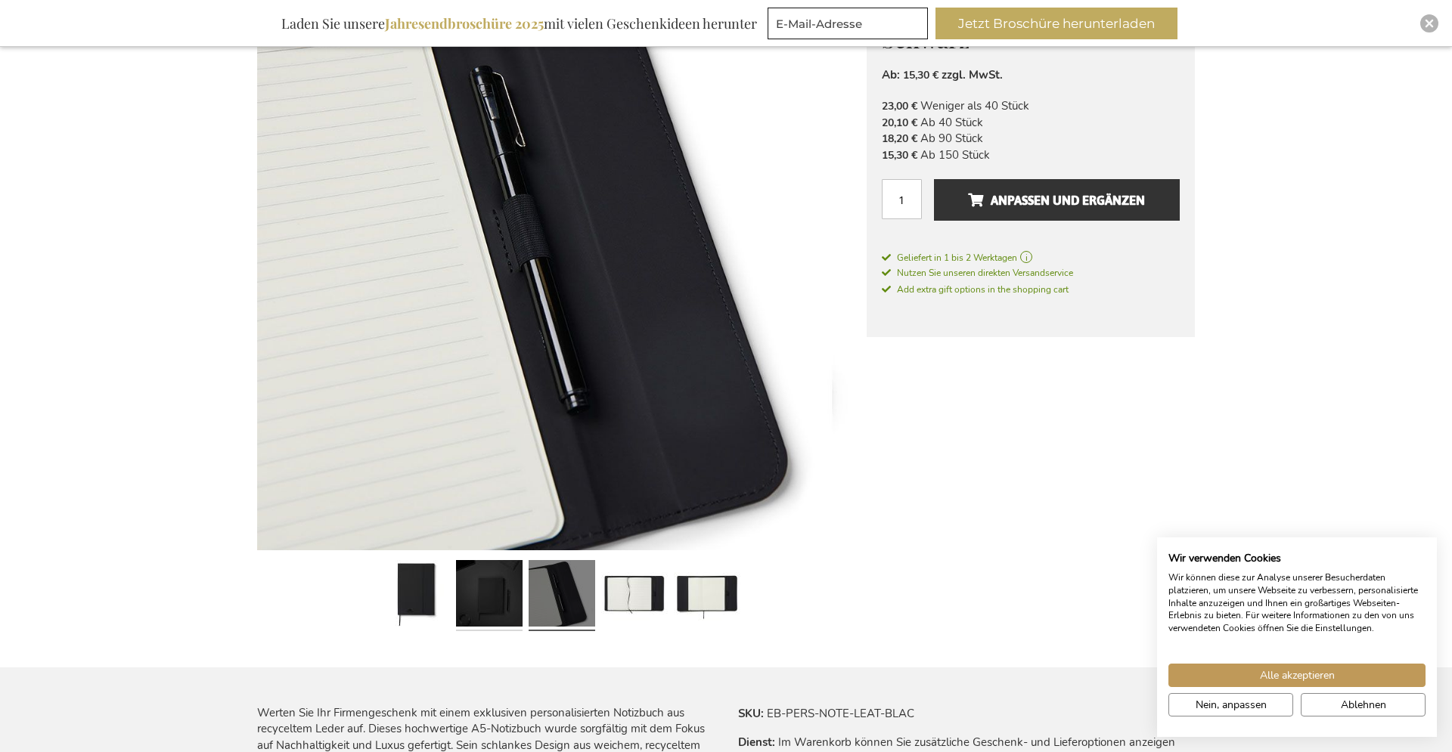
click at [501, 600] on link at bounding box center [489, 595] width 67 height 83
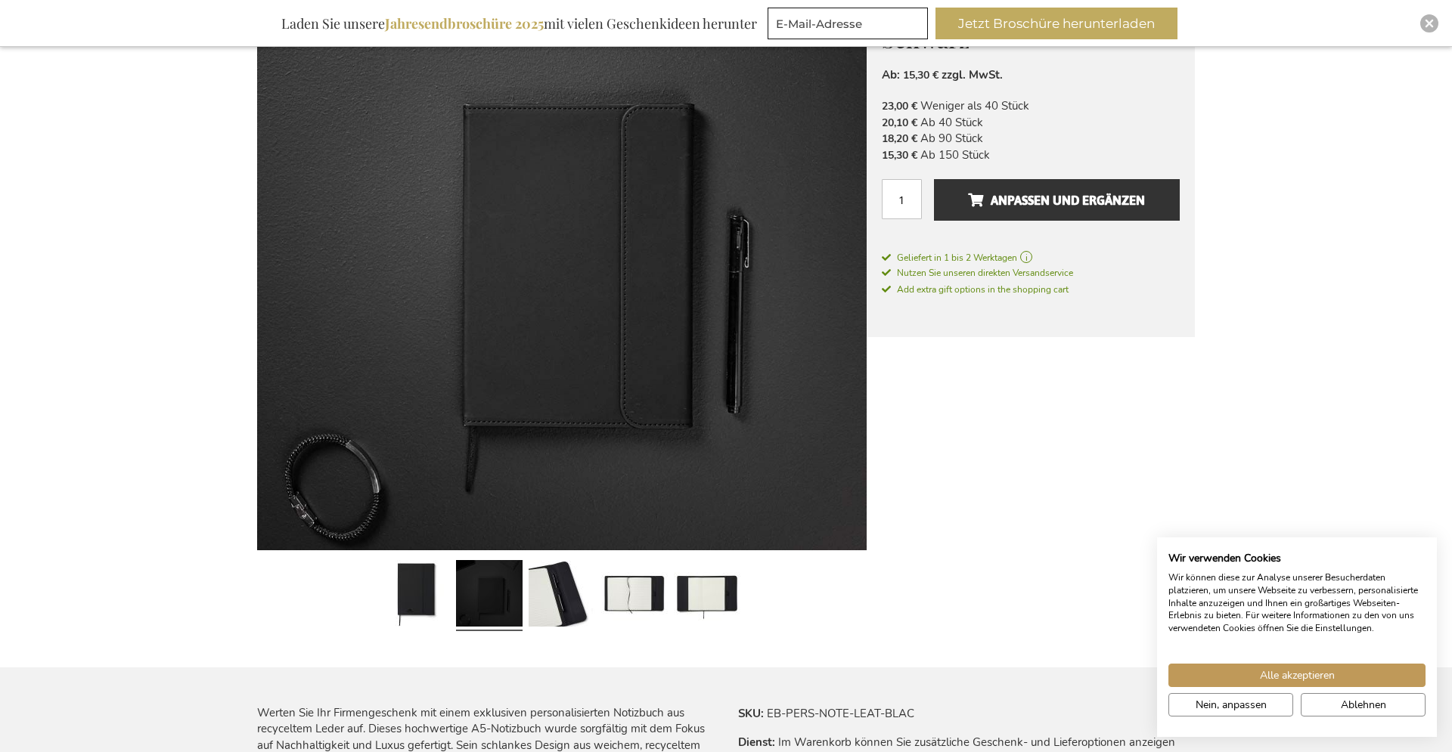
click at [451, 590] on div at bounding box center [416, 595] width 73 height 83
click at [429, 592] on link at bounding box center [416, 595] width 67 height 83
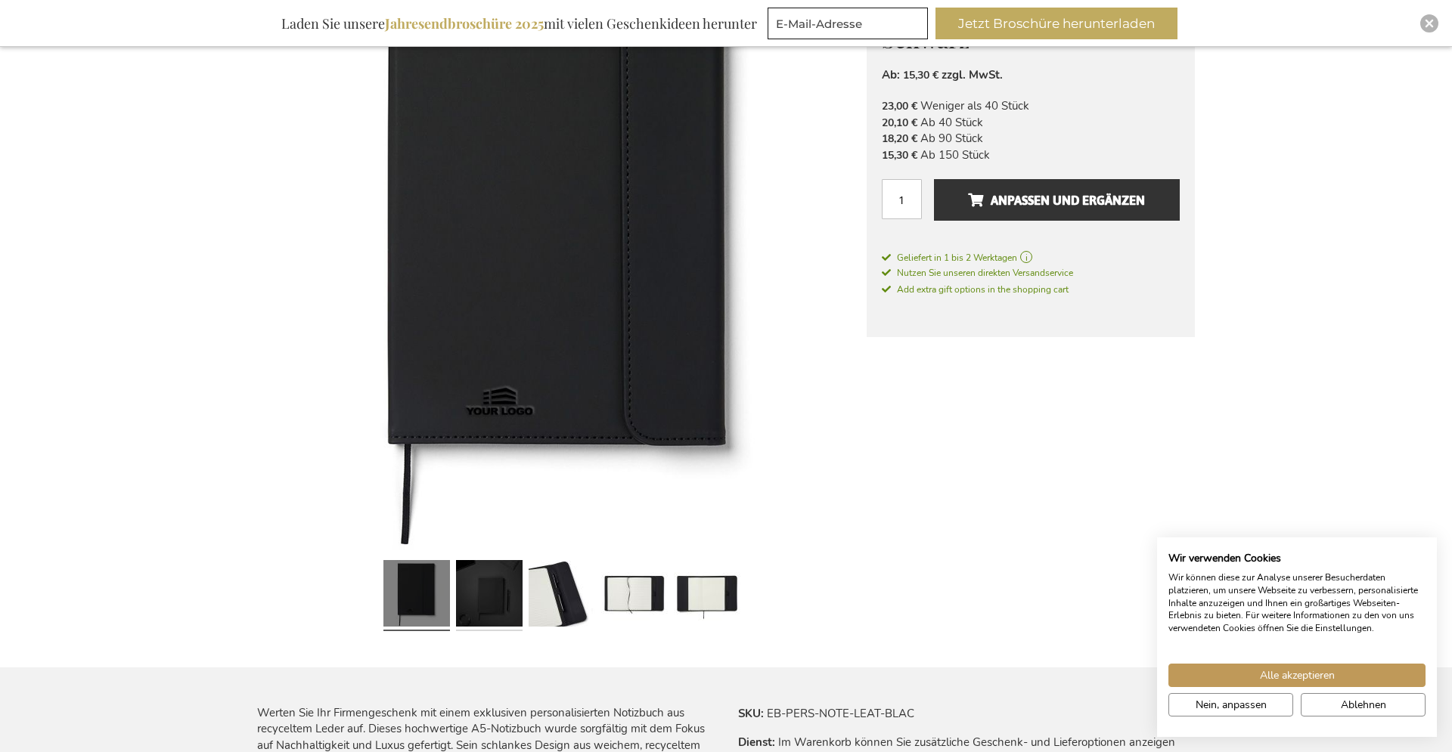
click at [490, 594] on link at bounding box center [489, 595] width 67 height 83
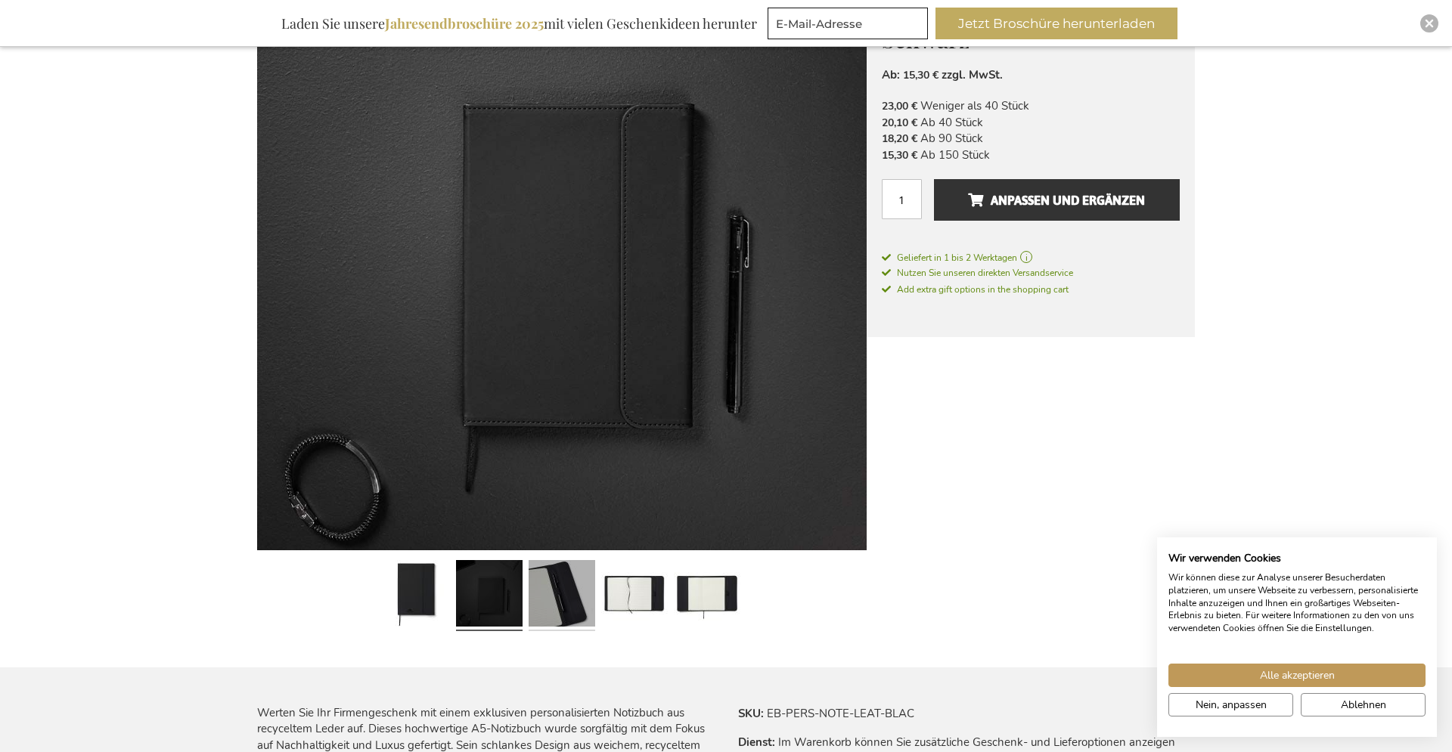
click at [553, 603] on link at bounding box center [562, 595] width 67 height 83
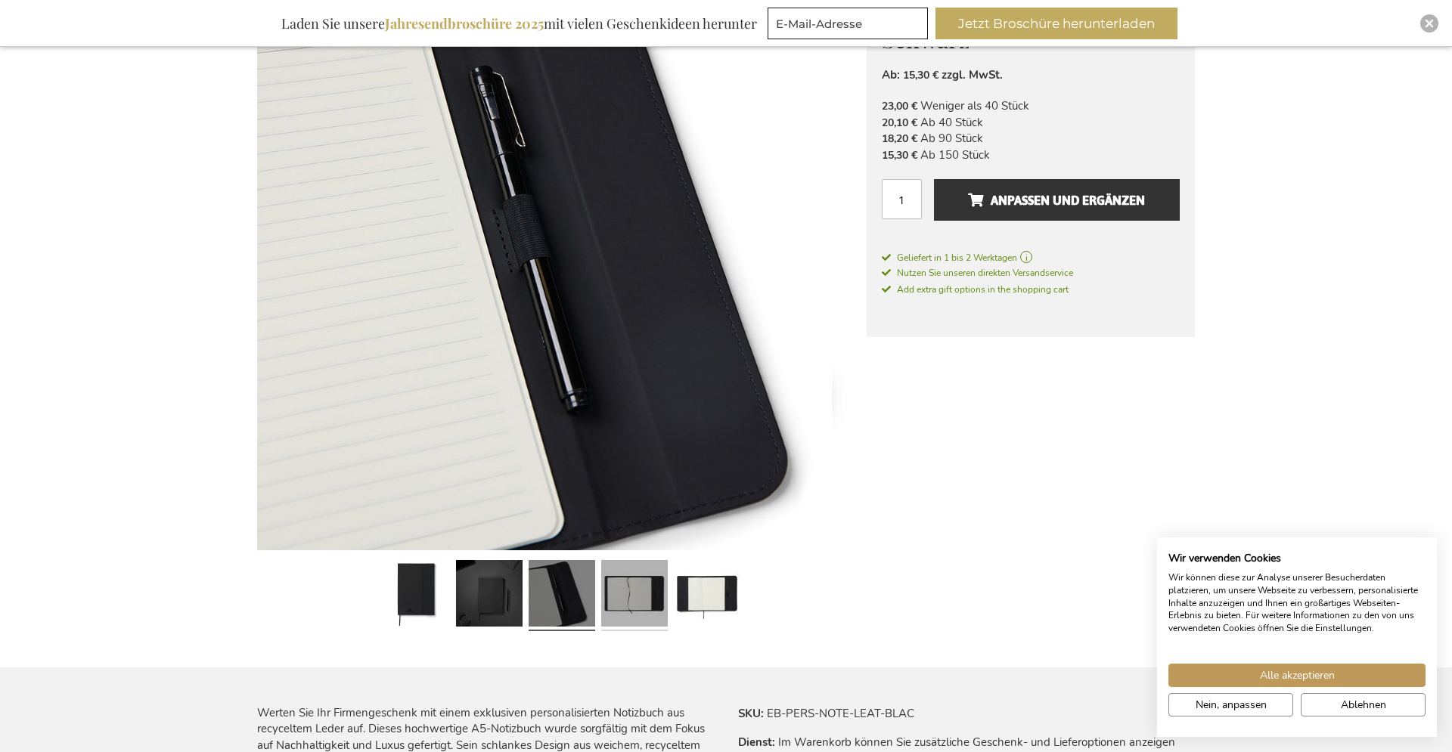
click at [624, 607] on link at bounding box center [634, 595] width 67 height 83
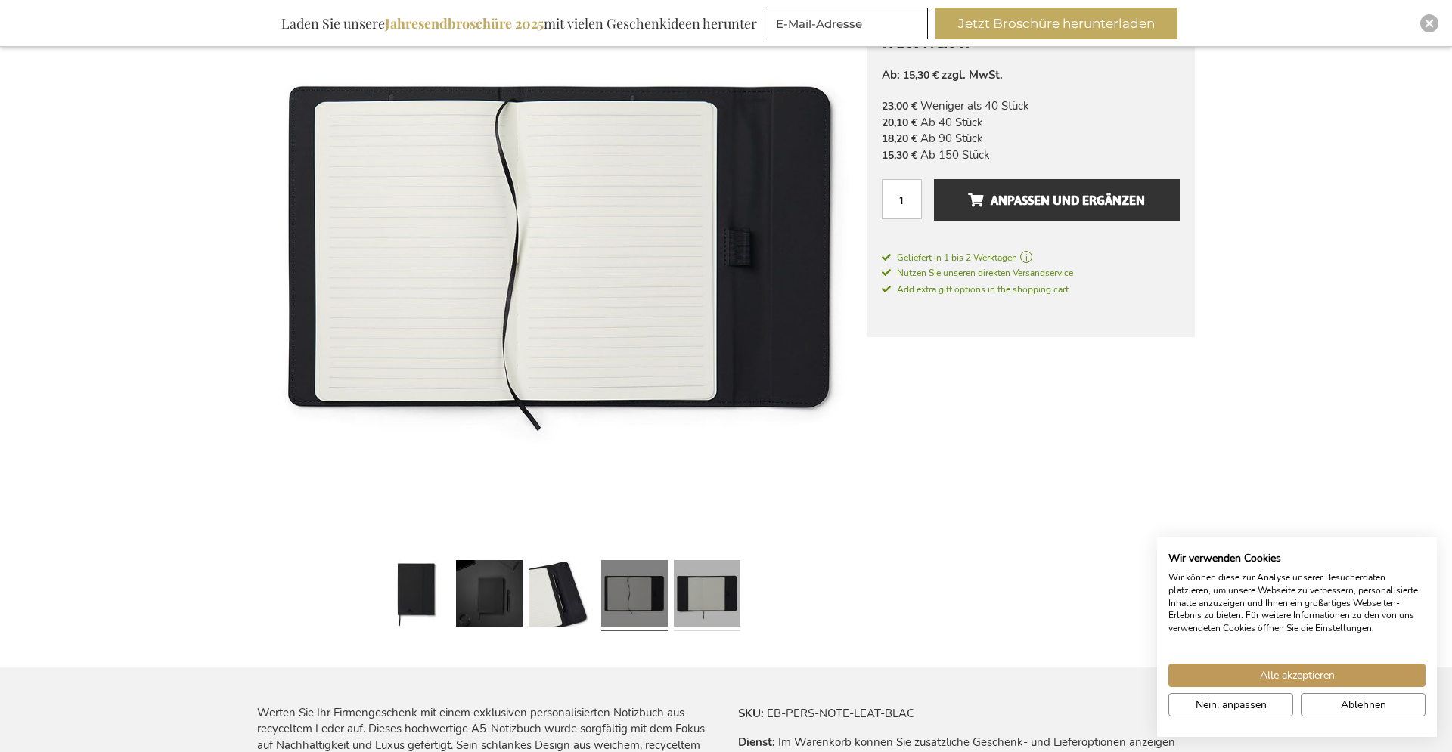
click at [702, 598] on link at bounding box center [707, 595] width 67 height 83
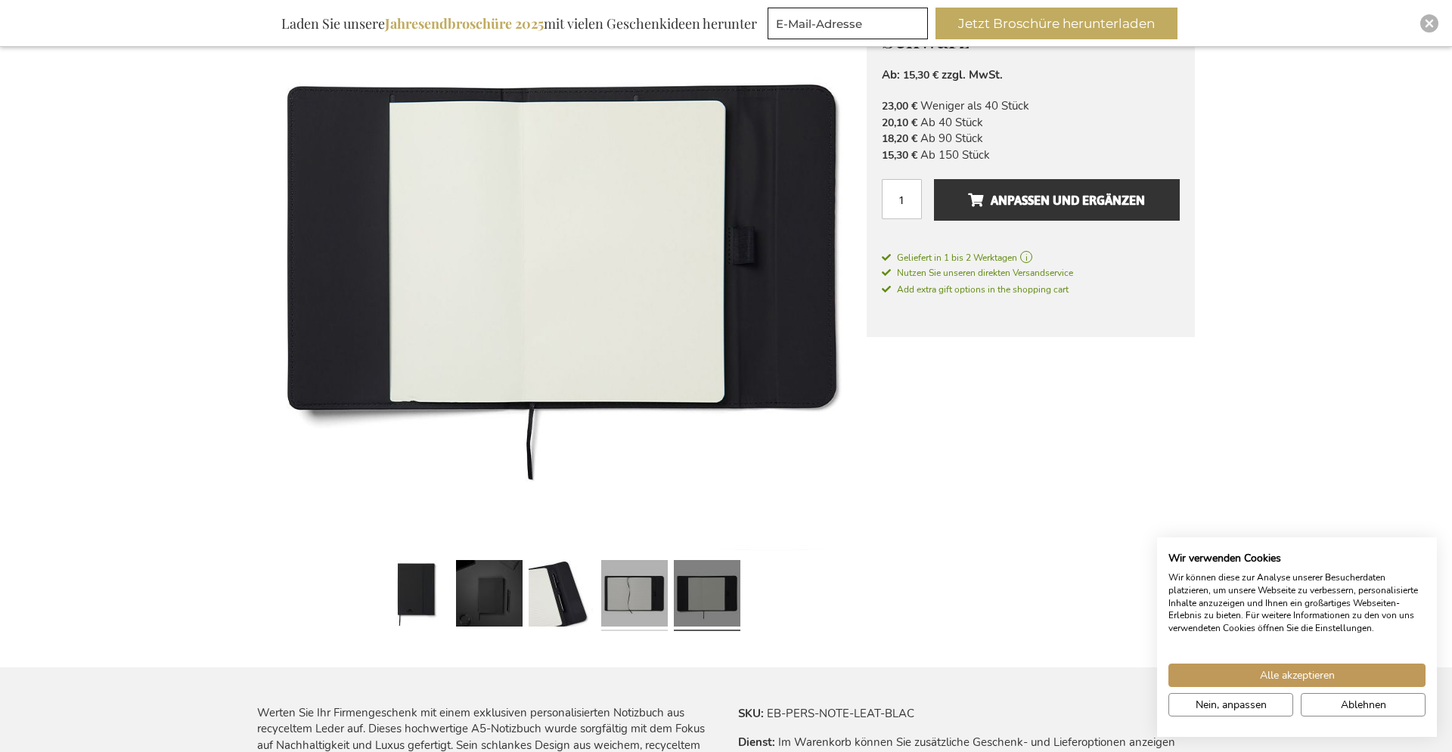
click at [643, 594] on link at bounding box center [634, 595] width 67 height 83
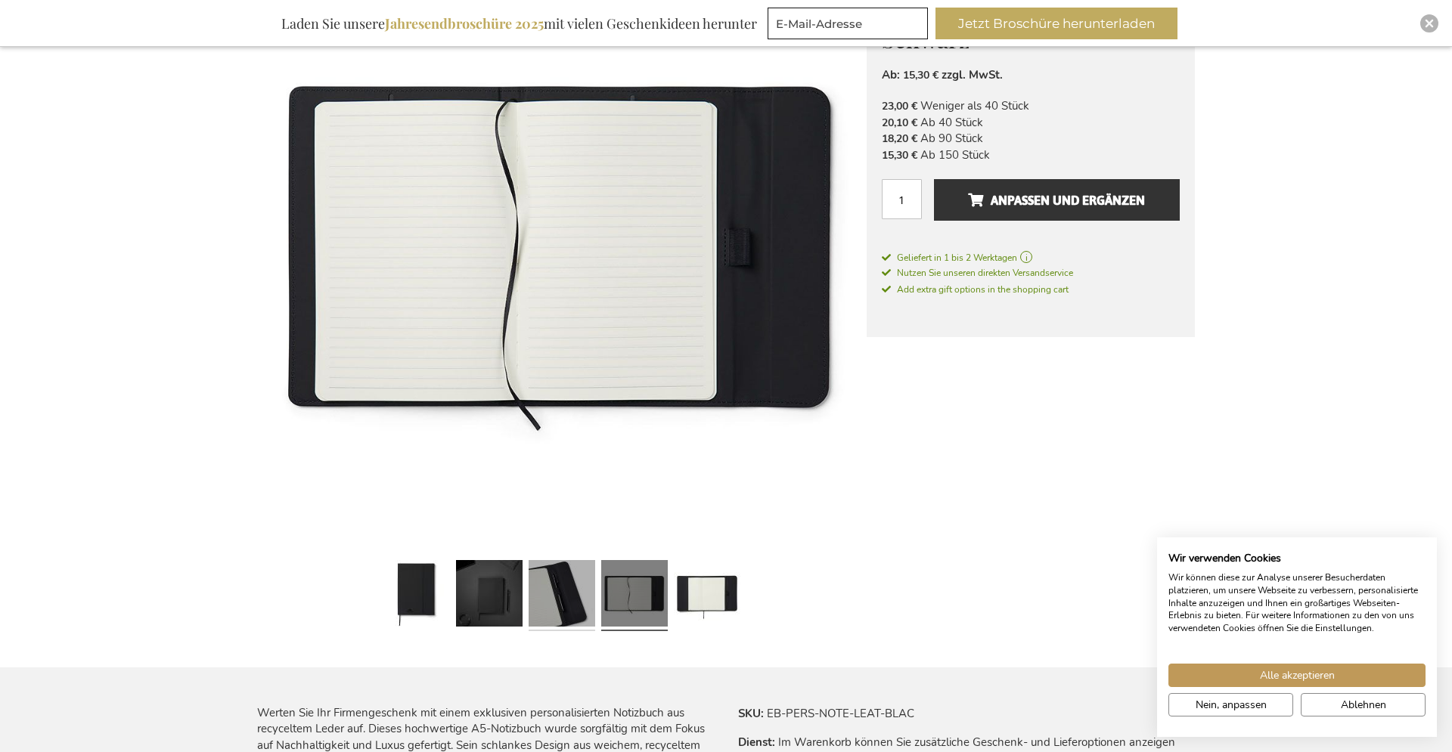
click at [589, 594] on link at bounding box center [562, 595] width 67 height 83
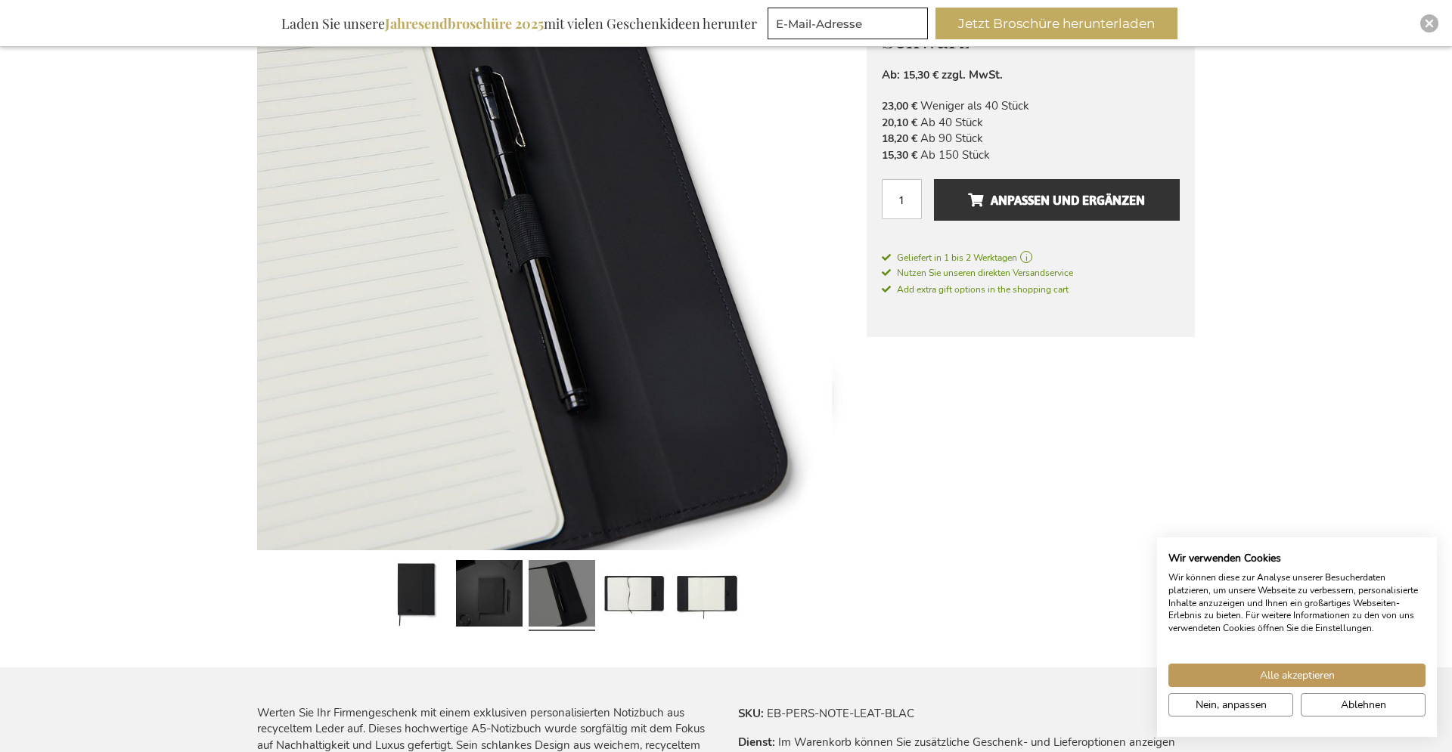
click at [532, 597] on link at bounding box center [562, 595] width 67 height 83
click at [510, 597] on link at bounding box center [489, 595] width 67 height 83
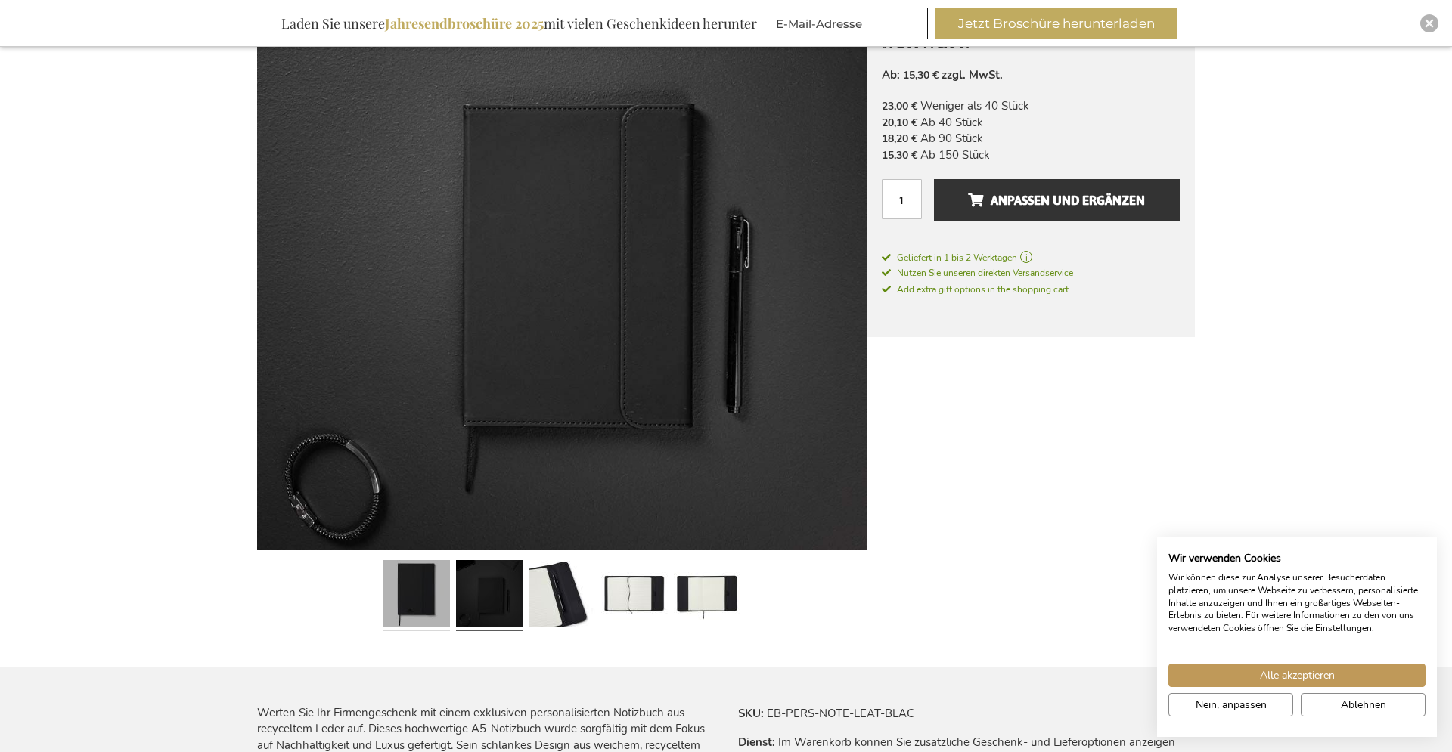
click at [445, 596] on link at bounding box center [416, 595] width 67 height 83
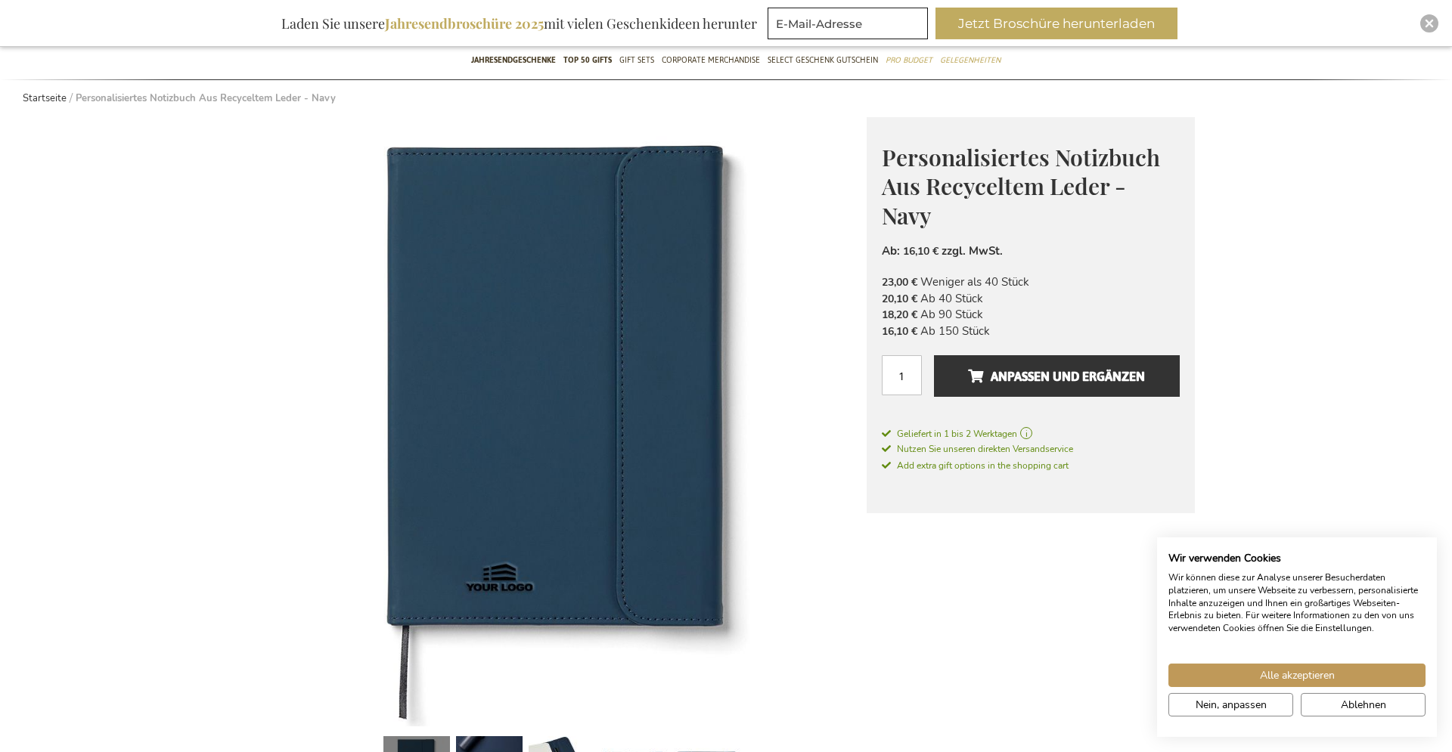
scroll to position [308, 0]
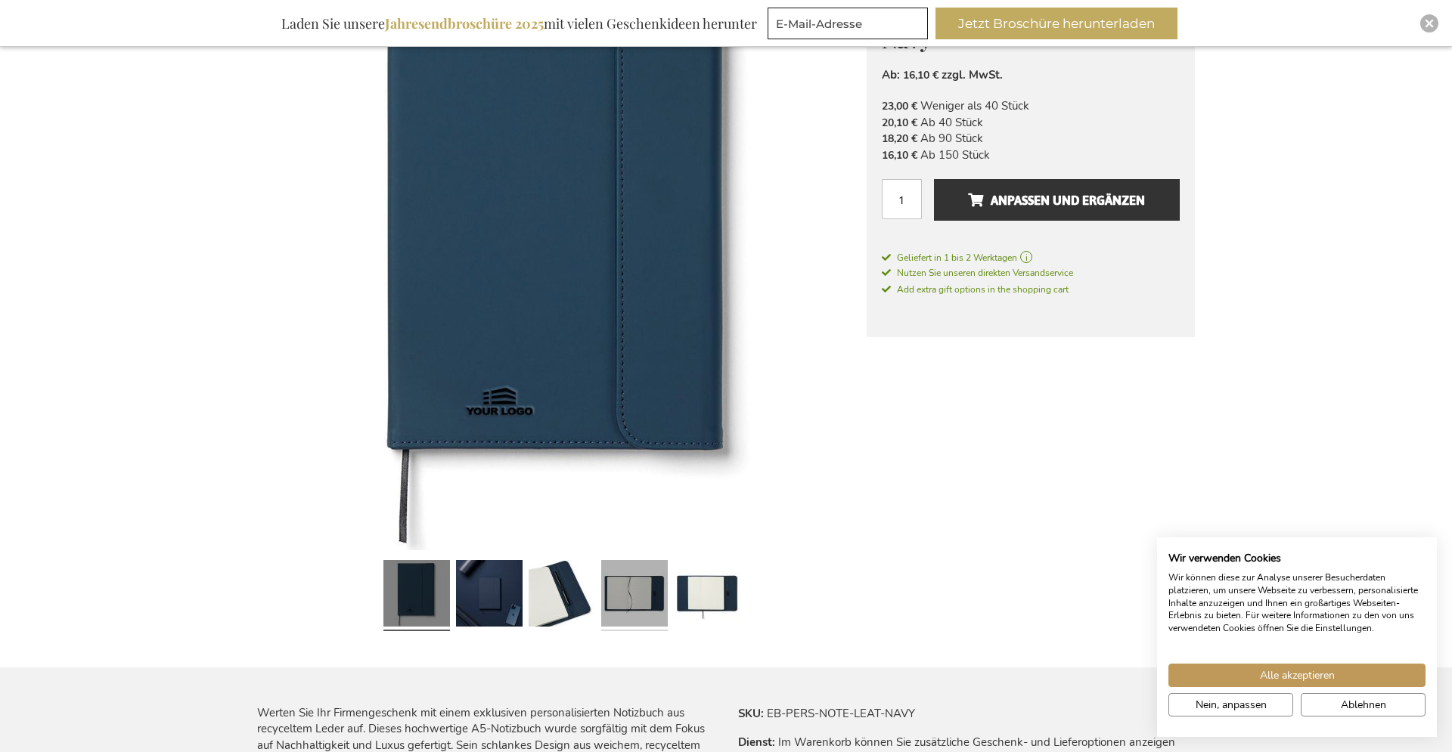
click at [625, 598] on link at bounding box center [634, 595] width 67 height 83
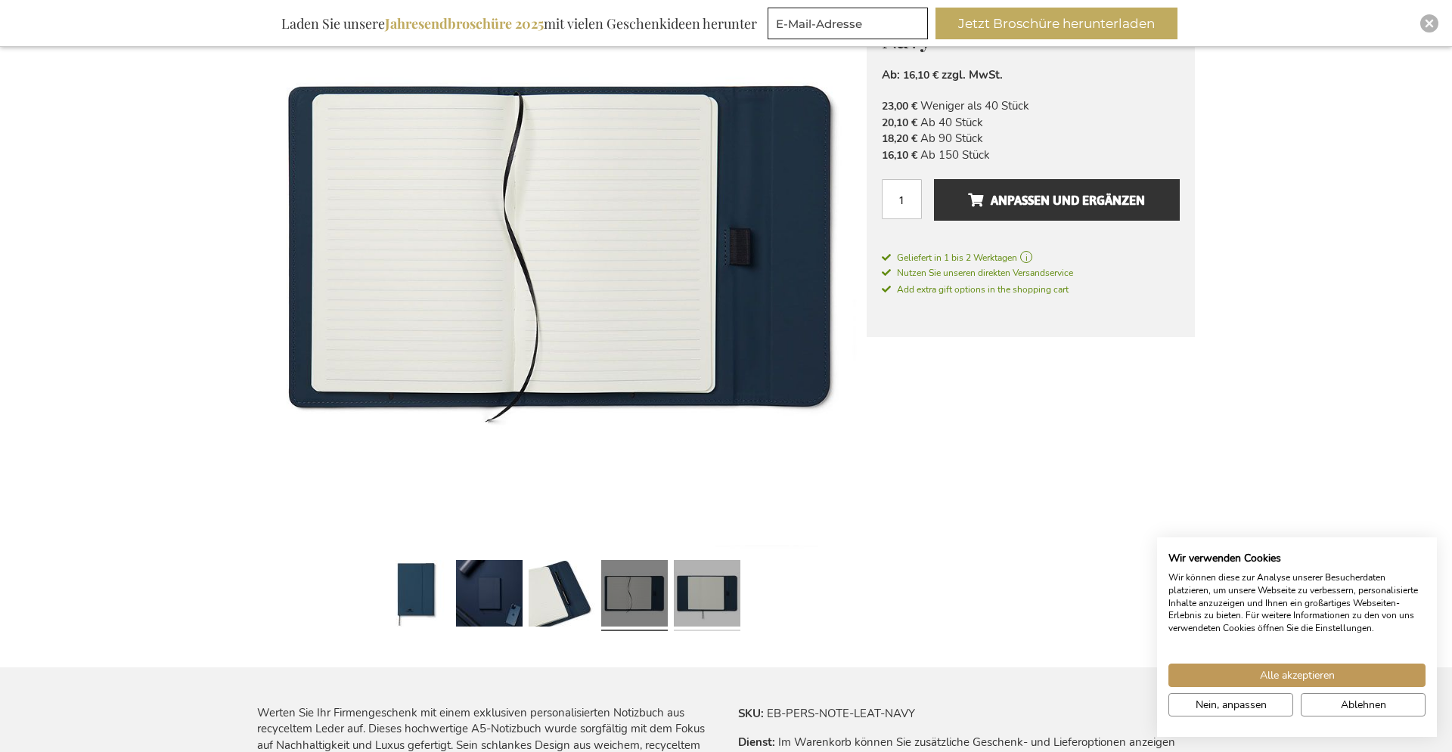
click at [703, 591] on link at bounding box center [707, 595] width 67 height 83
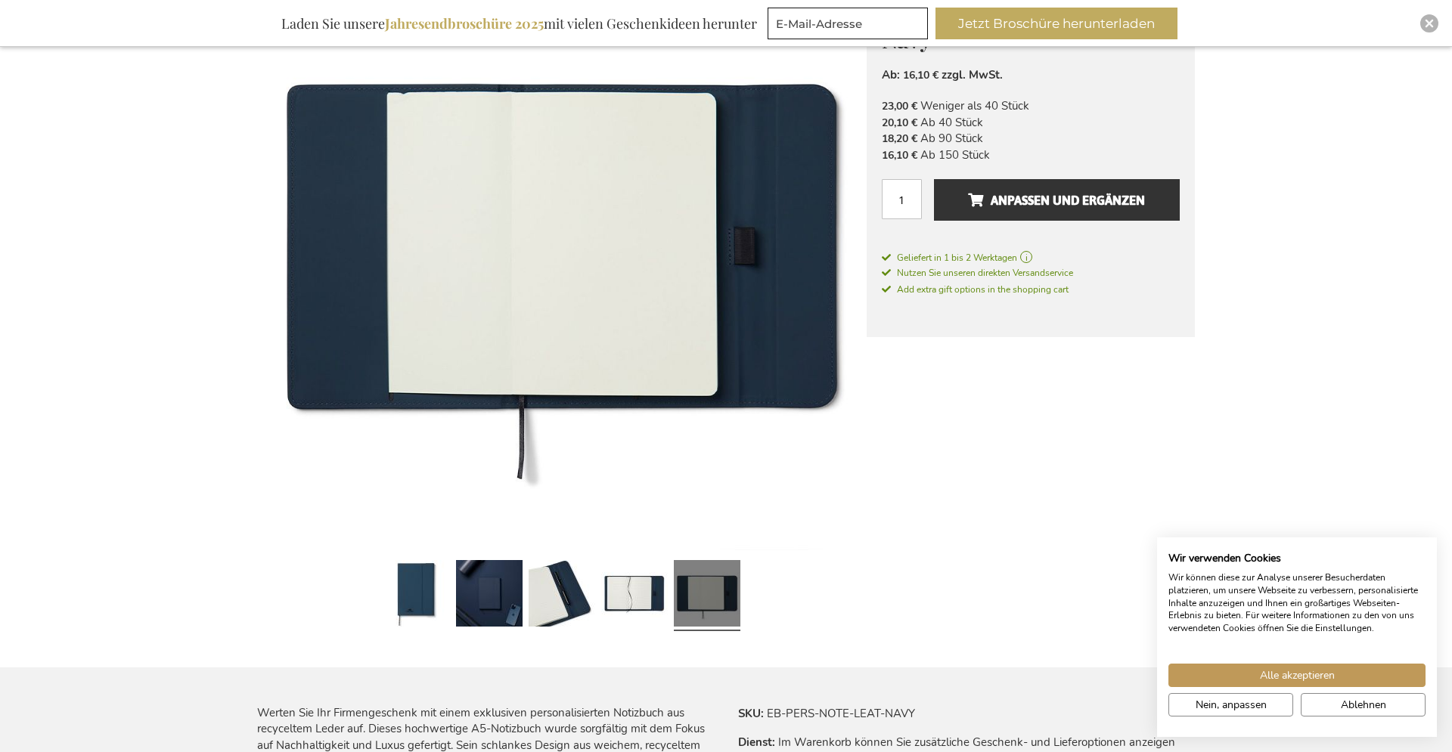
click at [523, 591] on div at bounding box center [489, 595] width 73 height 83
click at [473, 600] on link at bounding box center [489, 595] width 67 height 83
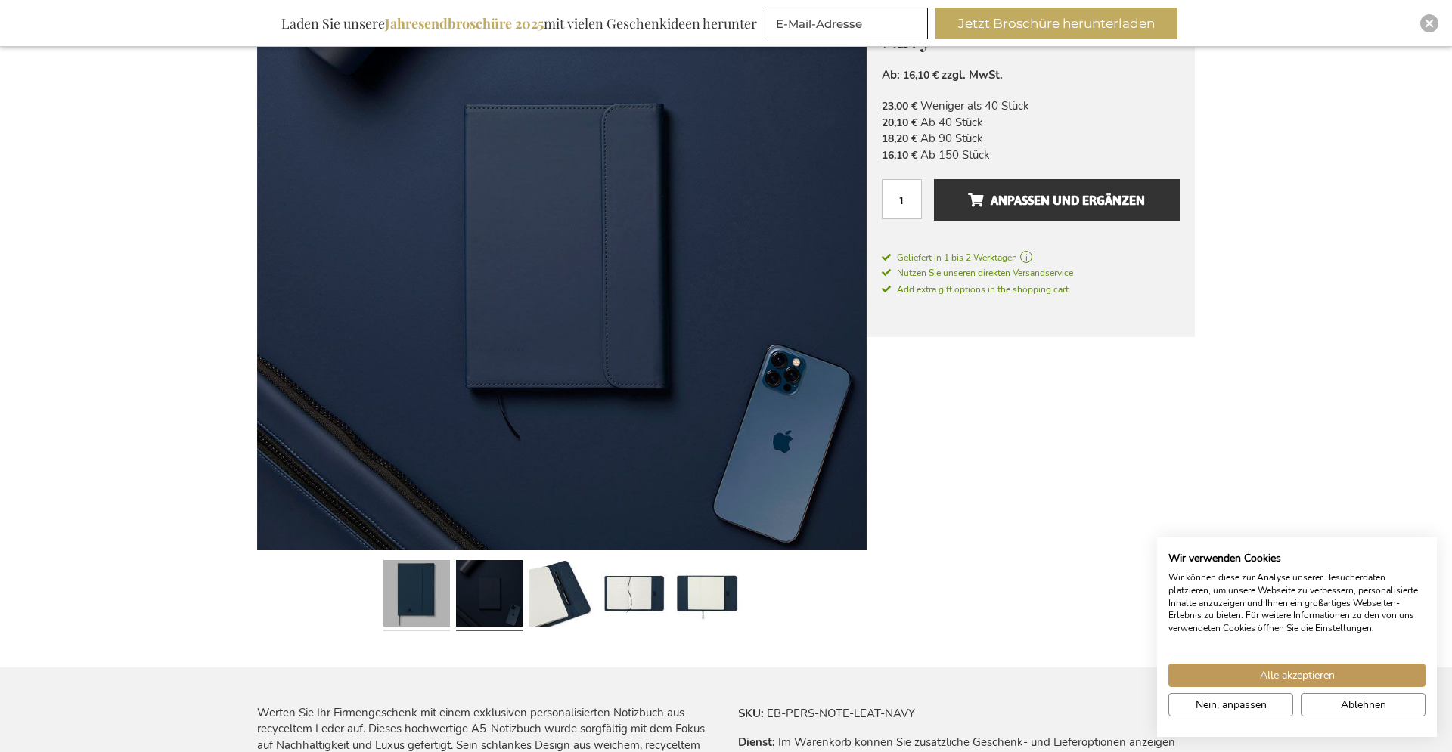
click at [405, 591] on link at bounding box center [416, 595] width 67 height 83
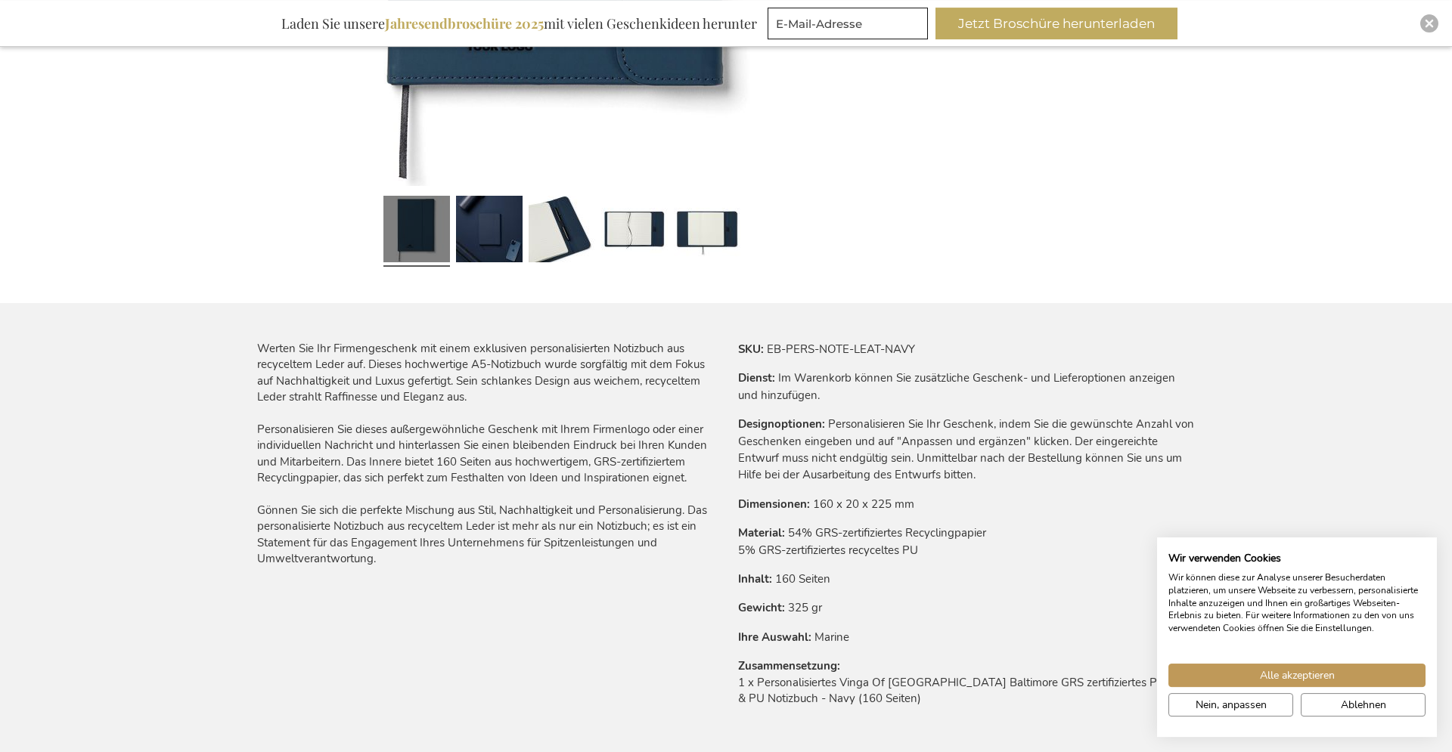
scroll to position [1003, 0]
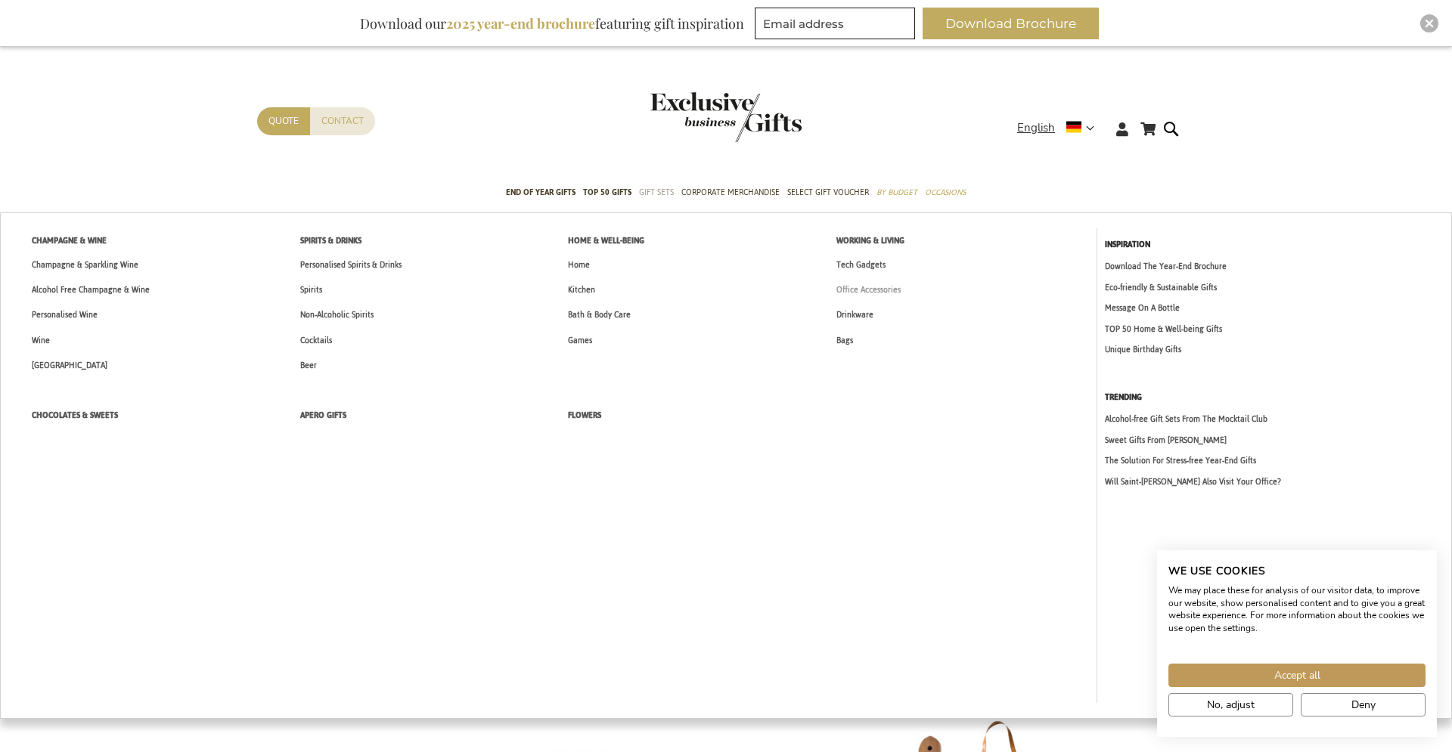
click at [885, 290] on span "Office Accessories" at bounding box center [868, 290] width 64 height 16
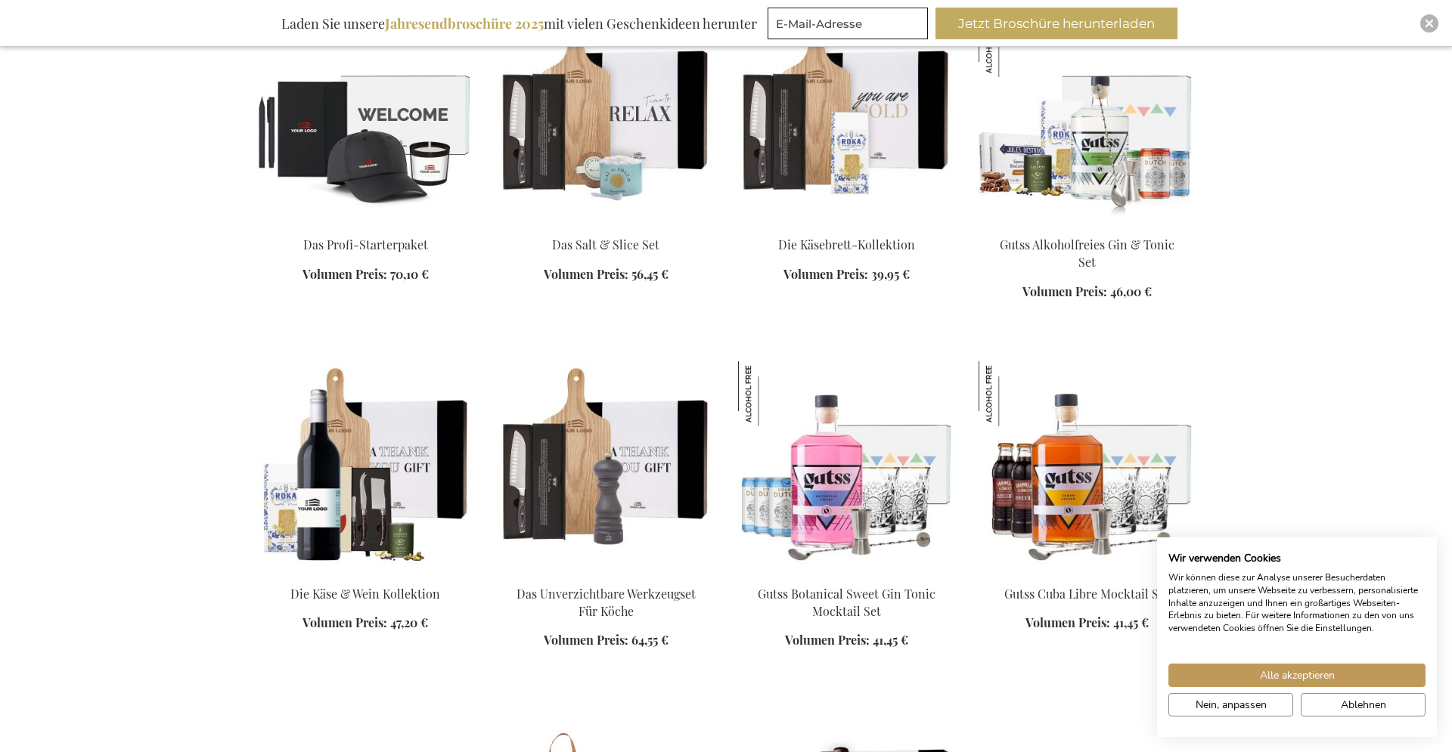
scroll to position [1388, 0]
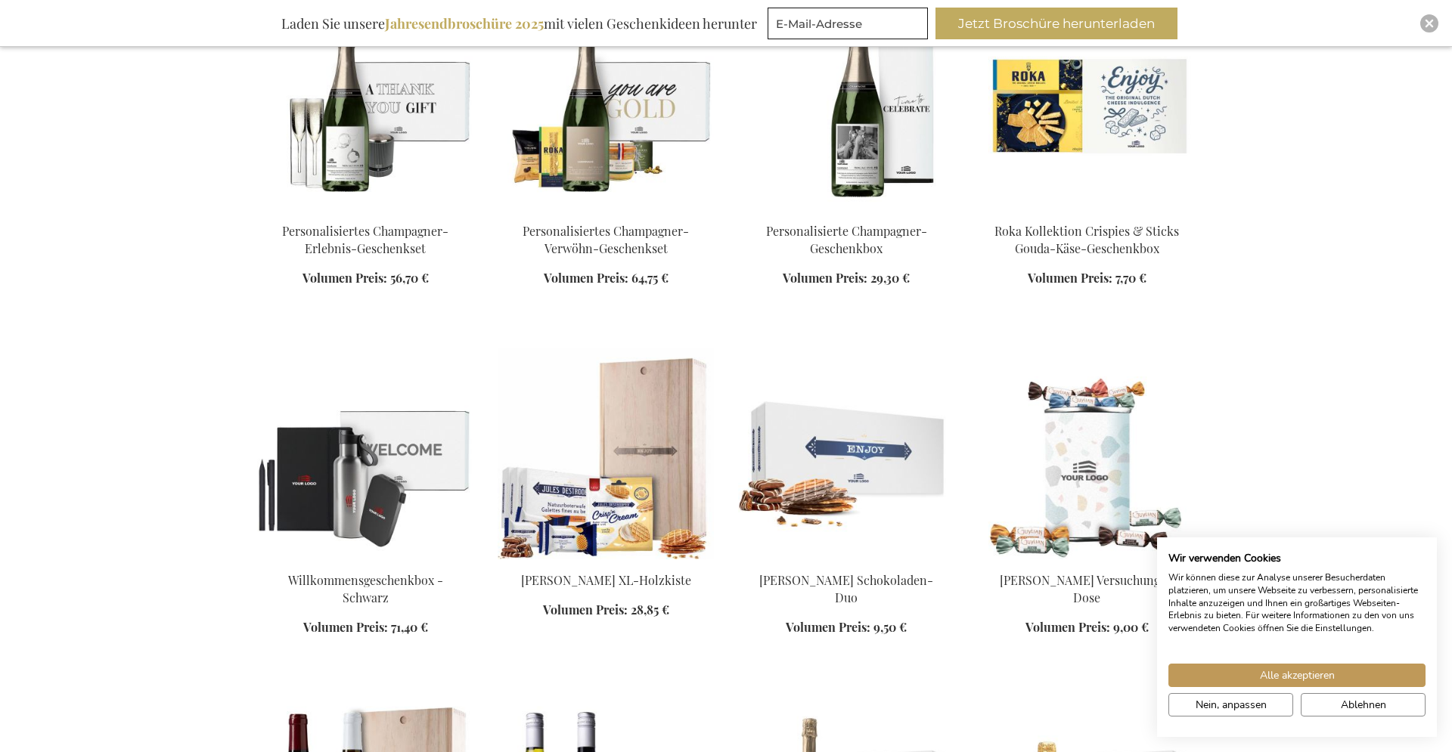
scroll to position [3162, 0]
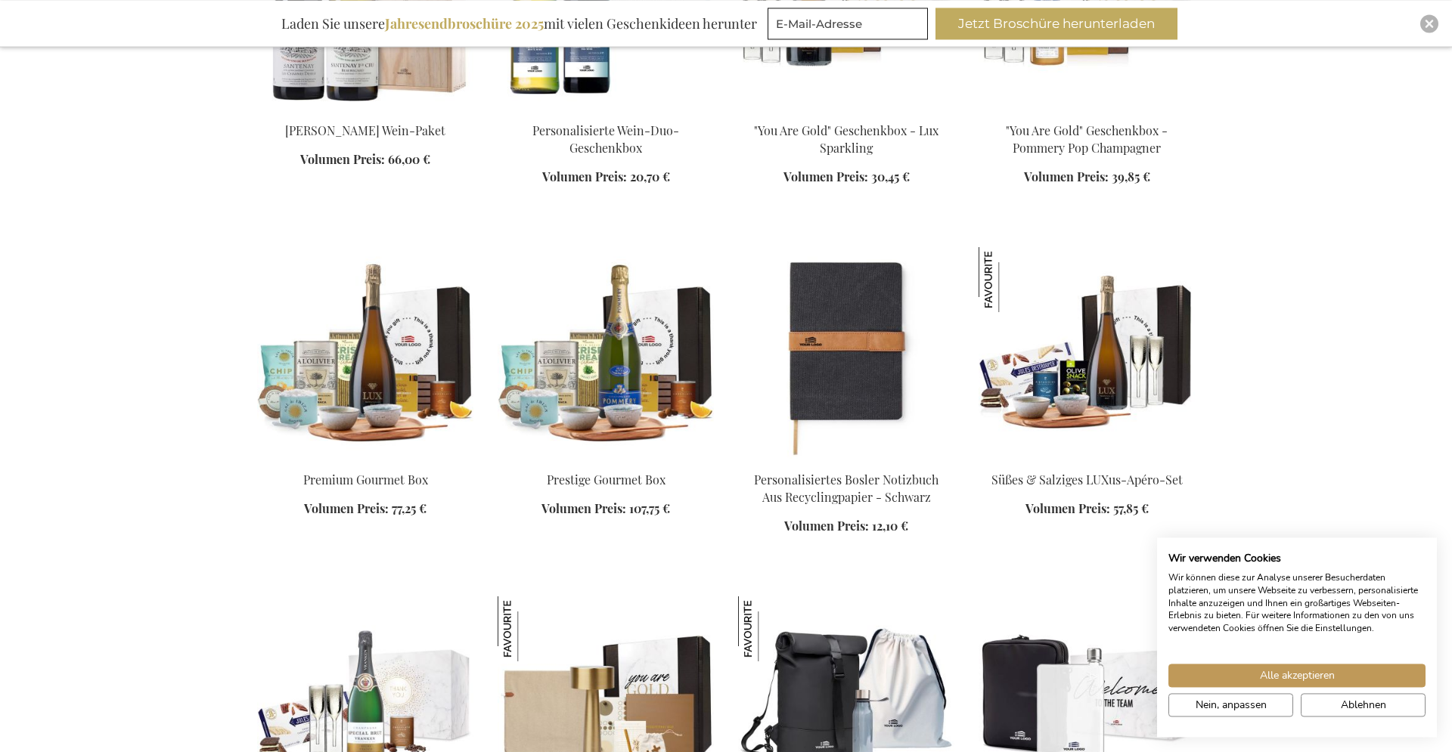
scroll to position [3933, 0]
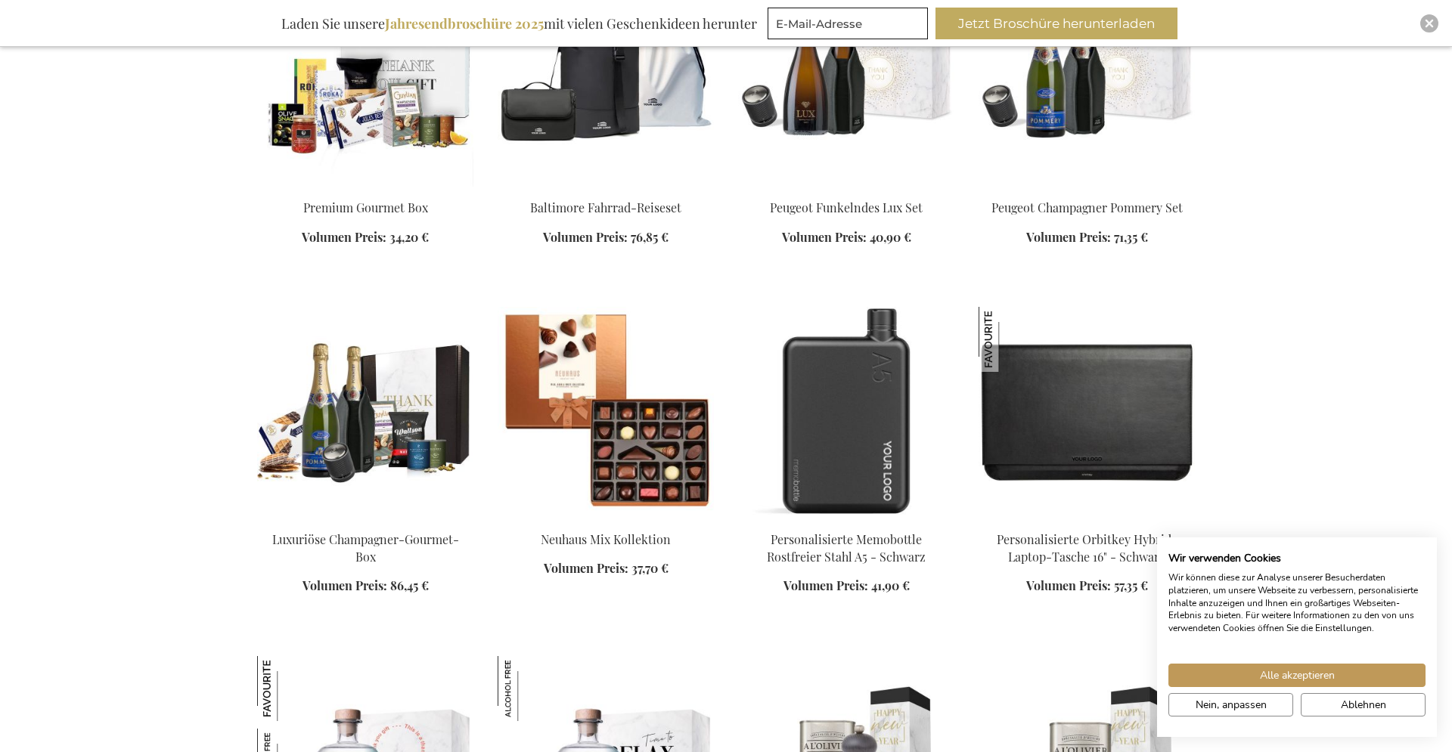
scroll to position [5630, 0]
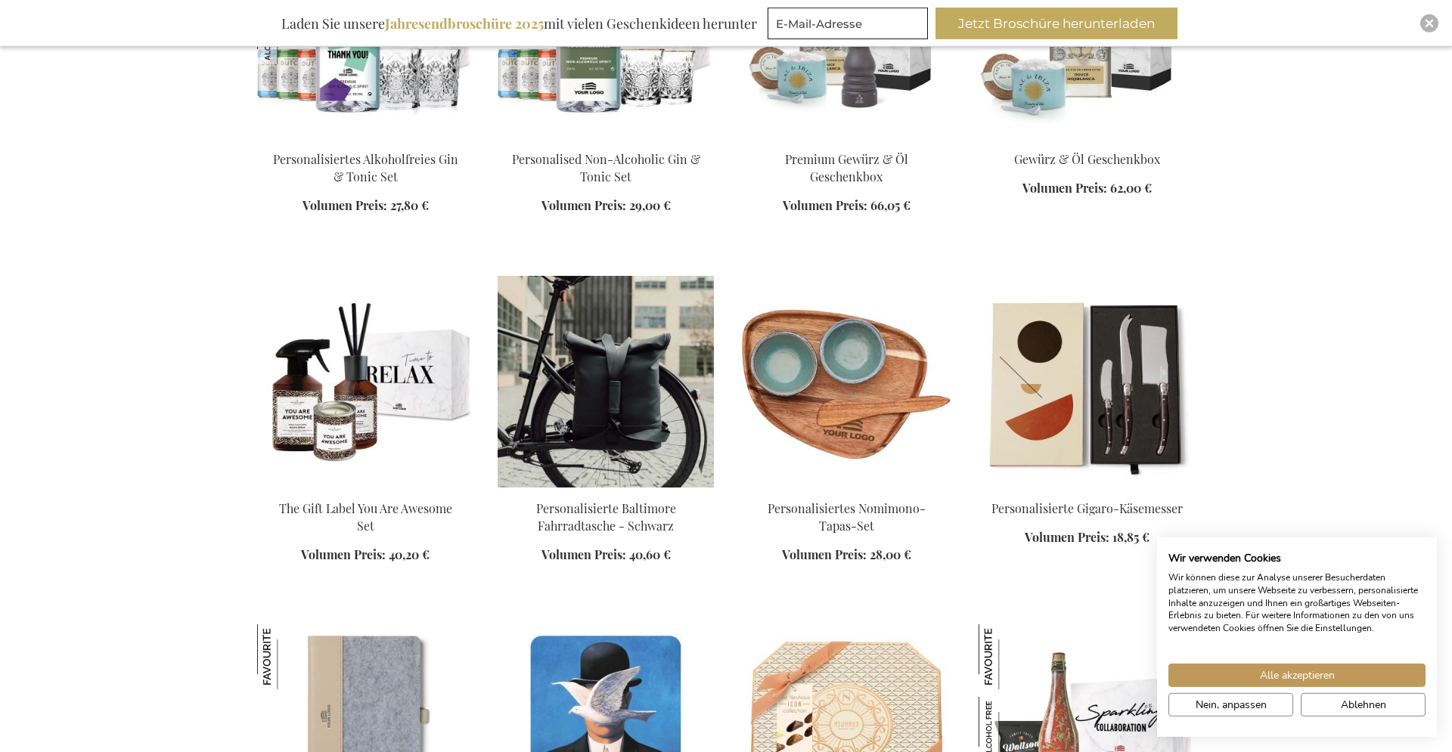
scroll to position [6324, 0]
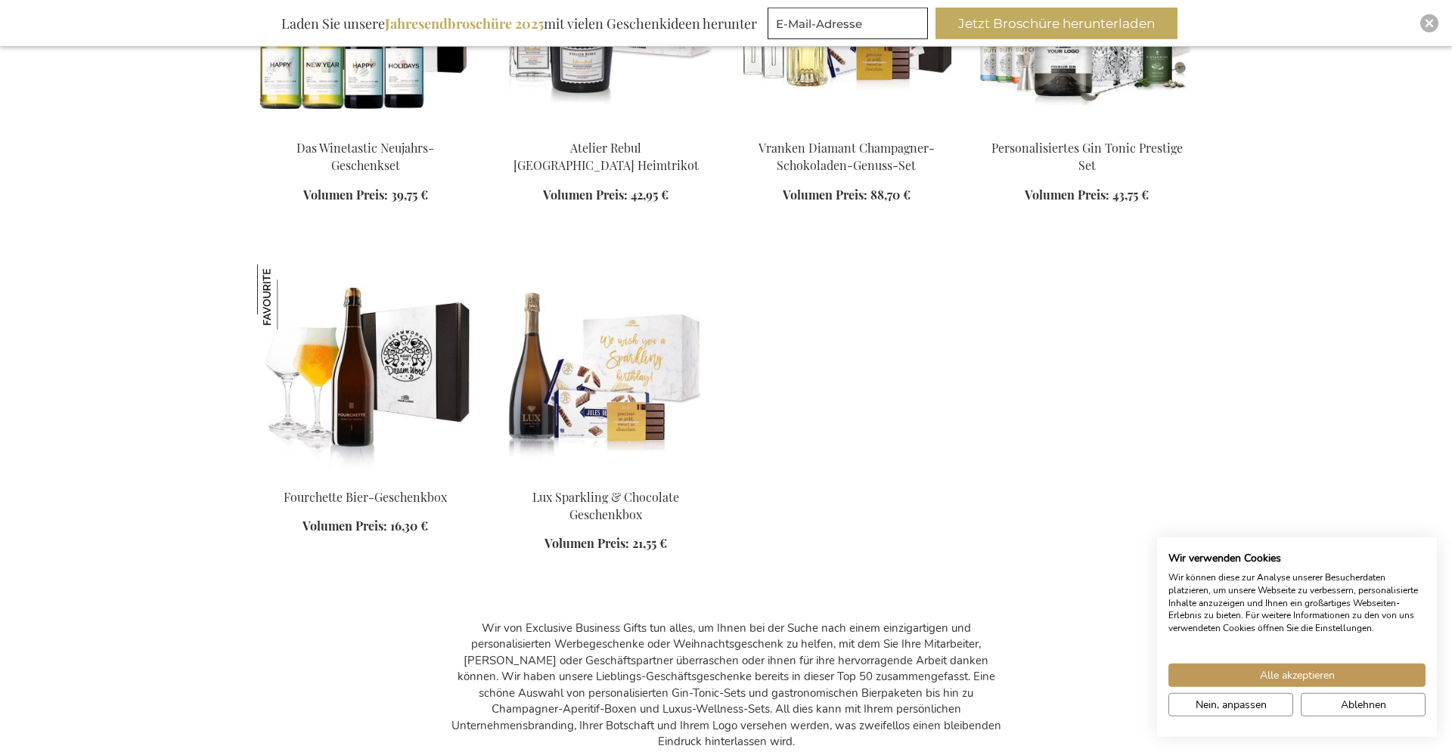
scroll to position [11877, 0]
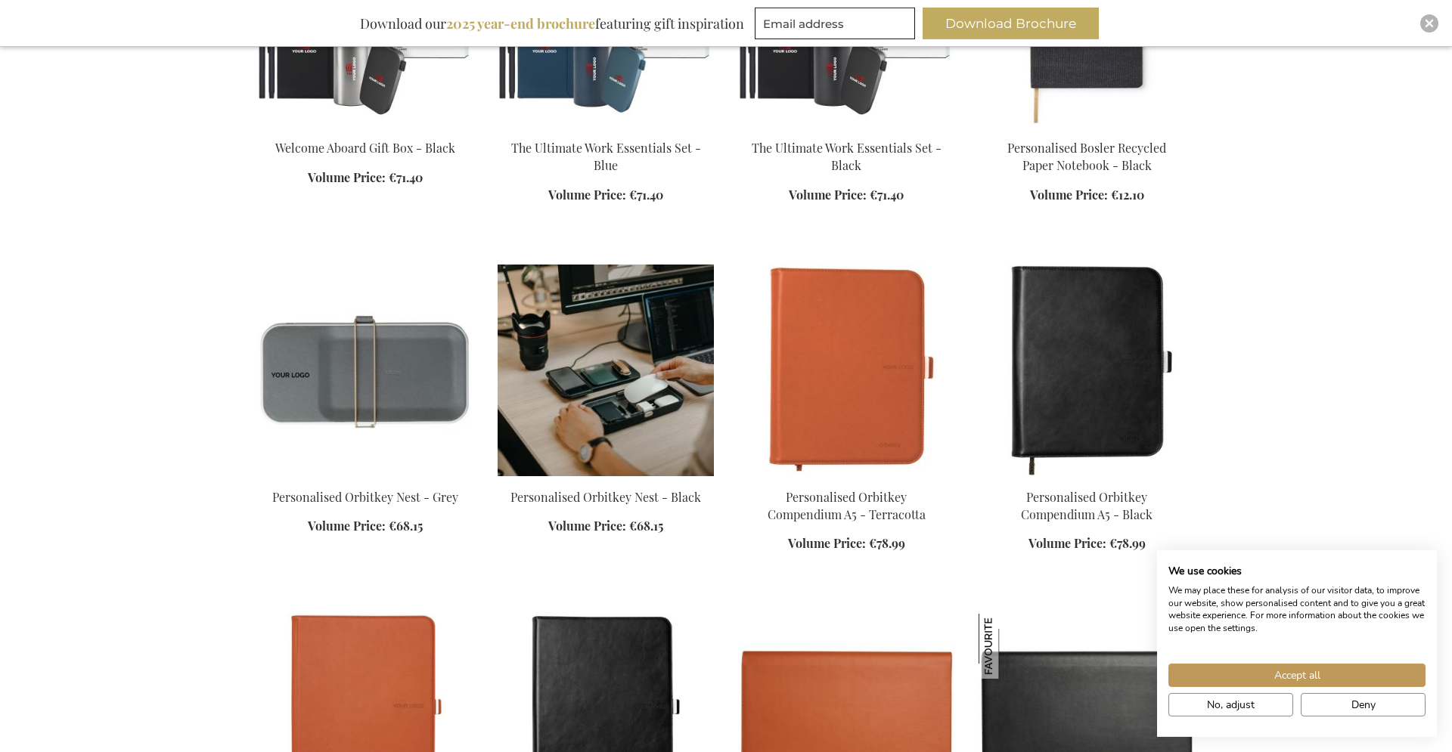
scroll to position [1542, 0]
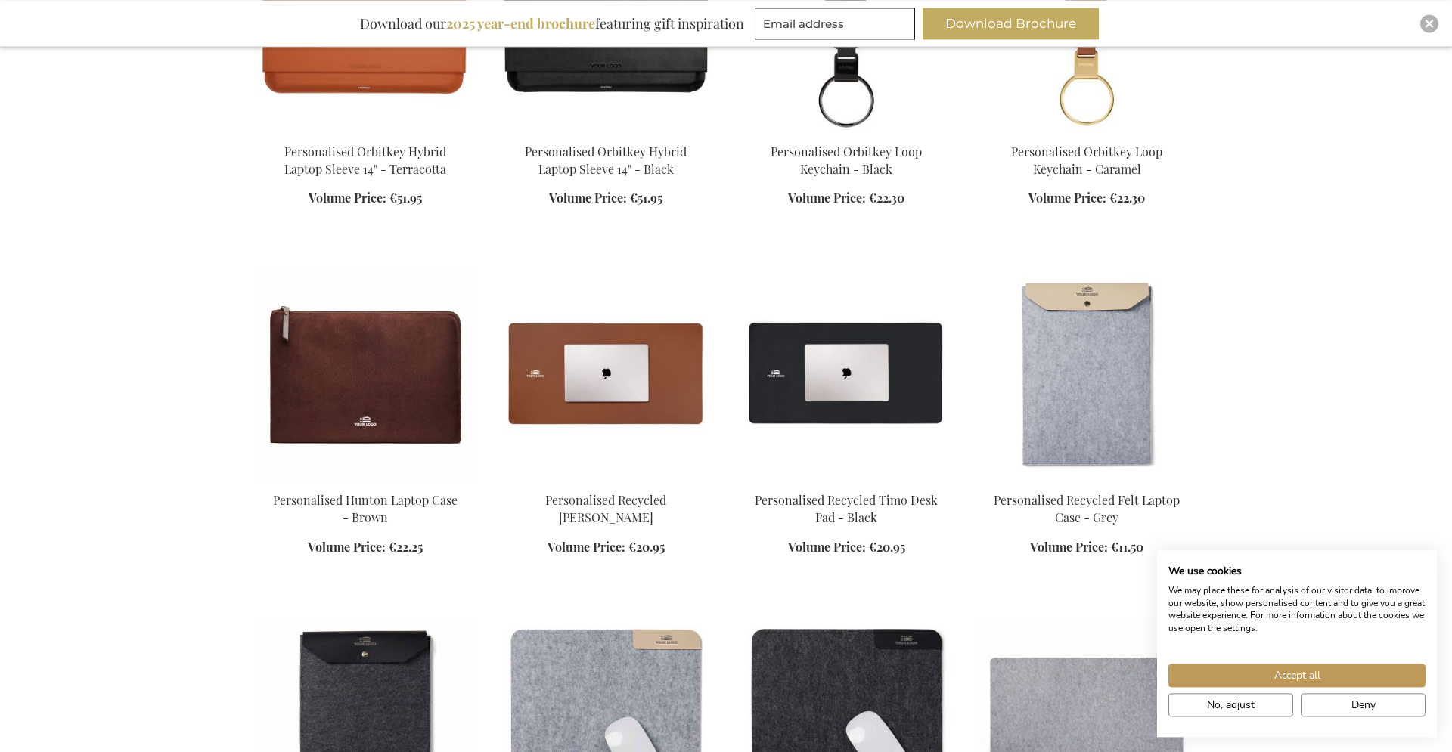
scroll to position [2622, 0]
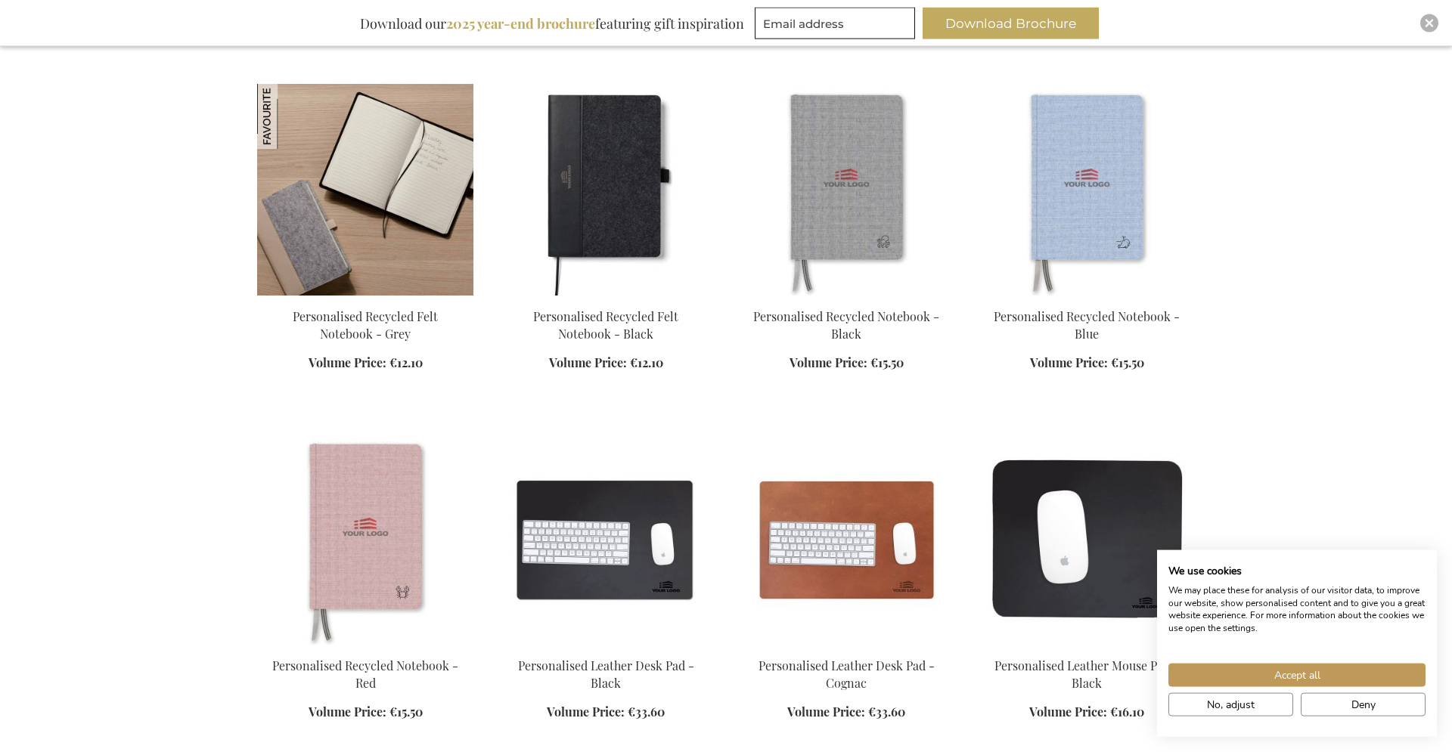
scroll to position [3779, 0]
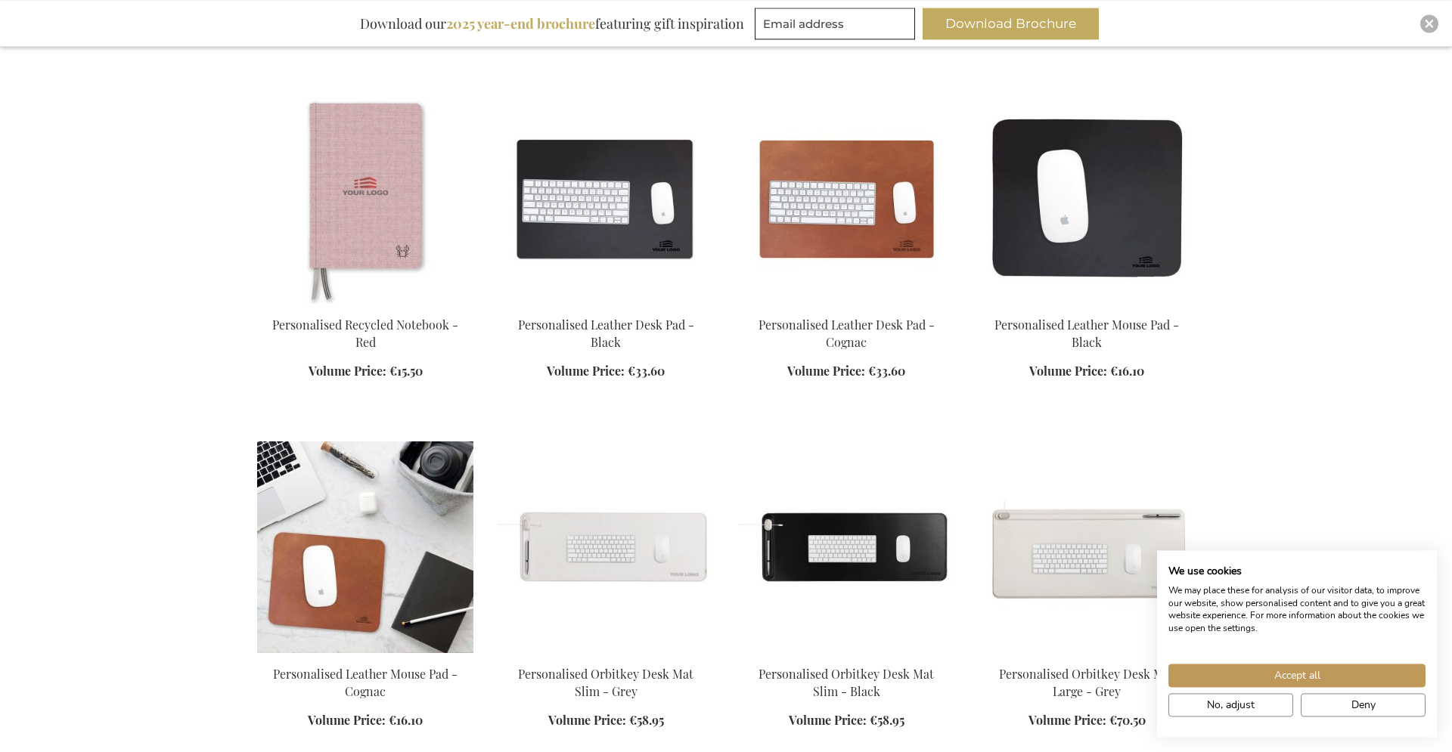
scroll to position [4088, 0]
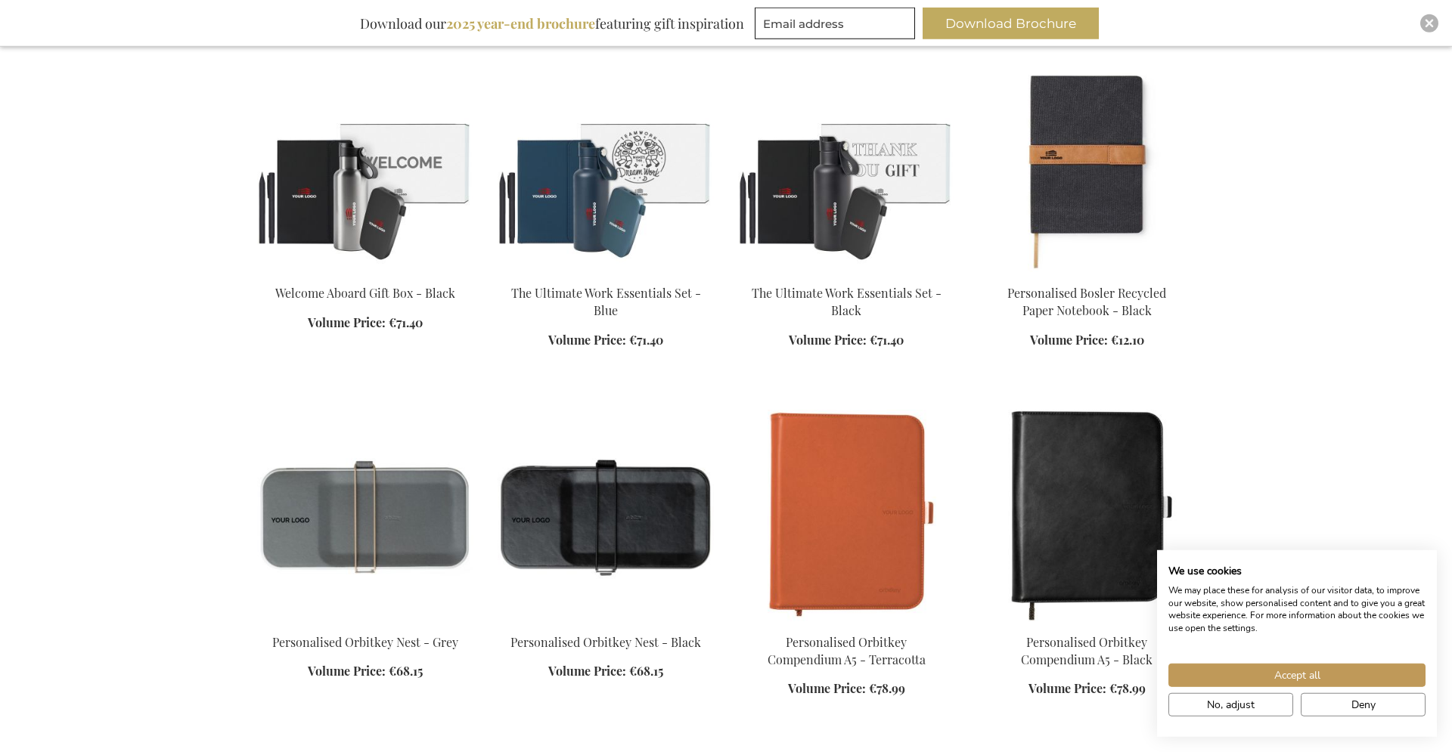
scroll to position [1234, 0]
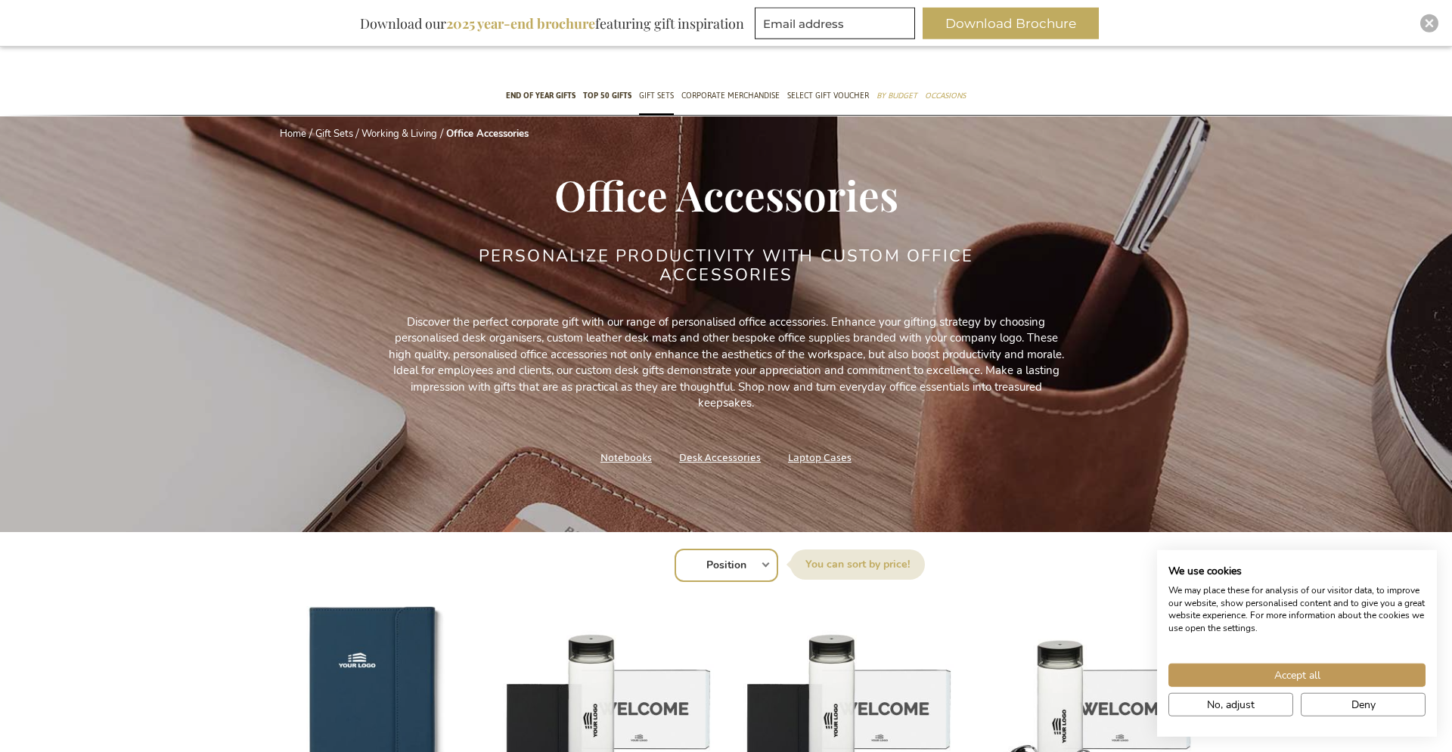
scroll to position [77, 0]
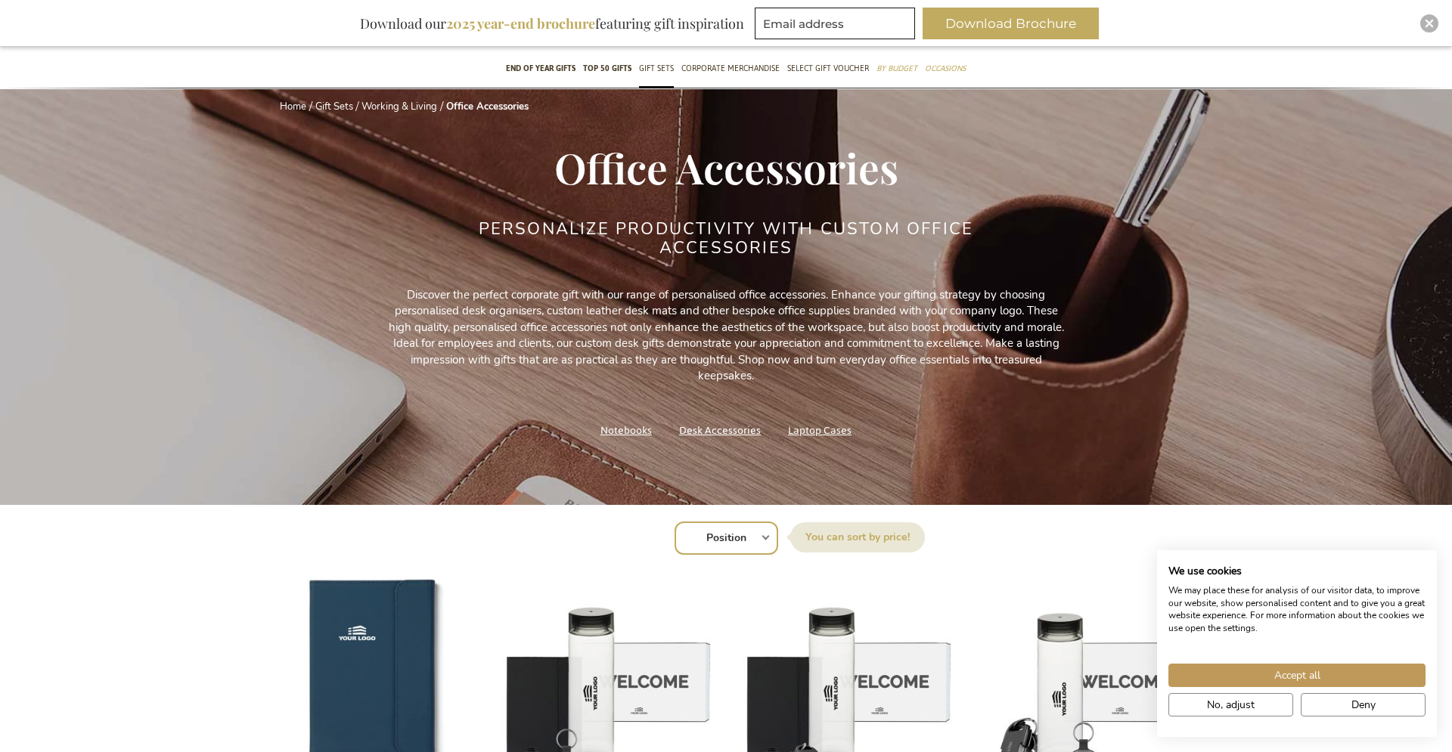
click at [674, 522] on select "Position Best Sellers Most Viewed New Biggest Saving Price: low to high Price: …" at bounding box center [726, 538] width 104 height 33
select select "most_viewed"
click option "Most Viewed" at bounding box center [0, 0] width 0 height 0
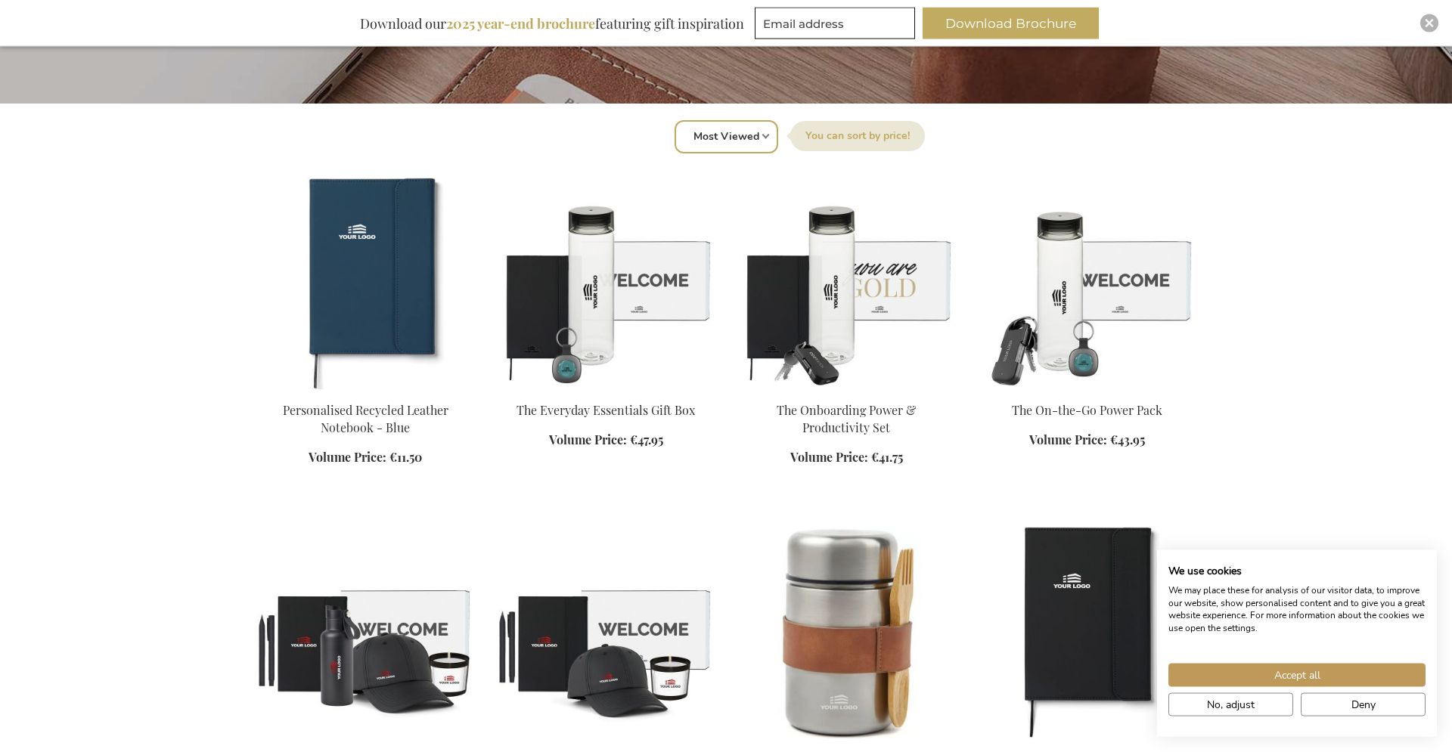
scroll to position [386, 0]
